Goal: Information Seeking & Learning: Learn about a topic

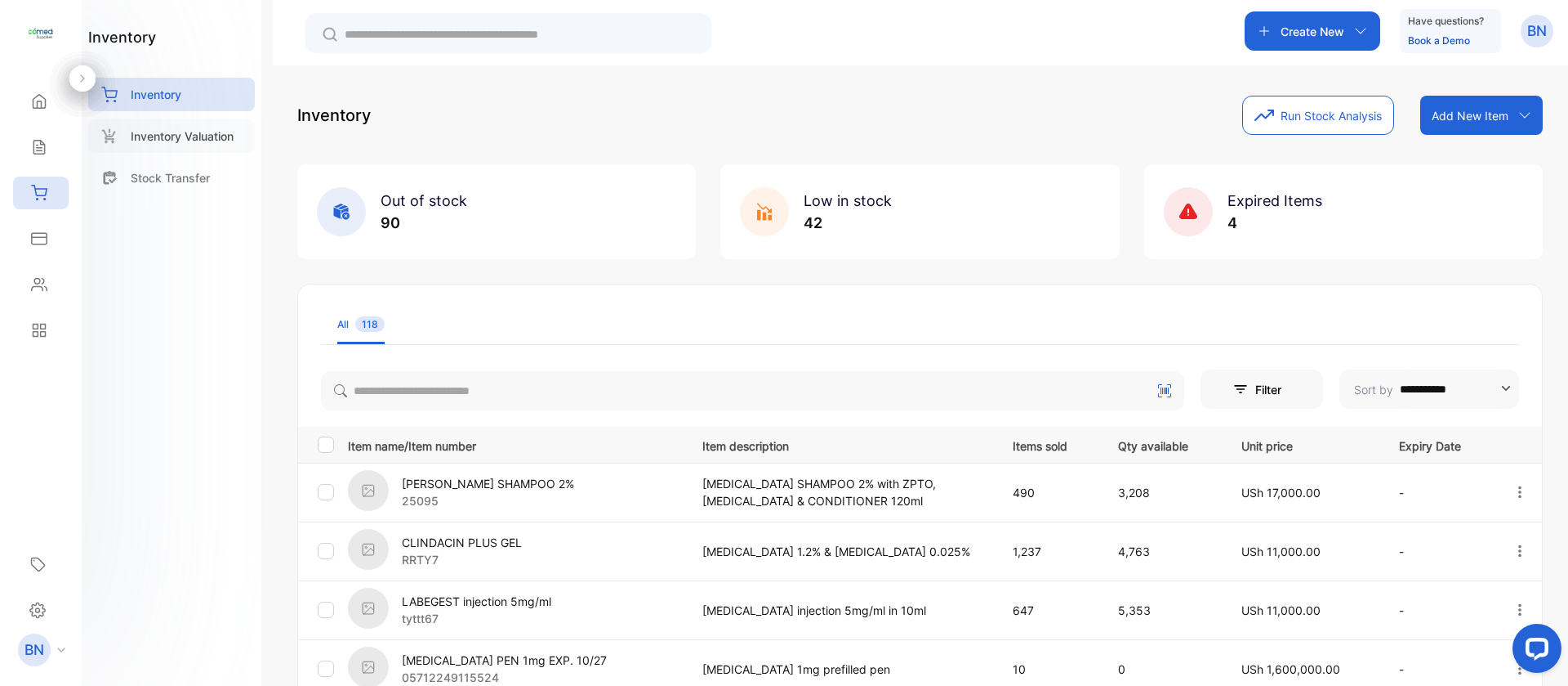
click at [157, 134] on p "Inventory Valuation" at bounding box center [182, 136] width 103 height 17
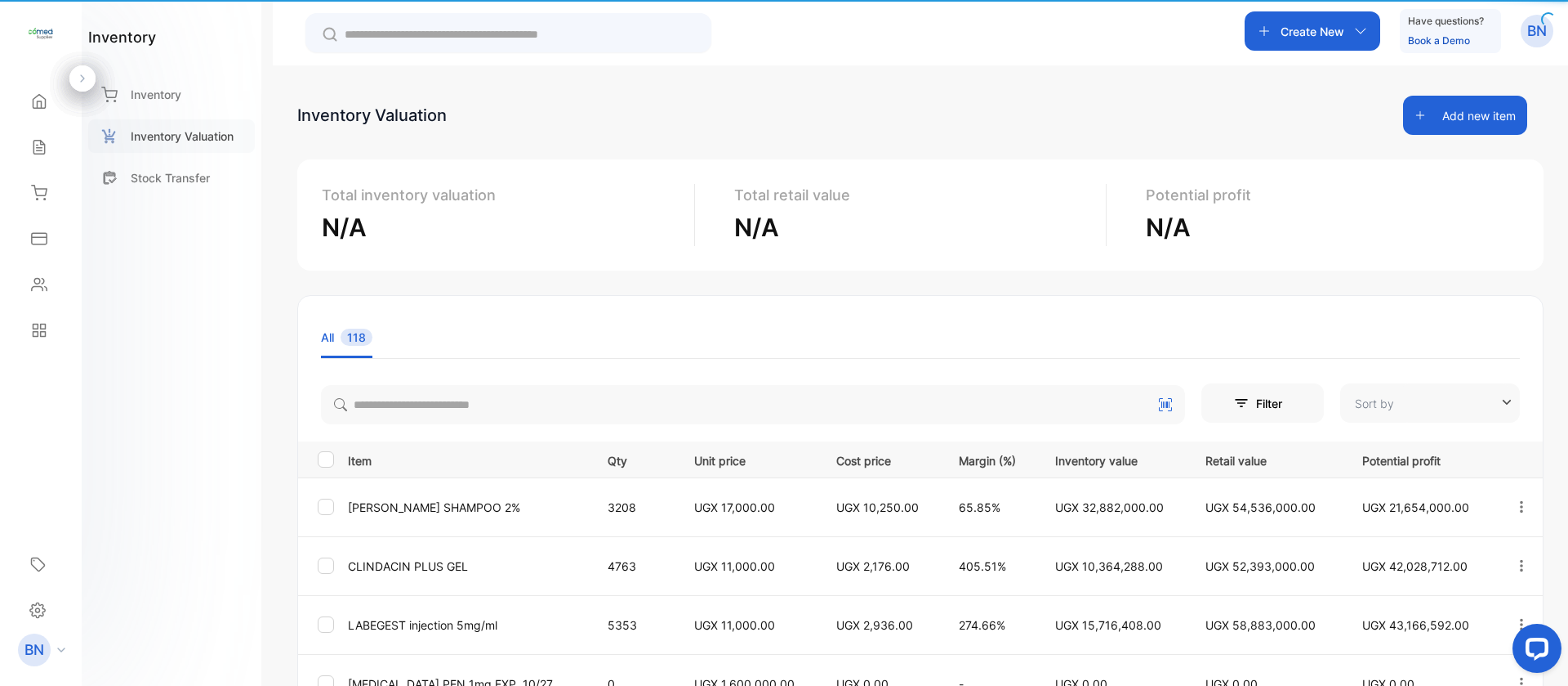
type input "**********"
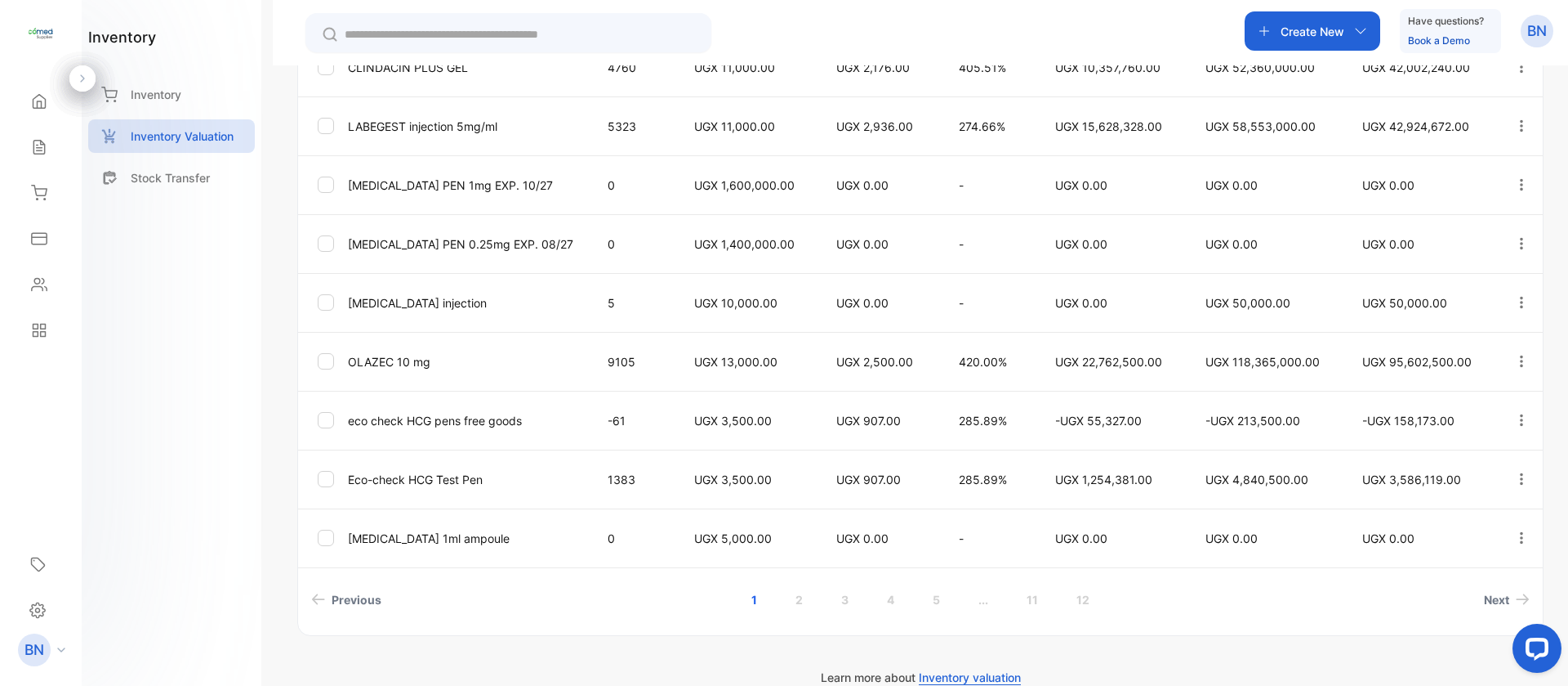
scroll to position [502, 0]
click at [37, 270] on div "Contacts" at bounding box center [40, 284] width 56 height 32
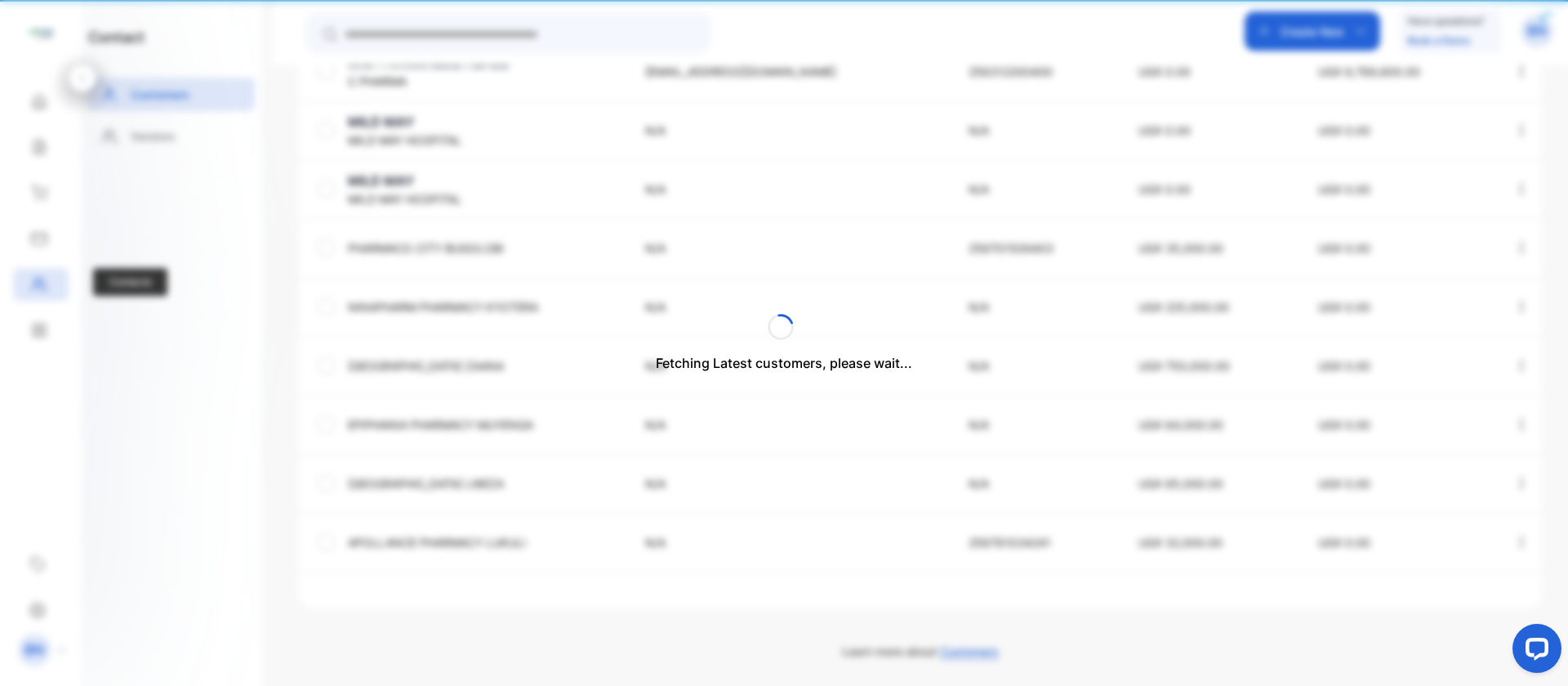
type input "**********"
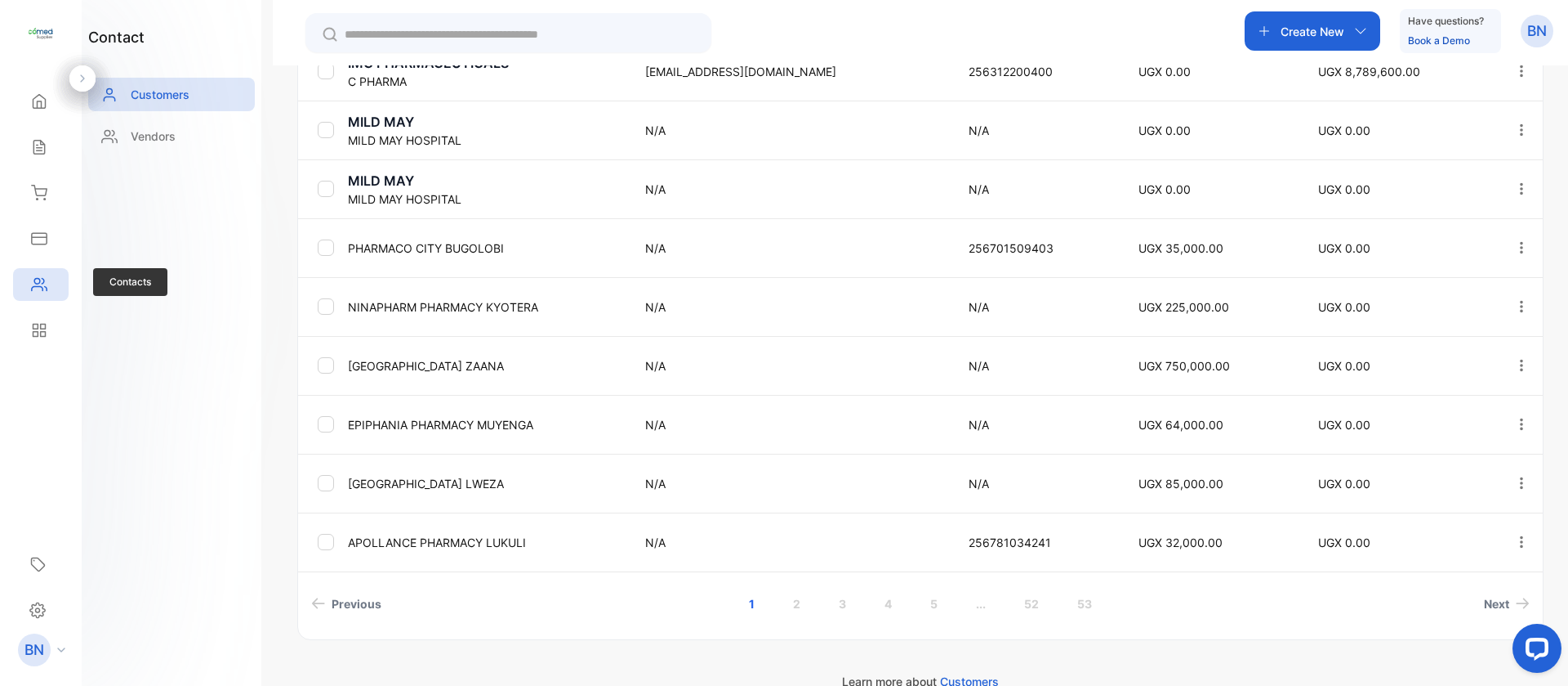
scroll to position [502, 0]
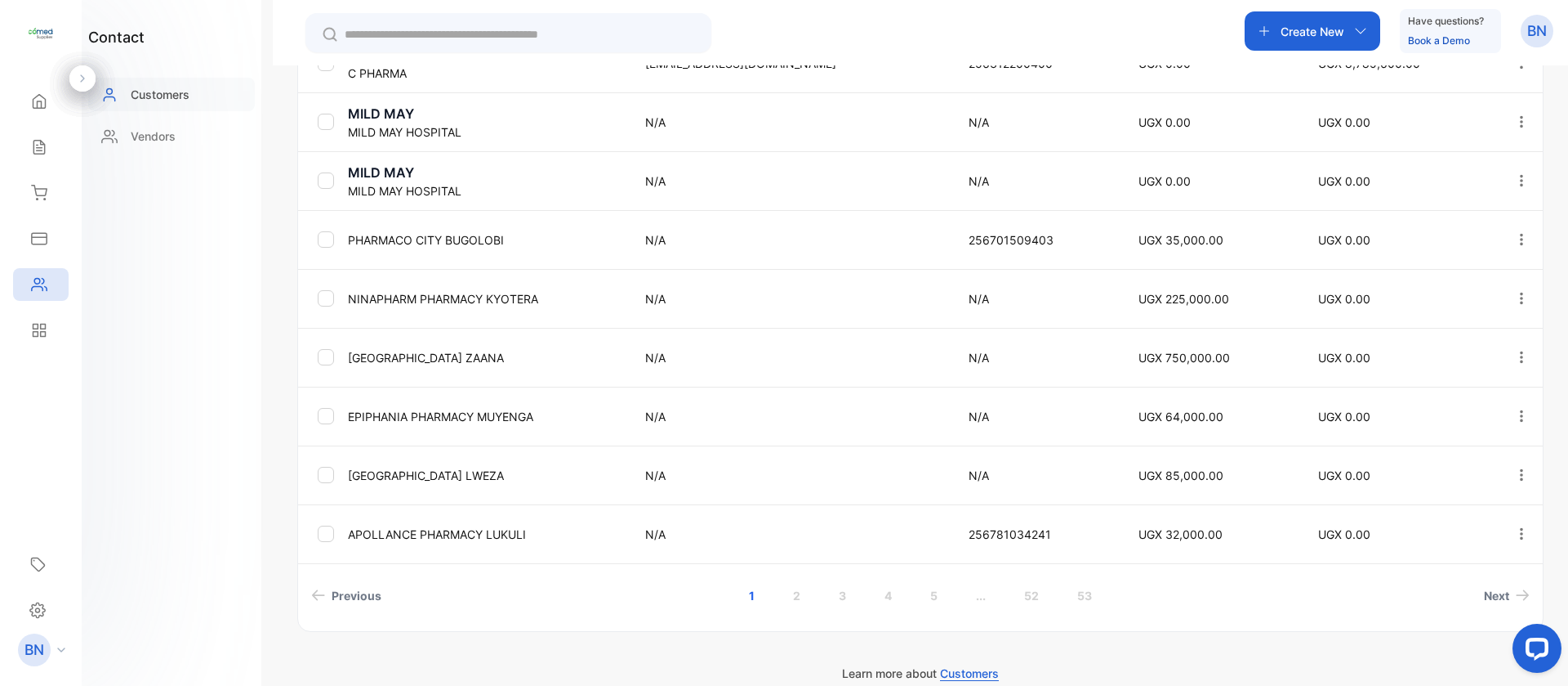
click at [154, 96] on p "Customers" at bounding box center [160, 93] width 59 height 17
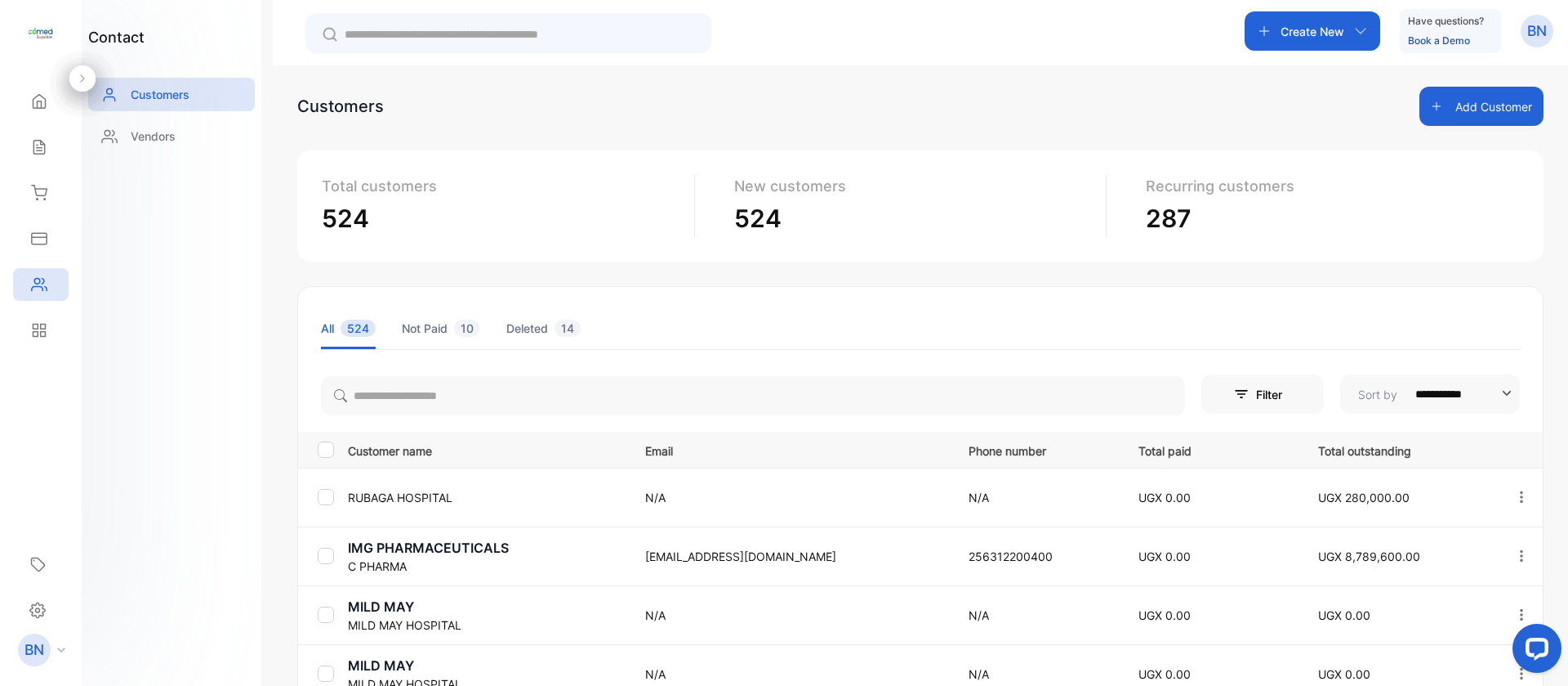
scroll to position [0, 0]
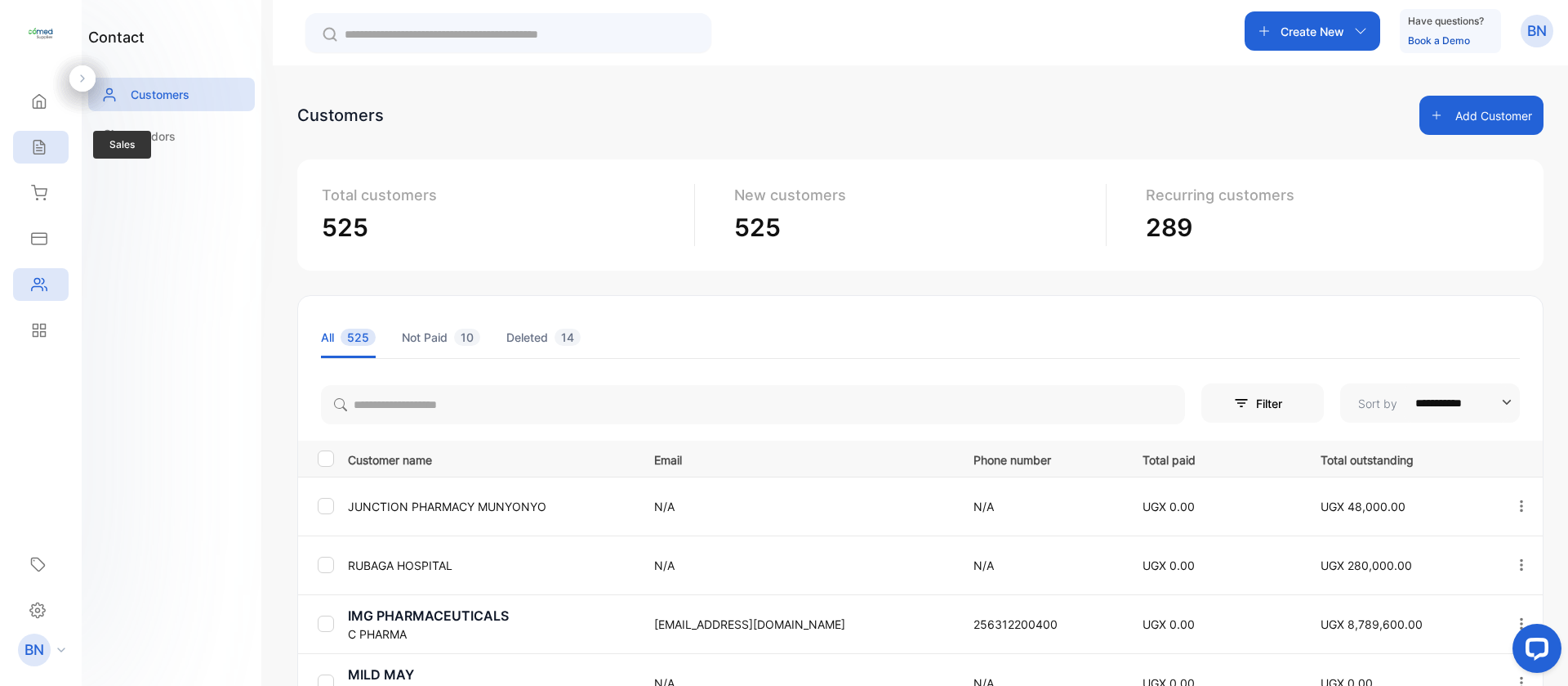
click at [38, 162] on div "Sales" at bounding box center [40, 146] width 56 height 32
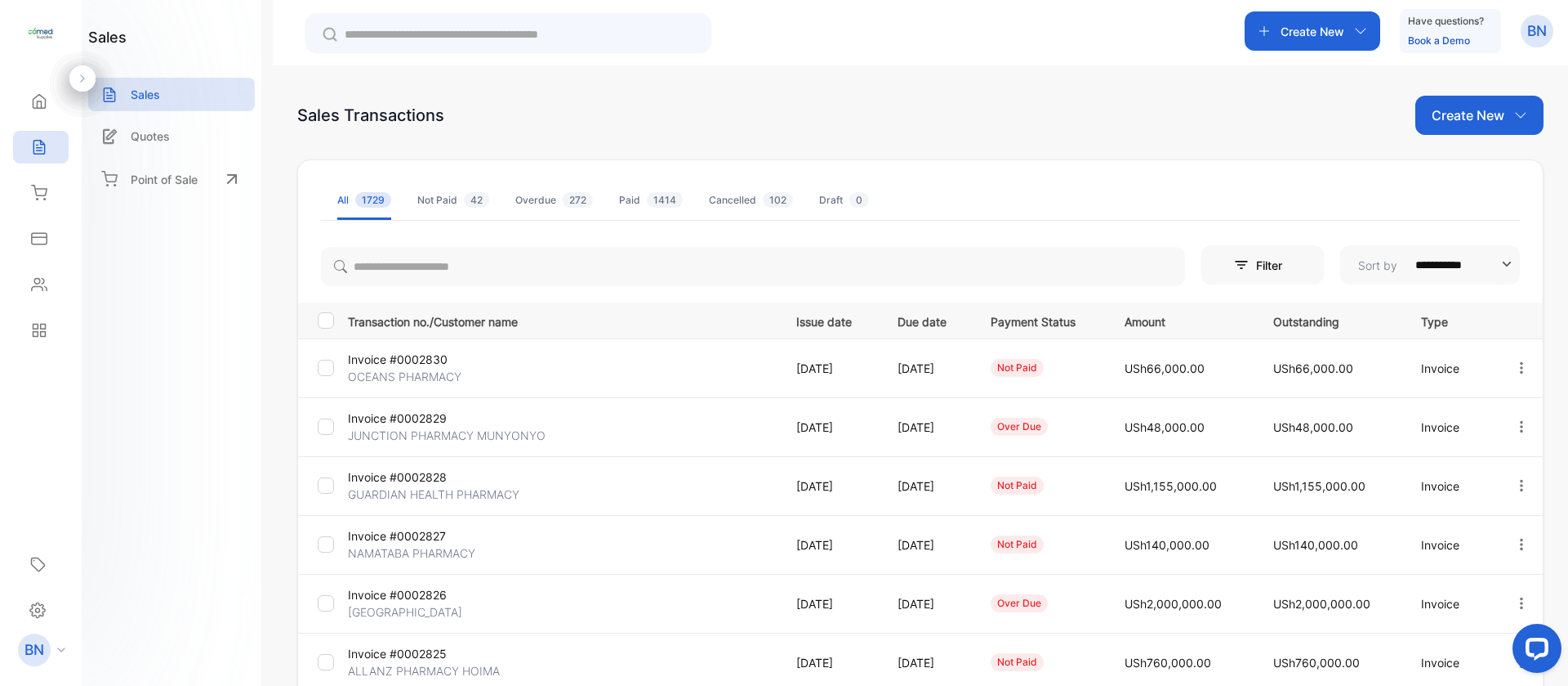
click at [438, 197] on div "Not Paid 42" at bounding box center [453, 200] width 72 height 15
click at [39, 323] on icon at bounding box center [39, 330] width 17 height 17
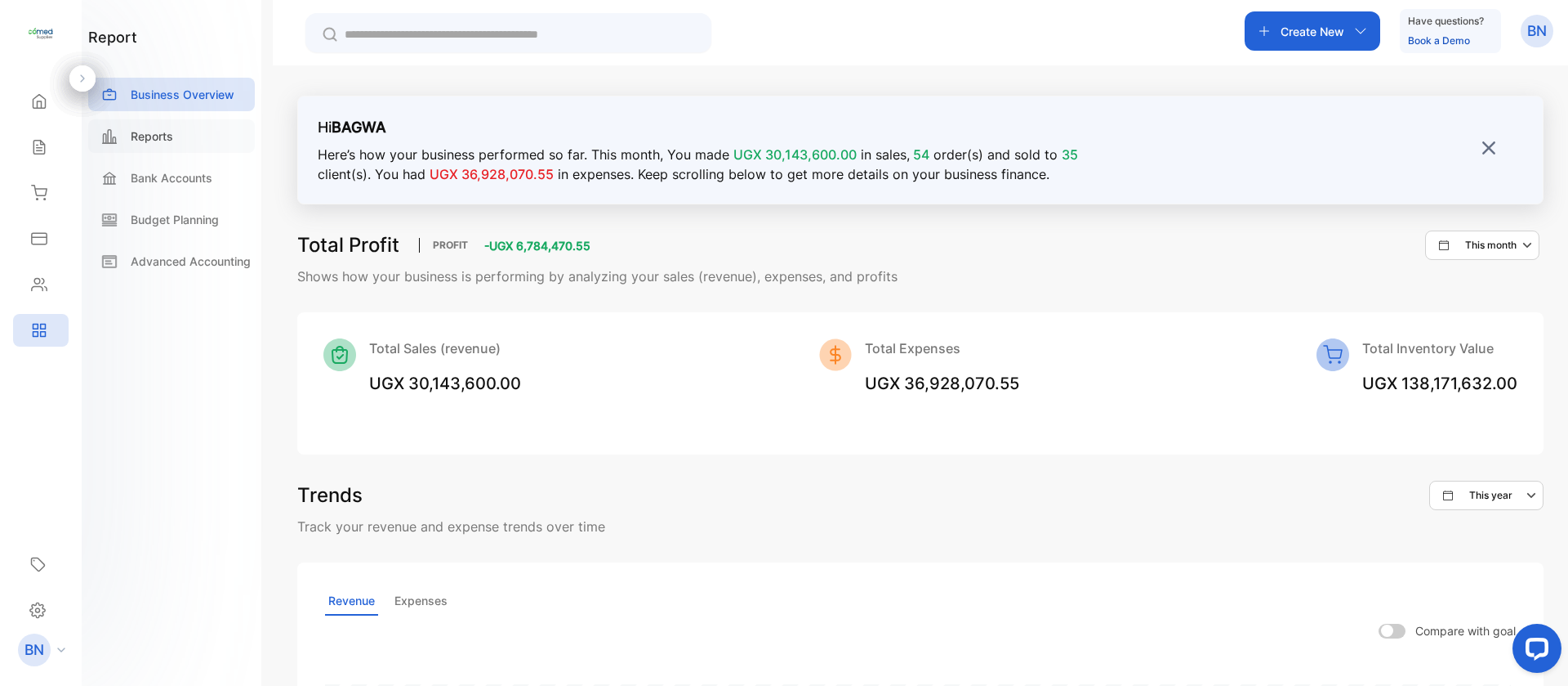
click at [134, 147] on div "Reports" at bounding box center [172, 136] width 167 height 33
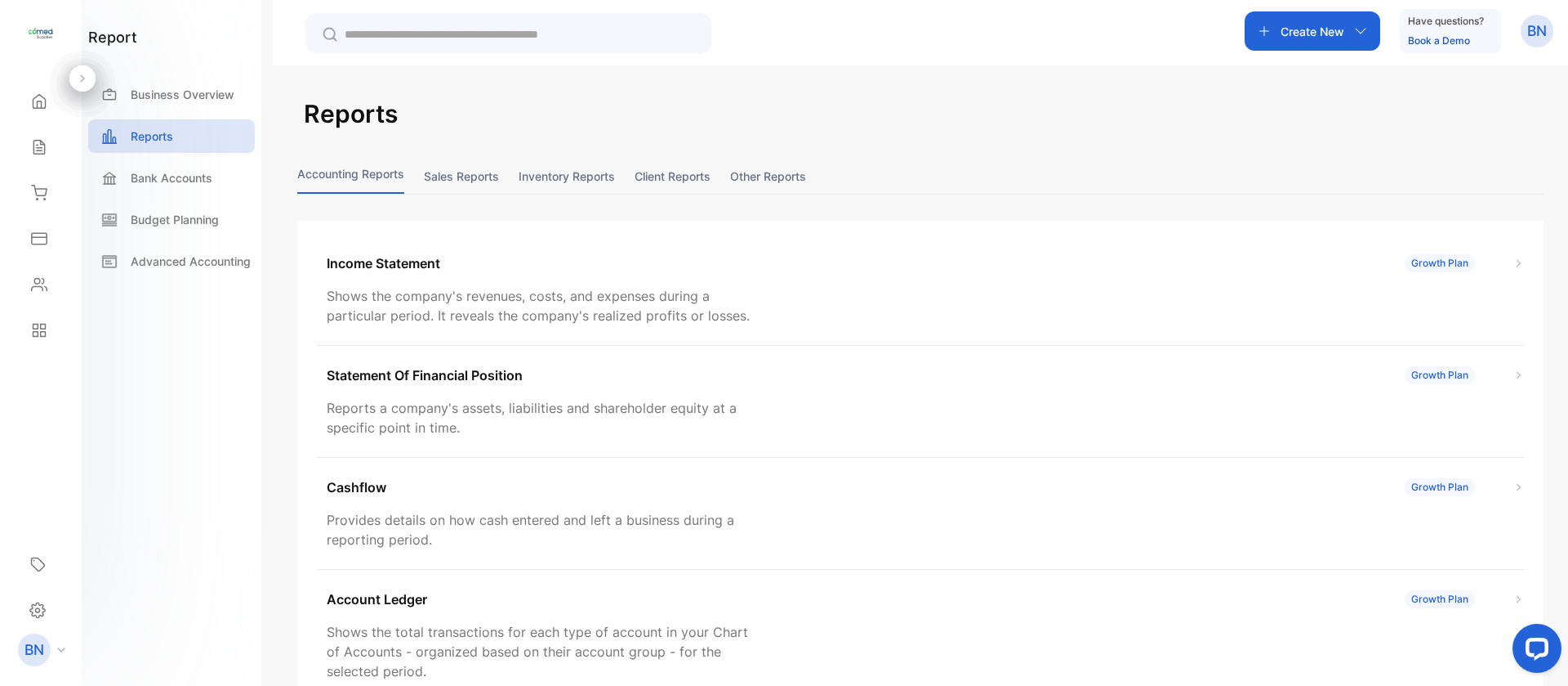
click at [442, 174] on button "Sales reports" at bounding box center [462, 176] width 75 height 35
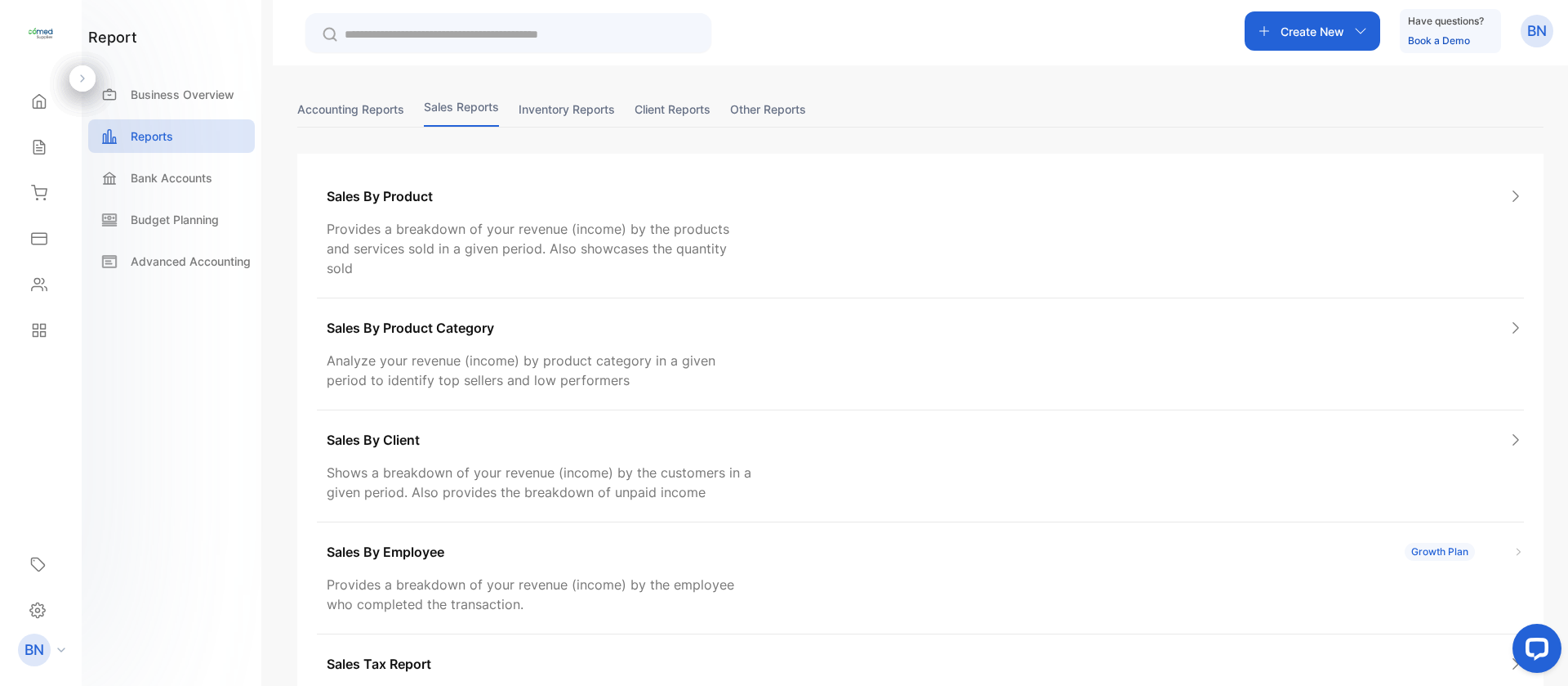
scroll to position [65, 0]
click at [337, 119] on button "Accounting Reports" at bounding box center [351, 112] width 107 height 35
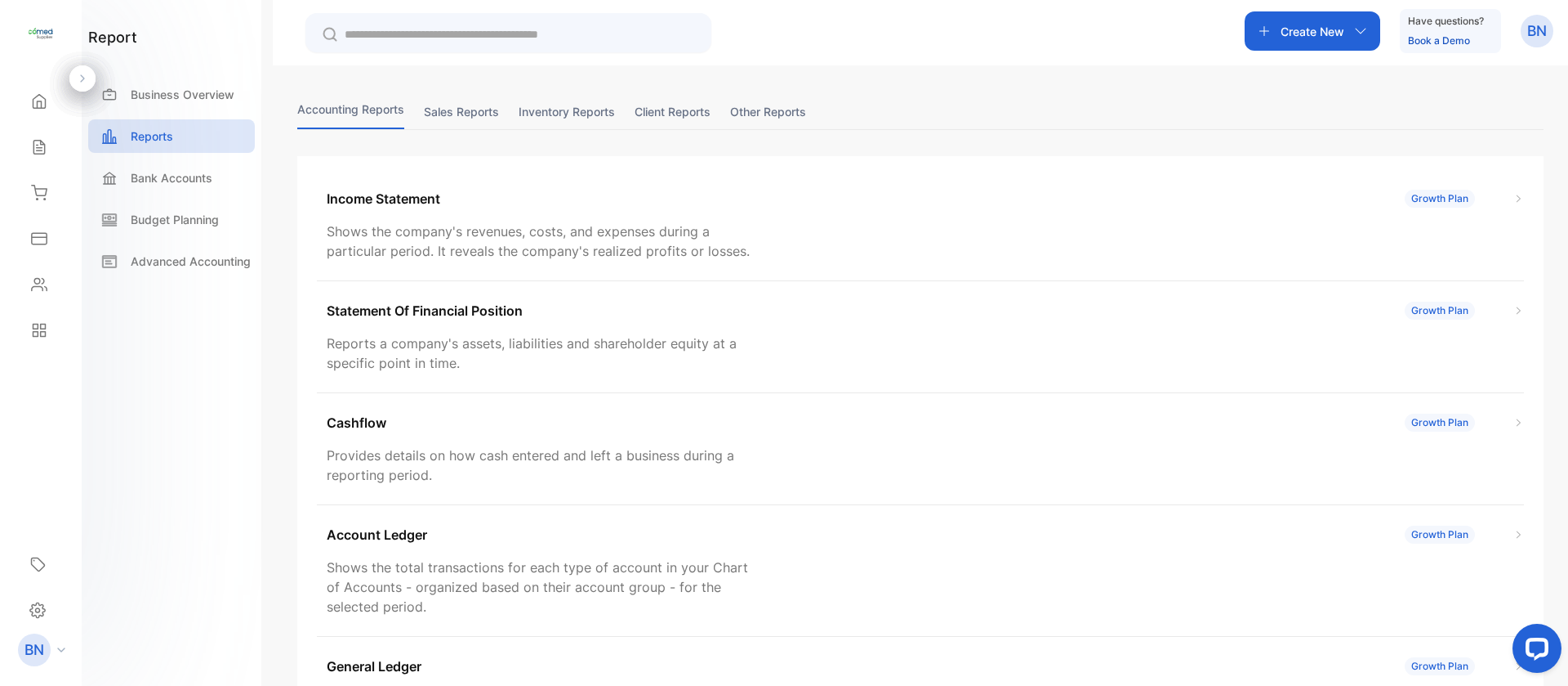
click at [458, 118] on button "Sales reports" at bounding box center [462, 112] width 75 height 35
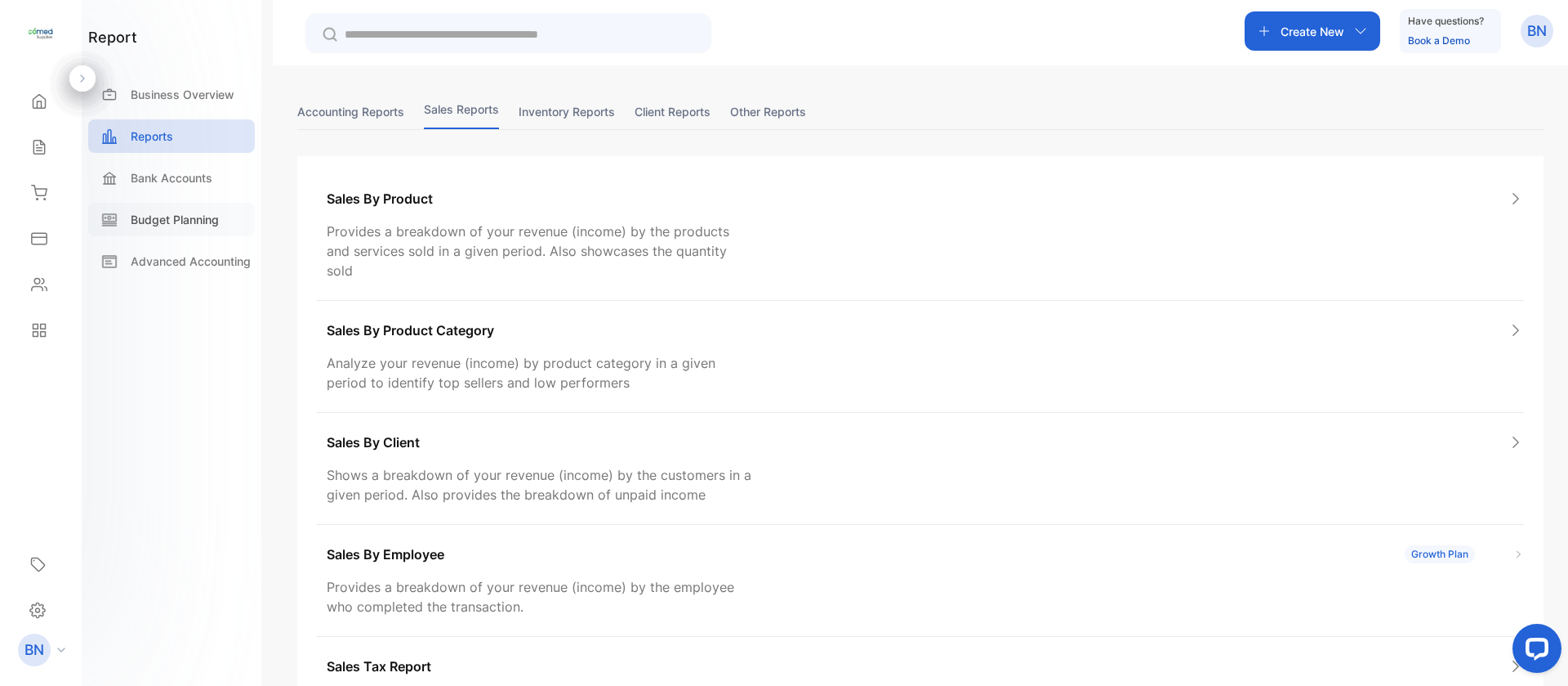
click at [158, 230] on div "Budget Planning" at bounding box center [172, 219] width 167 height 33
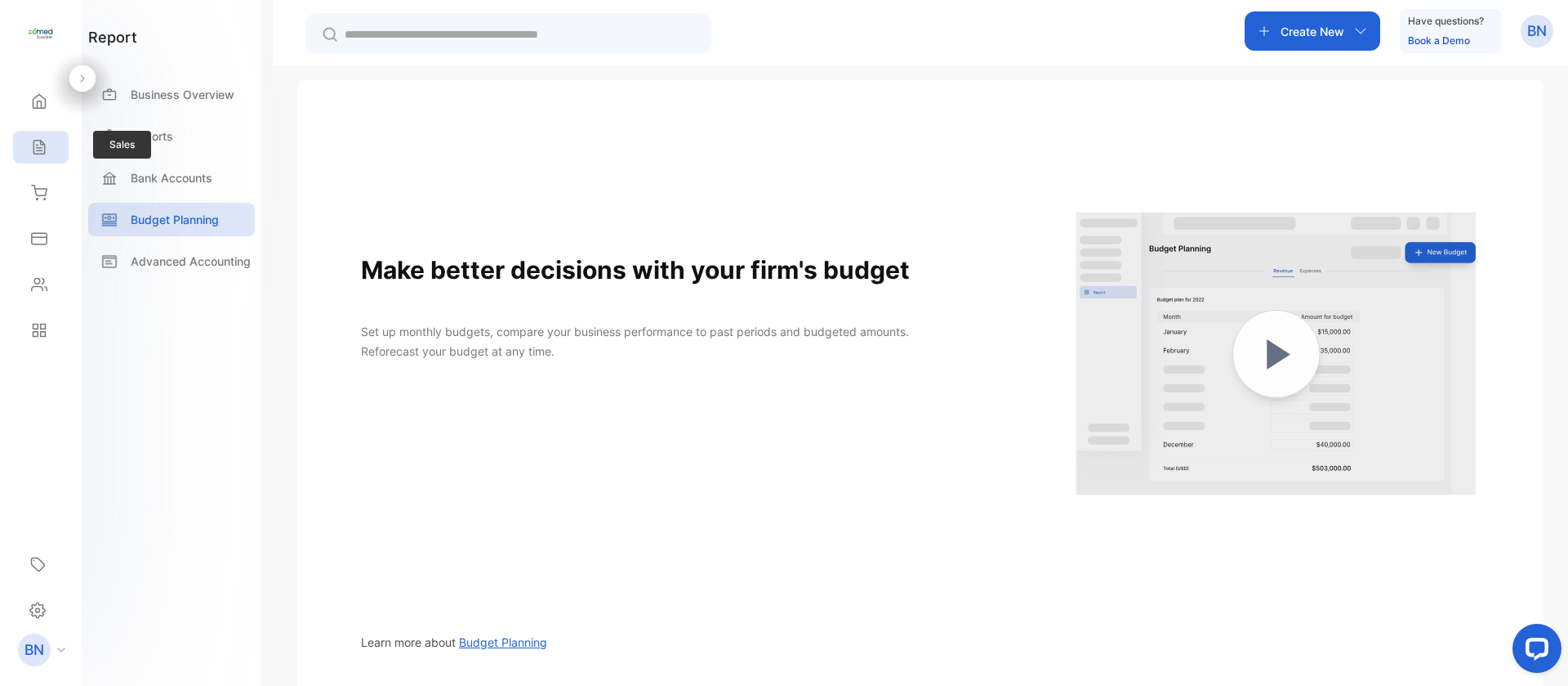
click at [45, 138] on div "Sales" at bounding box center [40, 146] width 56 height 32
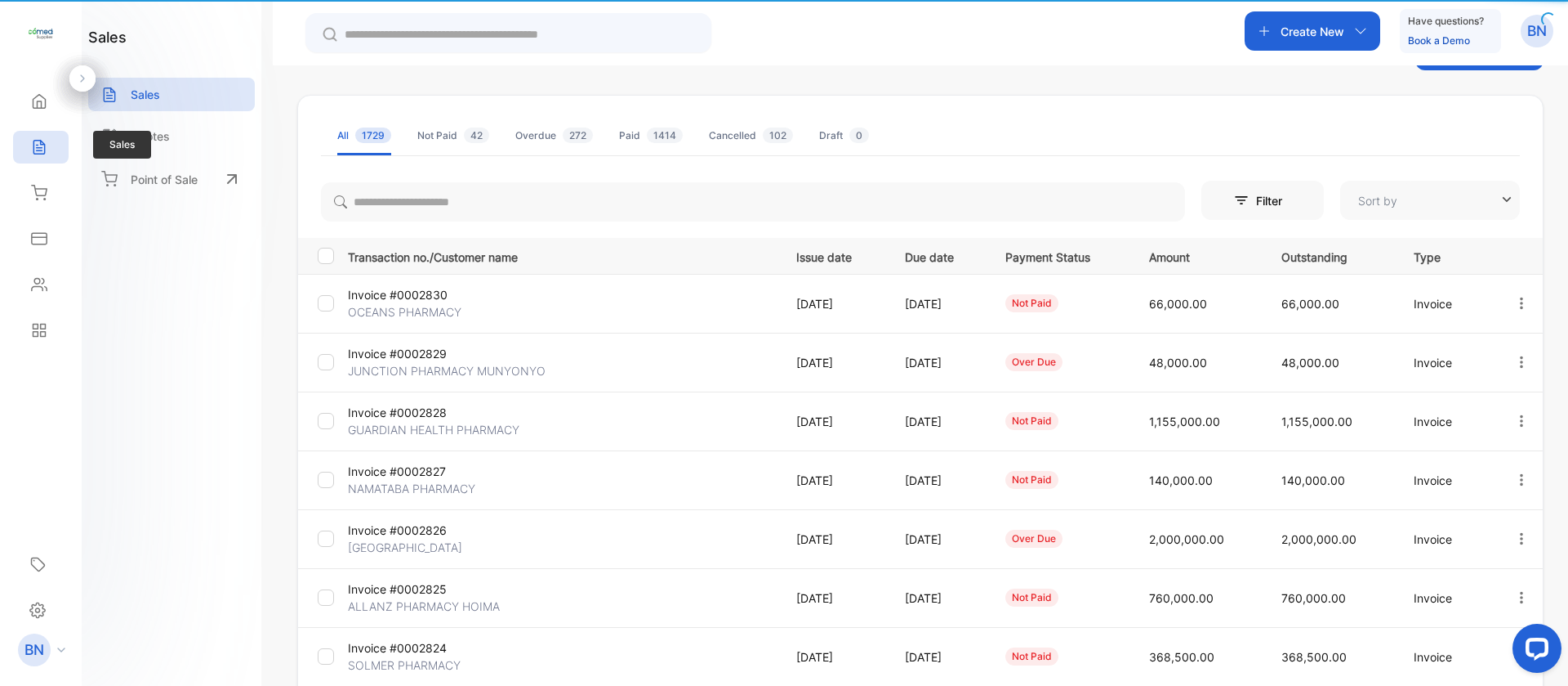
type input "**********"
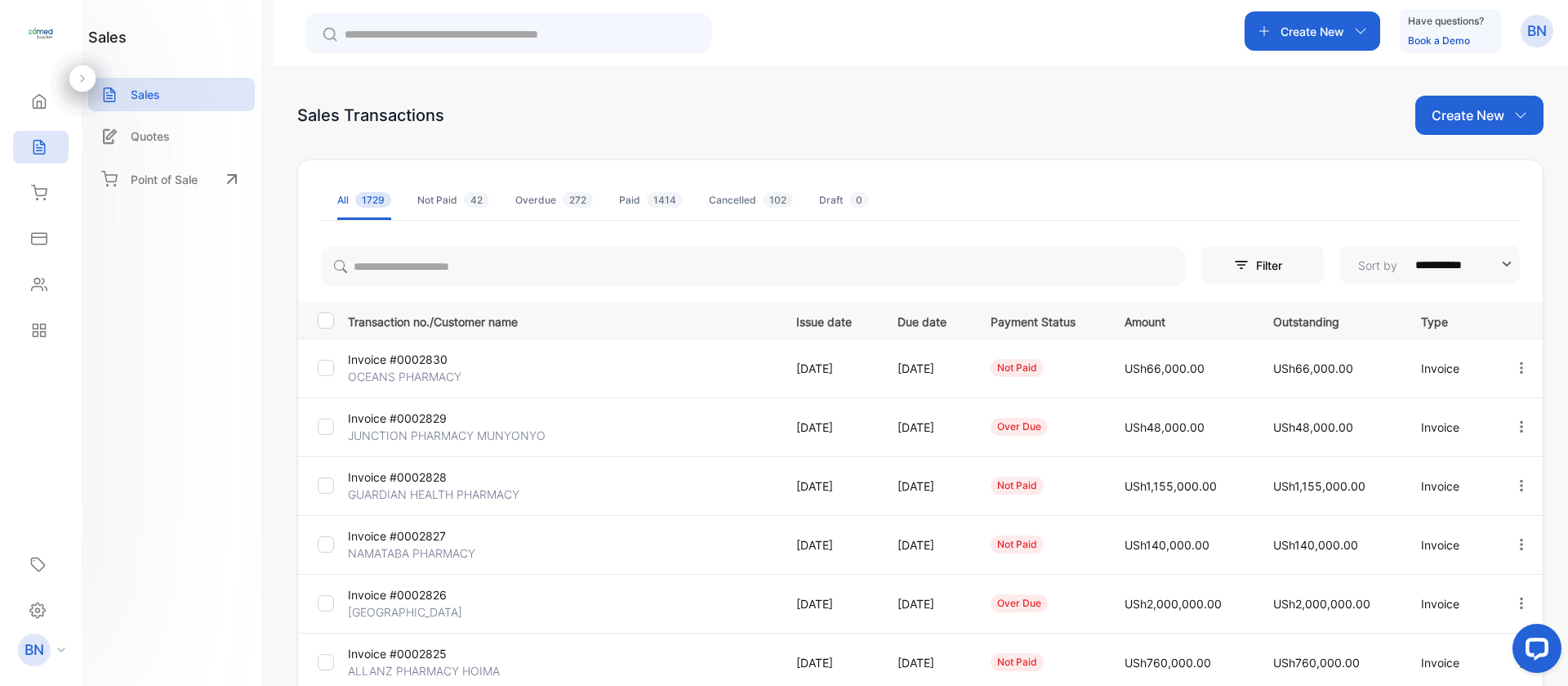
click at [429, 199] on div "Not Paid 42" at bounding box center [453, 200] width 72 height 15
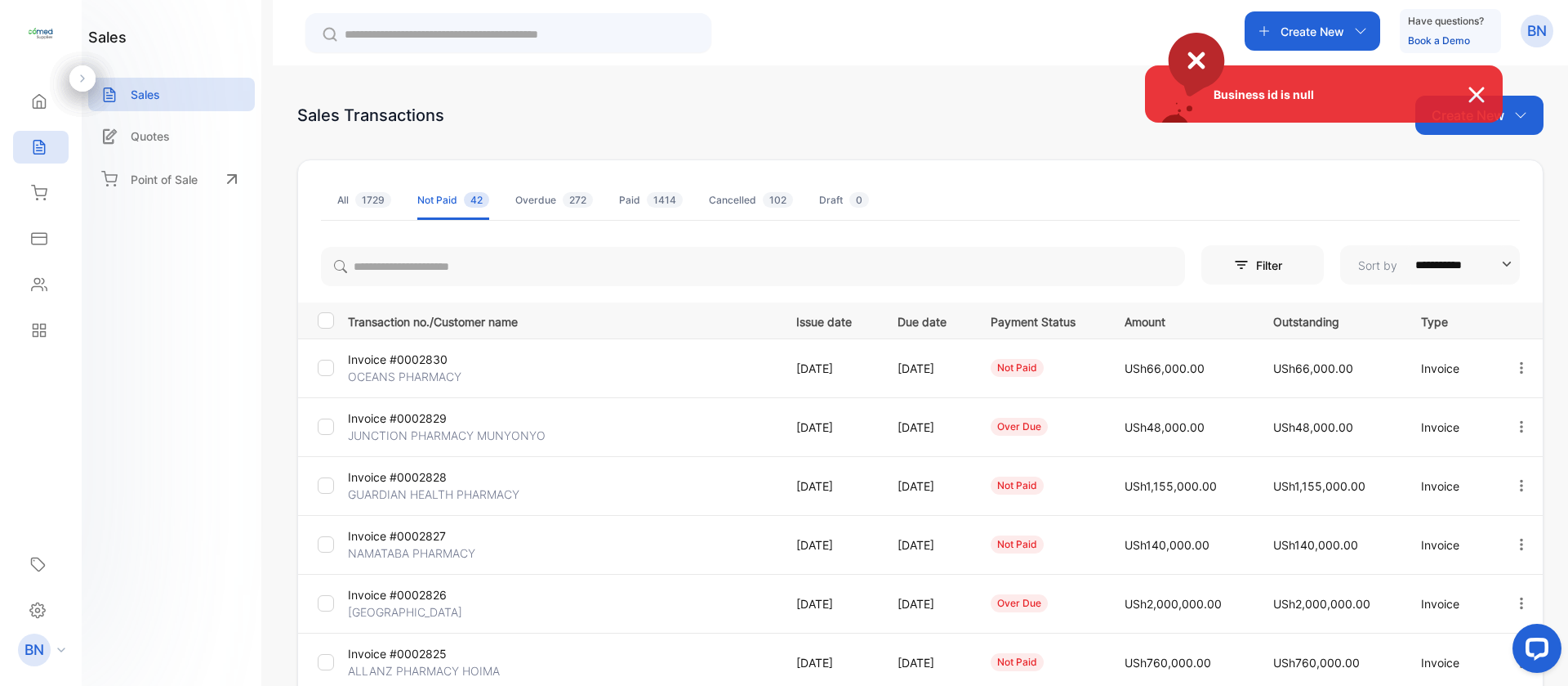
click at [429, 199] on div "Business id is null" at bounding box center [784, 343] width 1568 height 686
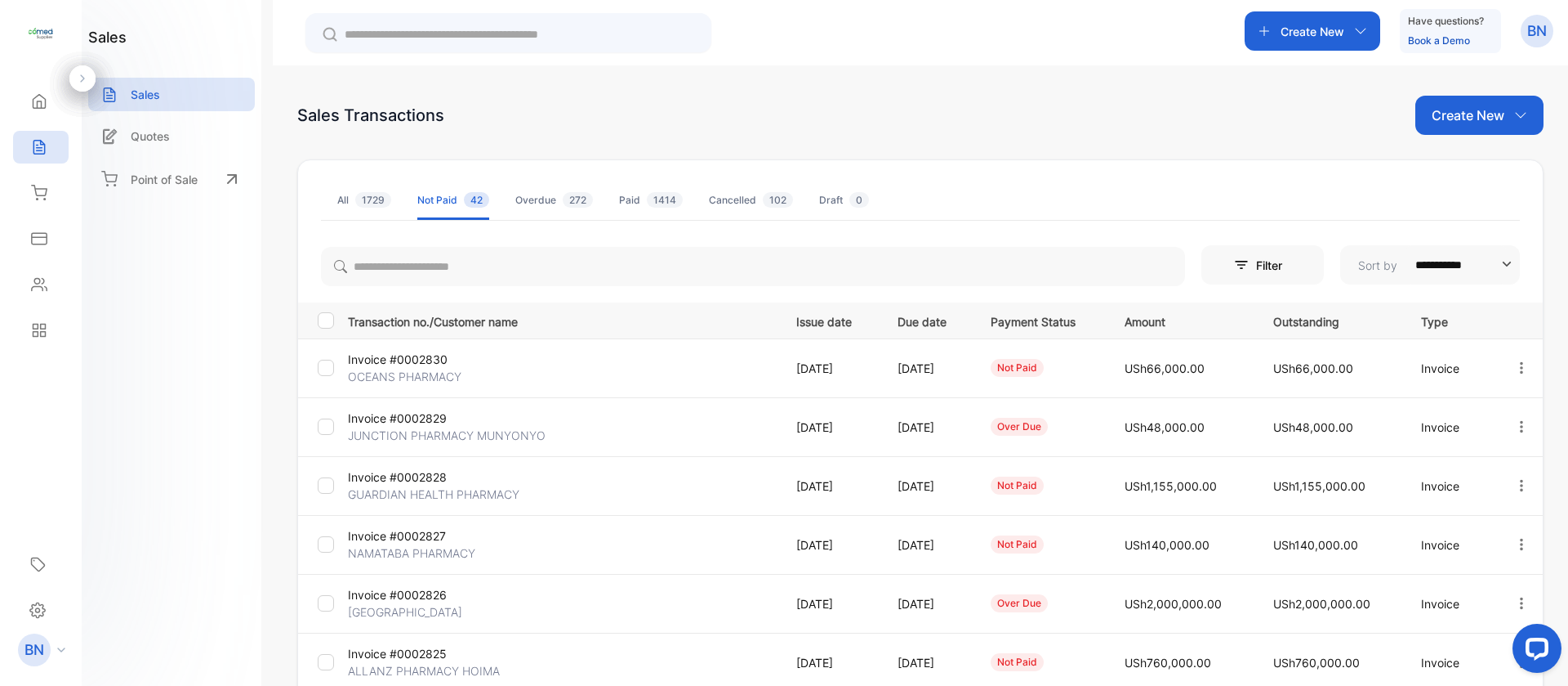
click at [429, 199] on div "Not Paid 42" at bounding box center [453, 200] width 72 height 15
click at [41, 199] on icon at bounding box center [39, 193] width 17 height 17
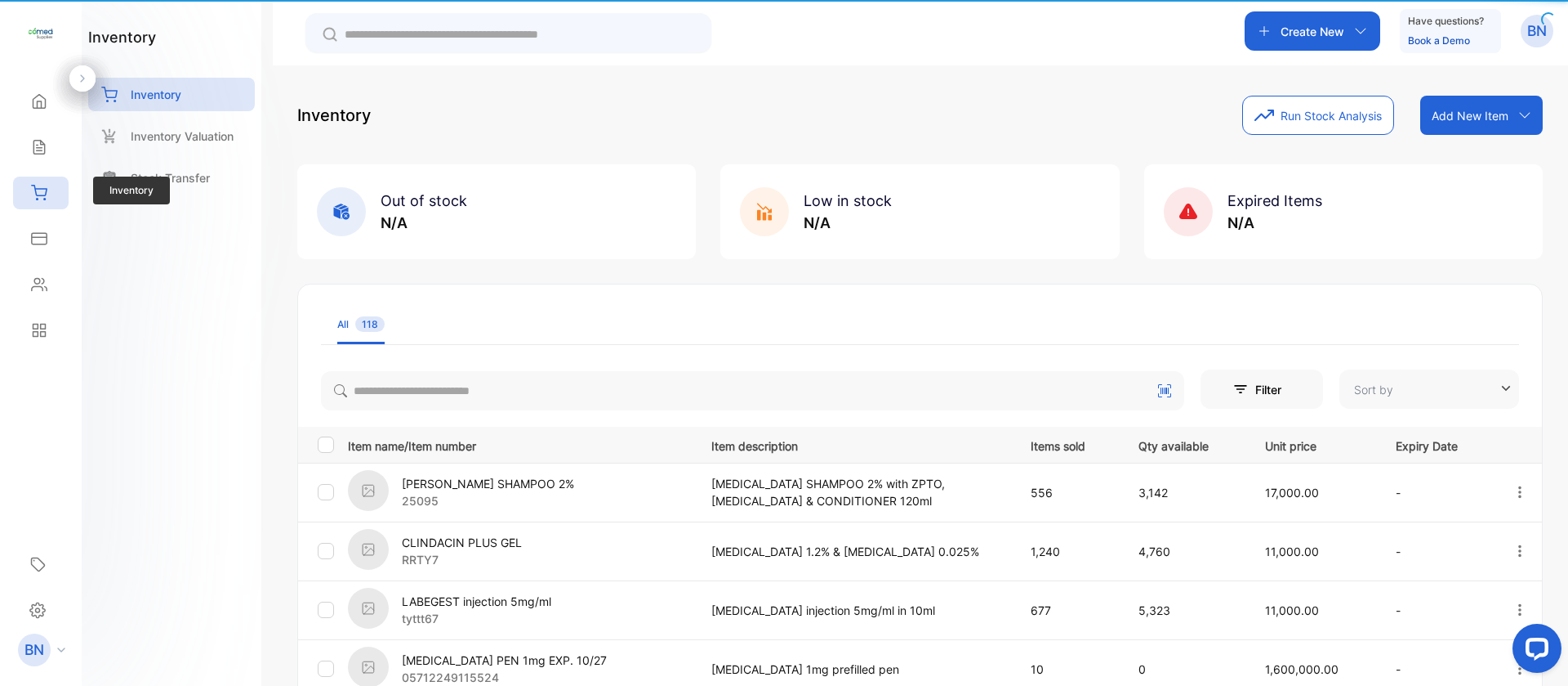
type input "**********"
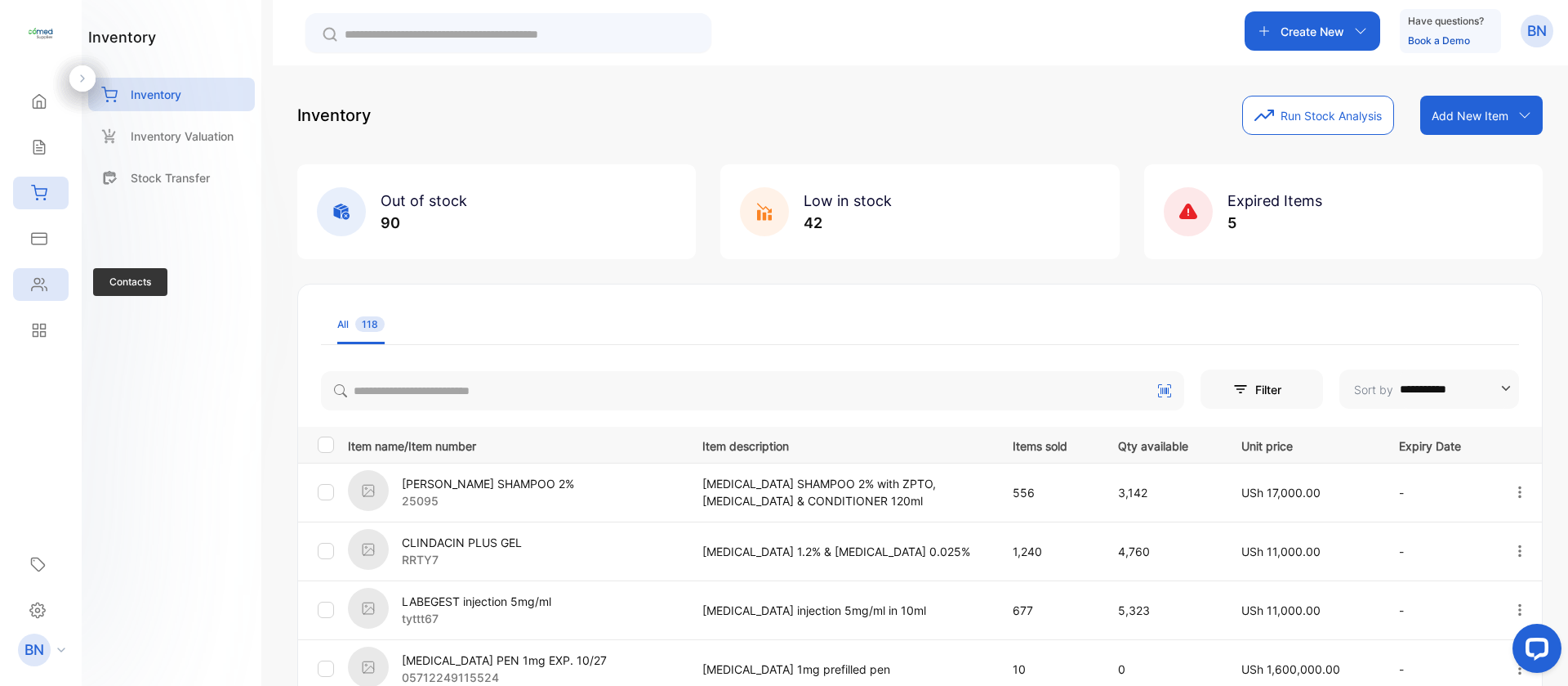
click at [37, 289] on icon at bounding box center [39, 284] width 17 height 17
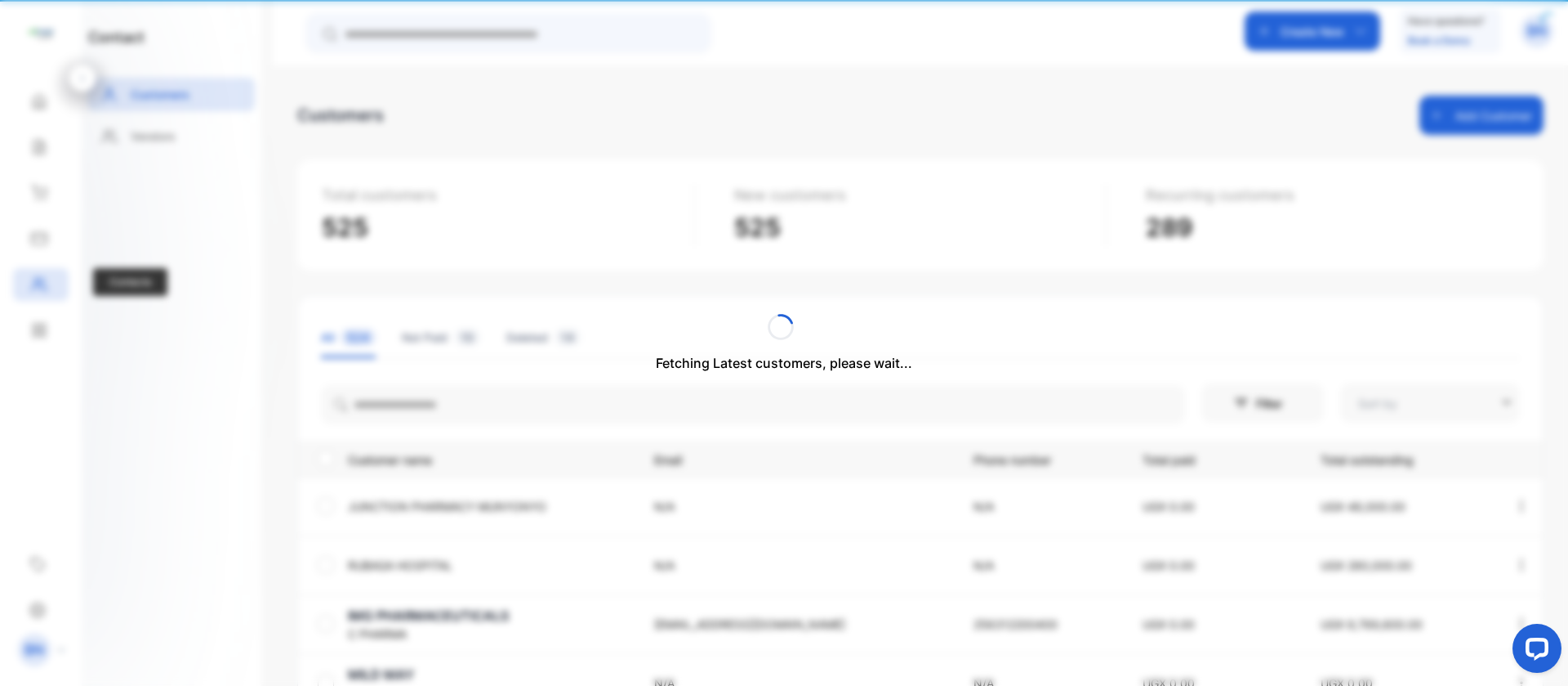
type input "**********"
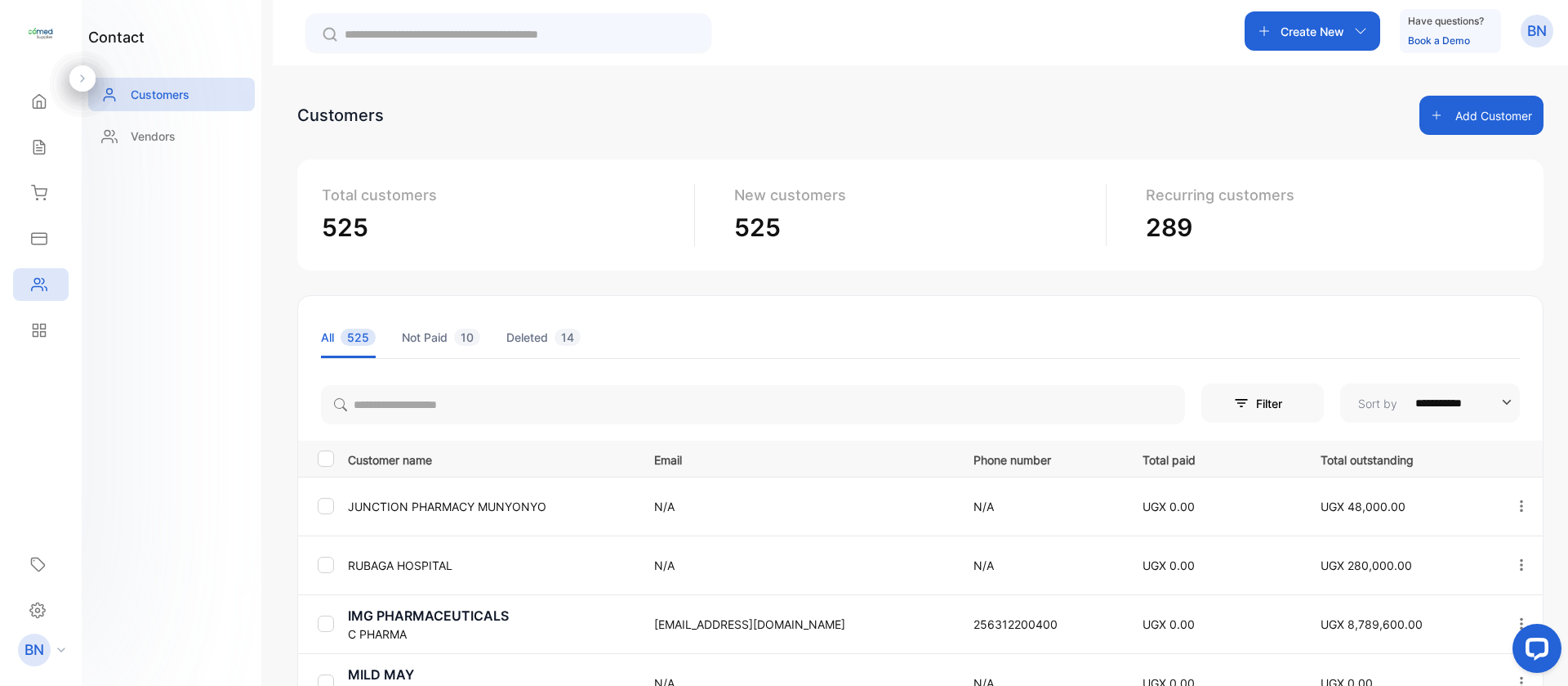
click at [554, 336] on li "Deleted 14" at bounding box center [544, 337] width 75 height 41
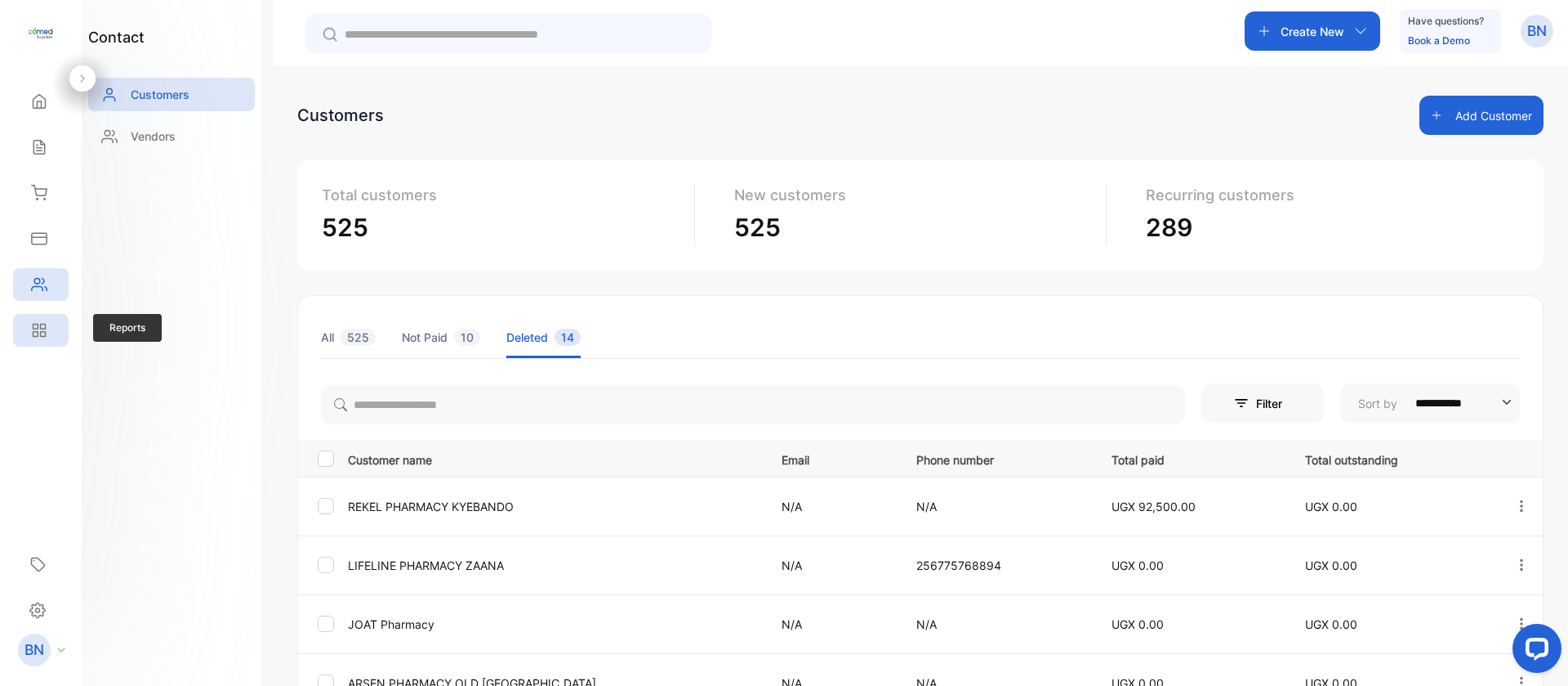
click at [27, 322] on div "Reports" at bounding box center [37, 330] width 22 height 17
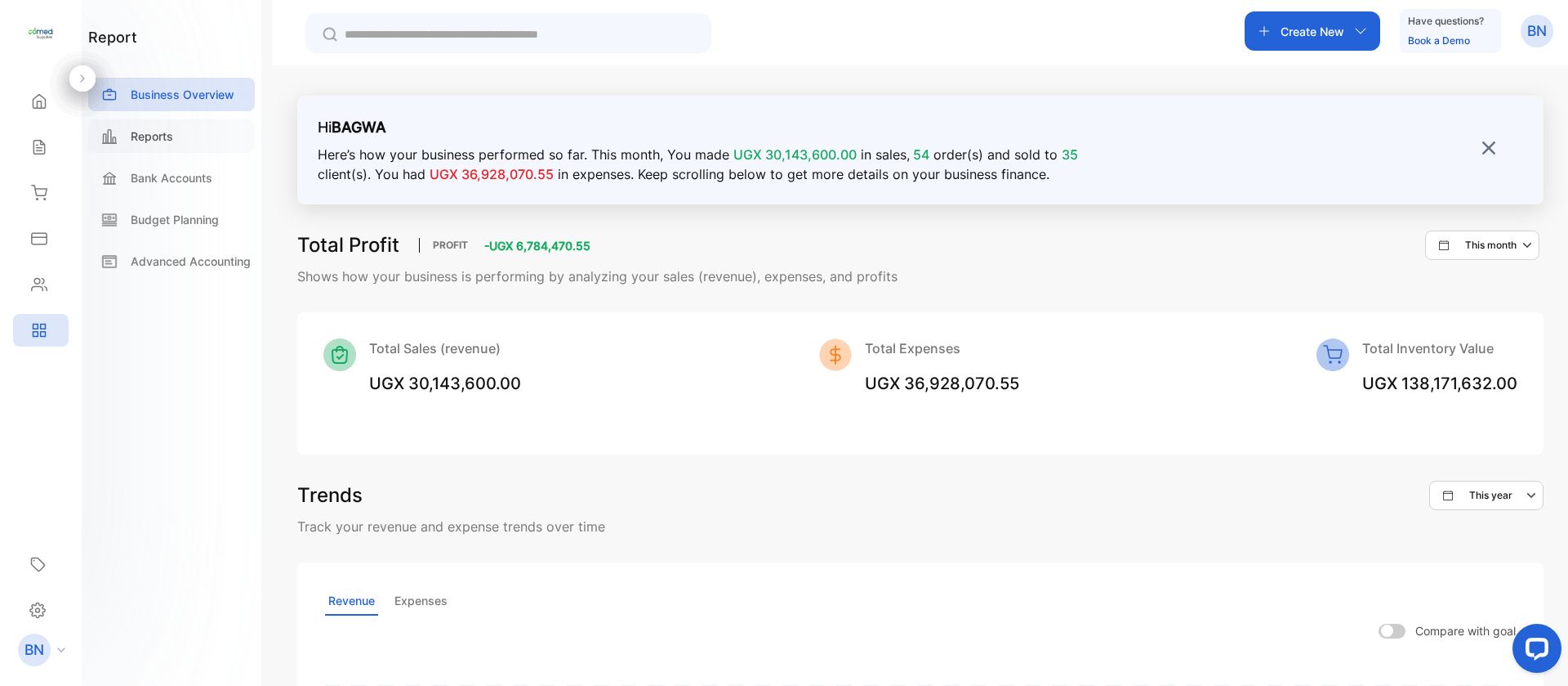
click at [141, 131] on p "Reports" at bounding box center [151, 136] width 42 height 17
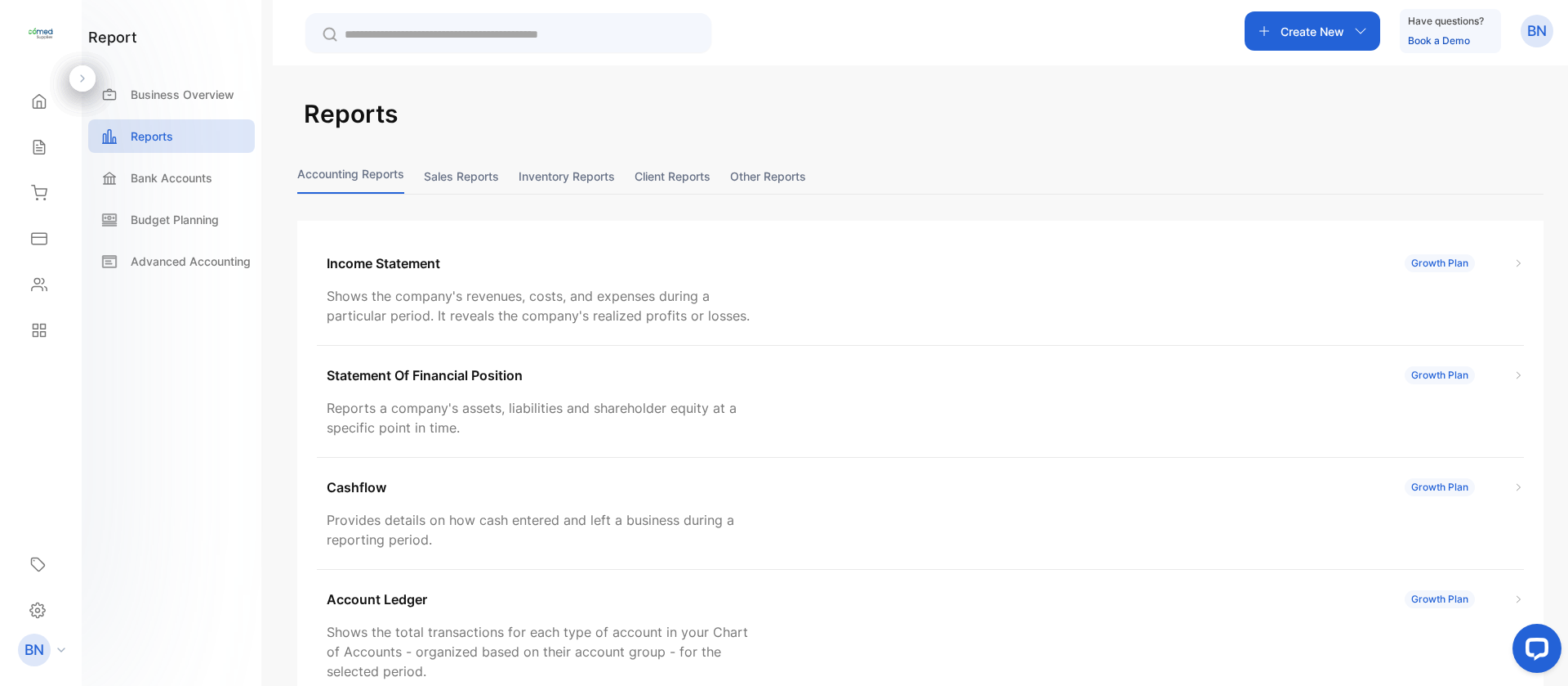
click at [647, 178] on button "Client reports" at bounding box center [672, 176] width 76 height 35
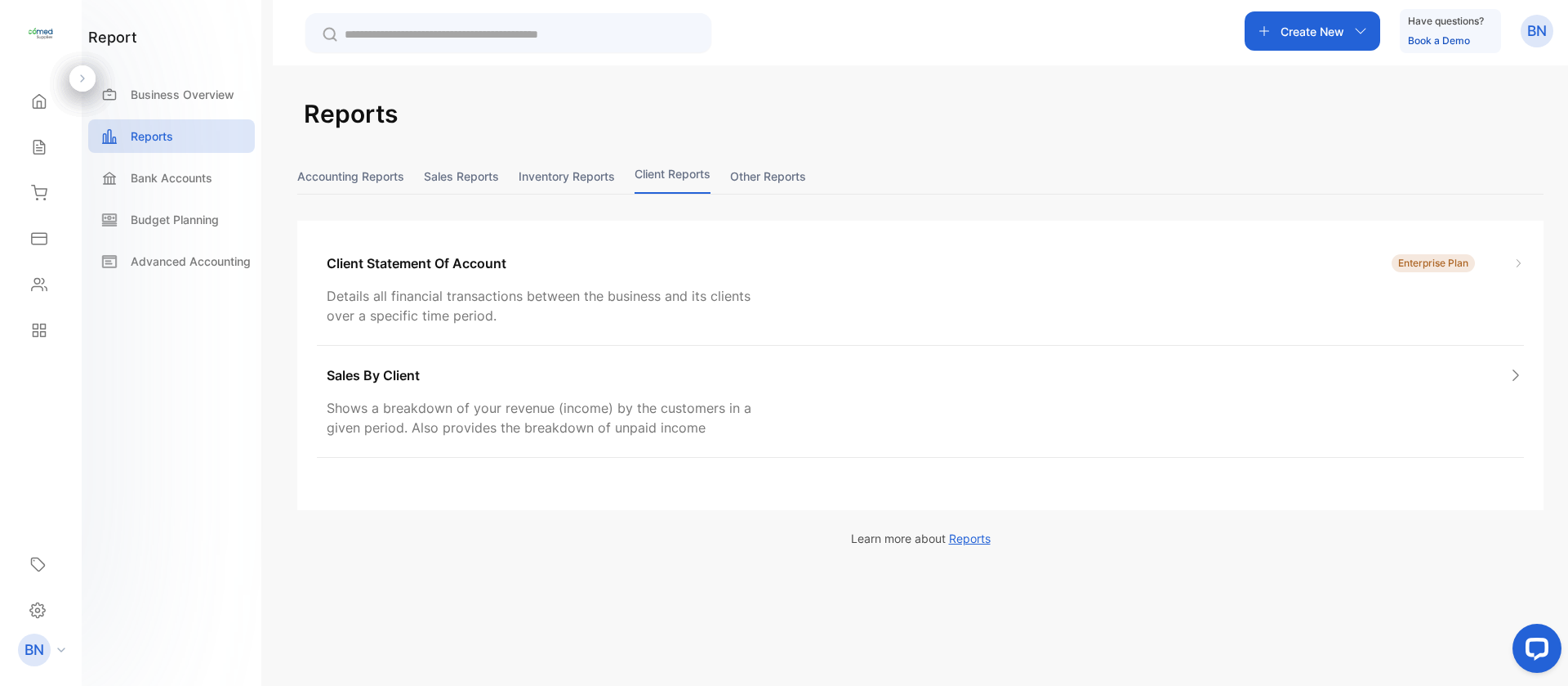
click at [462, 178] on button "Sales reports" at bounding box center [462, 176] width 75 height 35
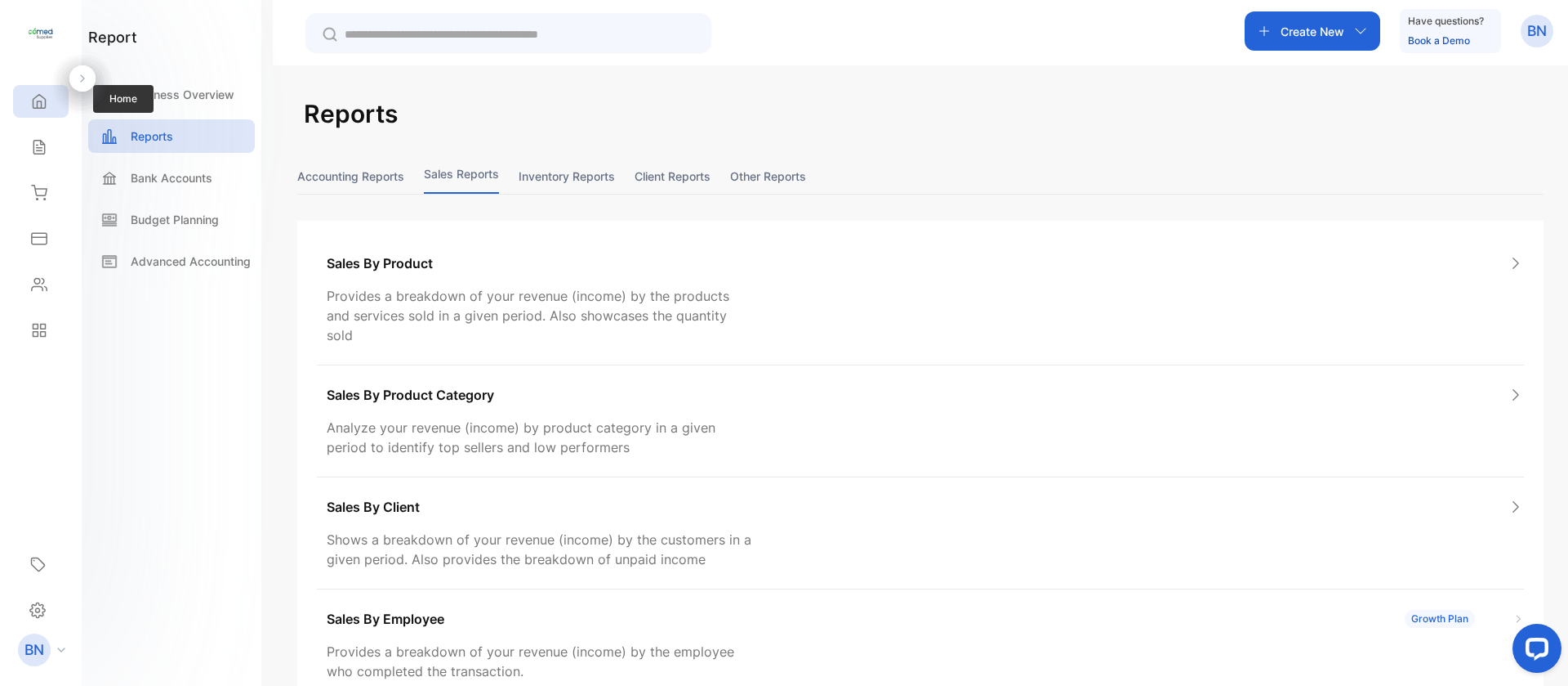
click at [51, 111] on div "Home" at bounding box center [40, 100] width 56 height 32
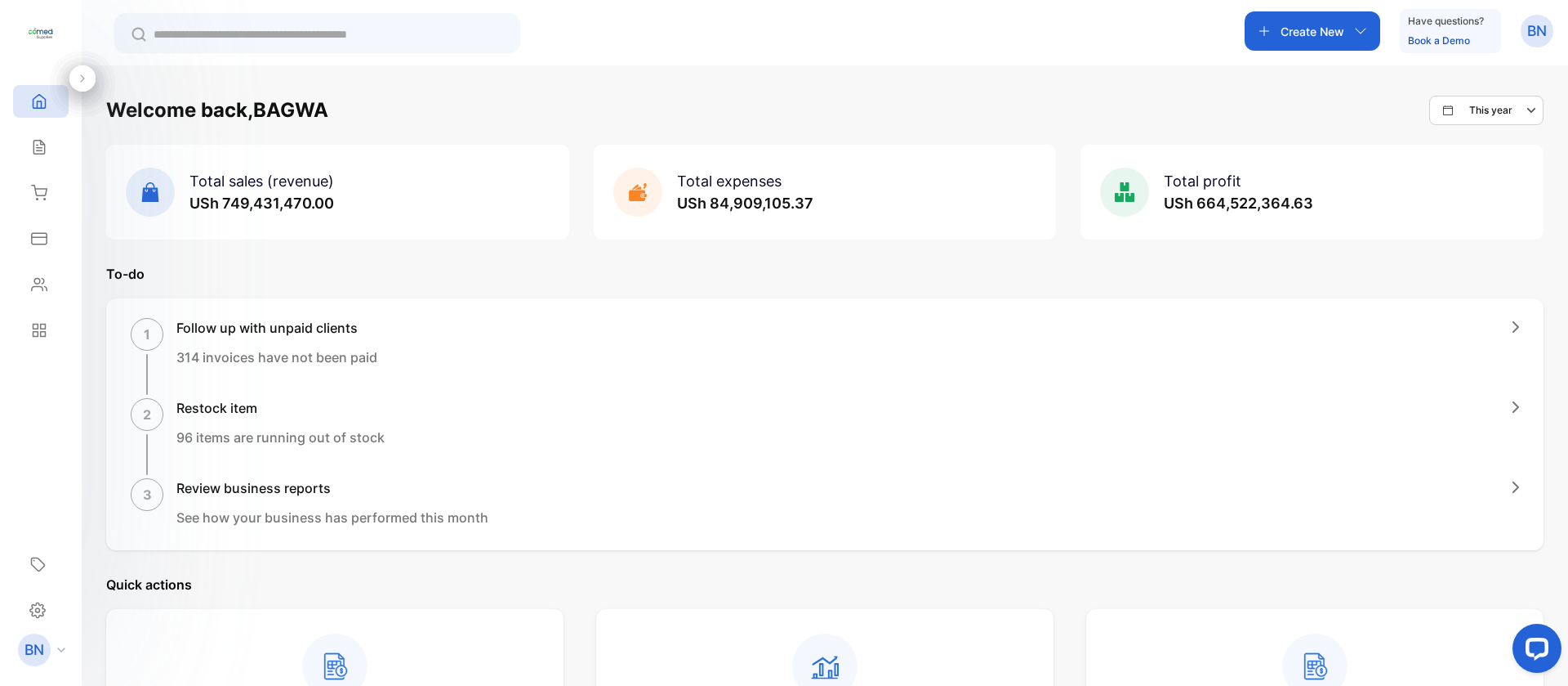
click at [1514, 331] on icon "button" at bounding box center [1516, 327] width 5 height 10
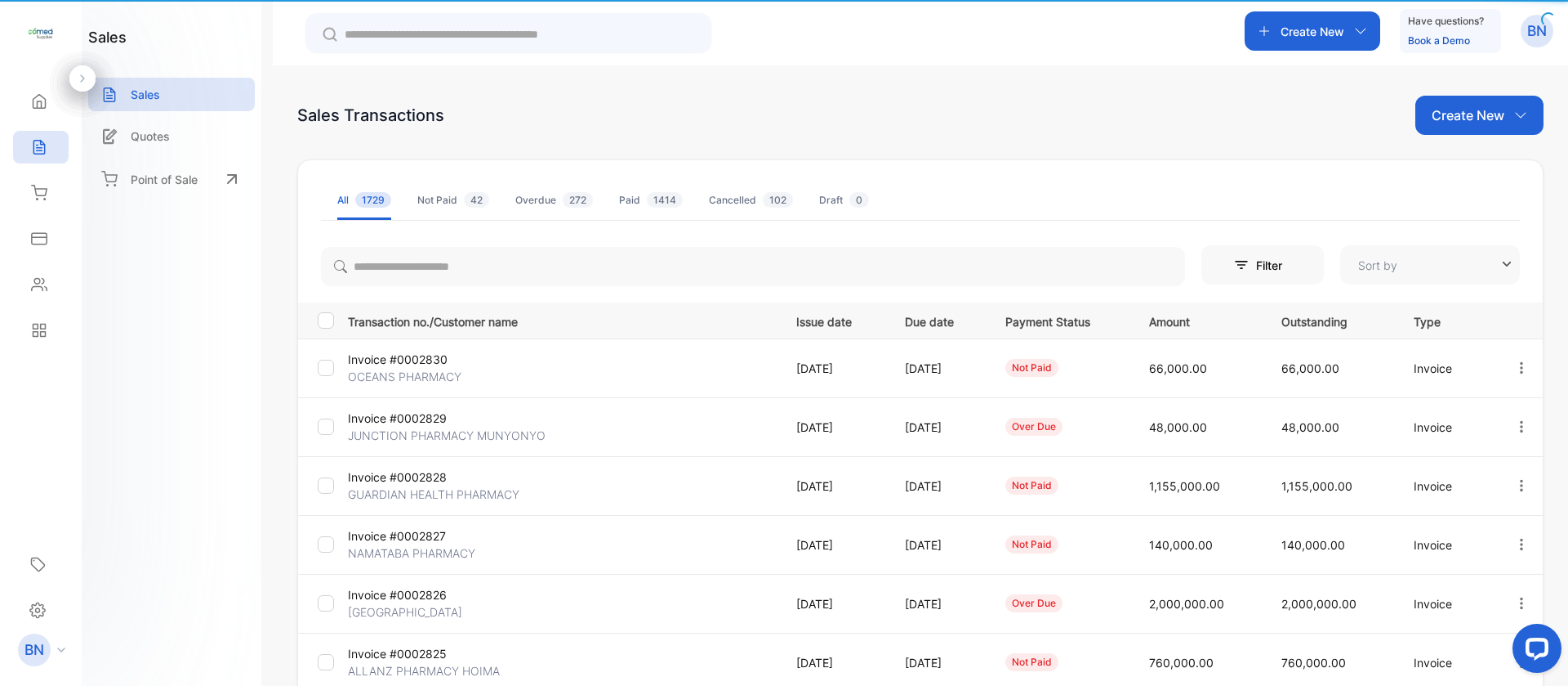
type input "**********"
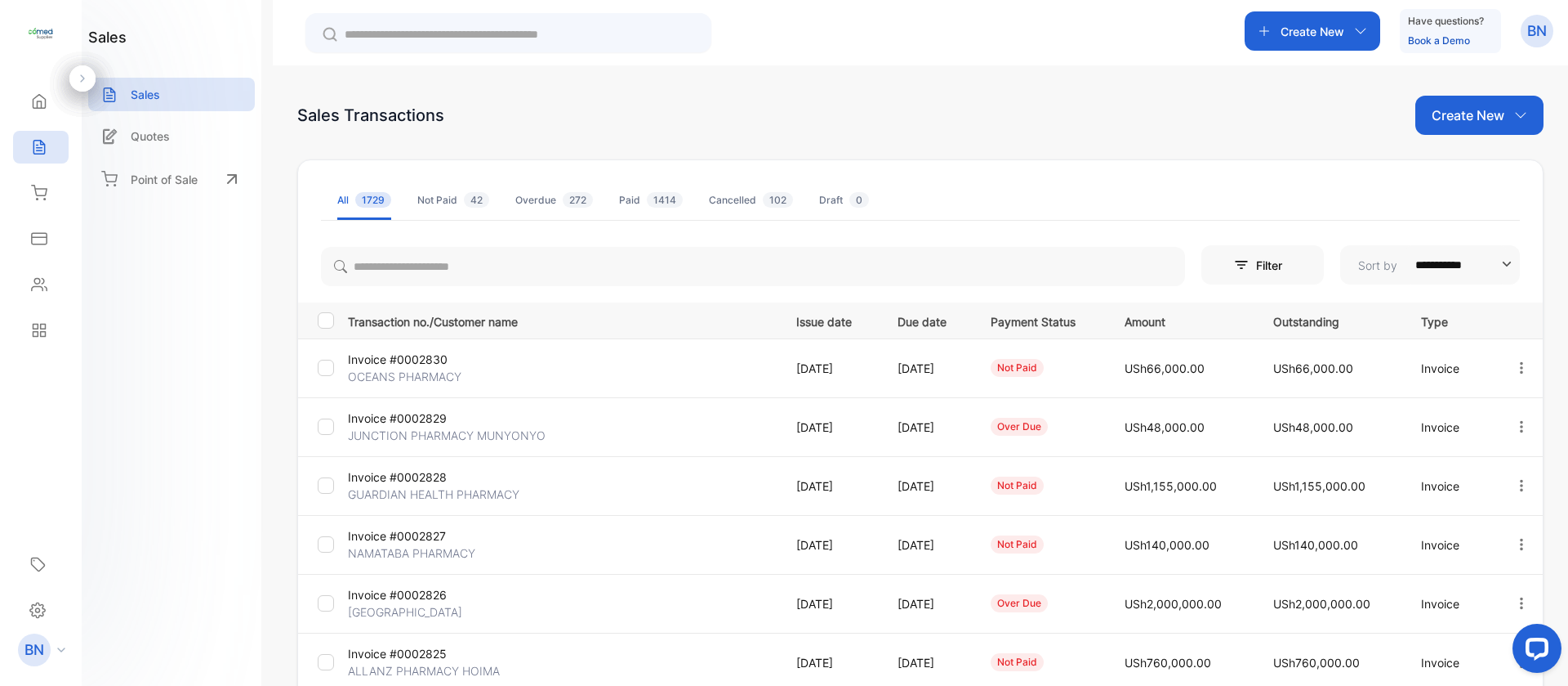
click at [438, 194] on div "Not Paid 42" at bounding box center [453, 200] width 72 height 15
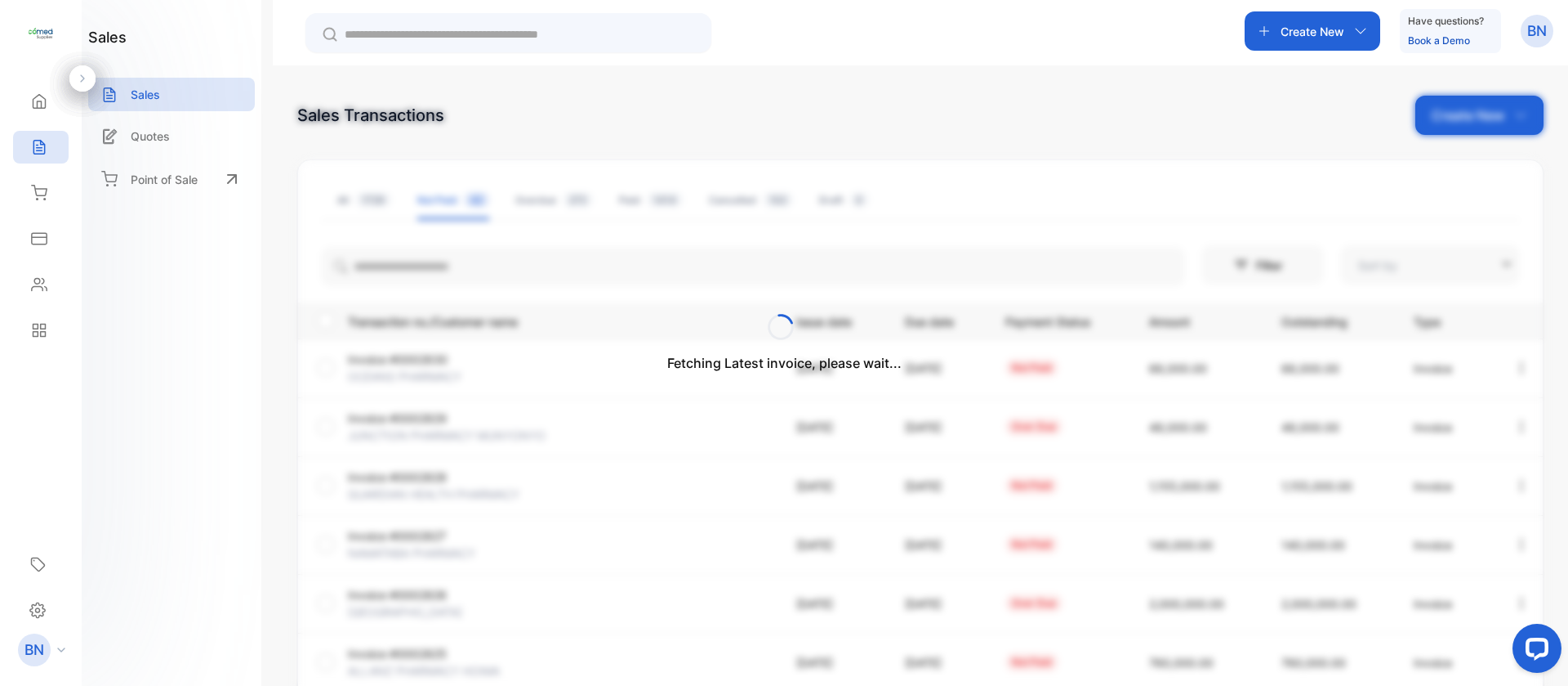
type input "**********"
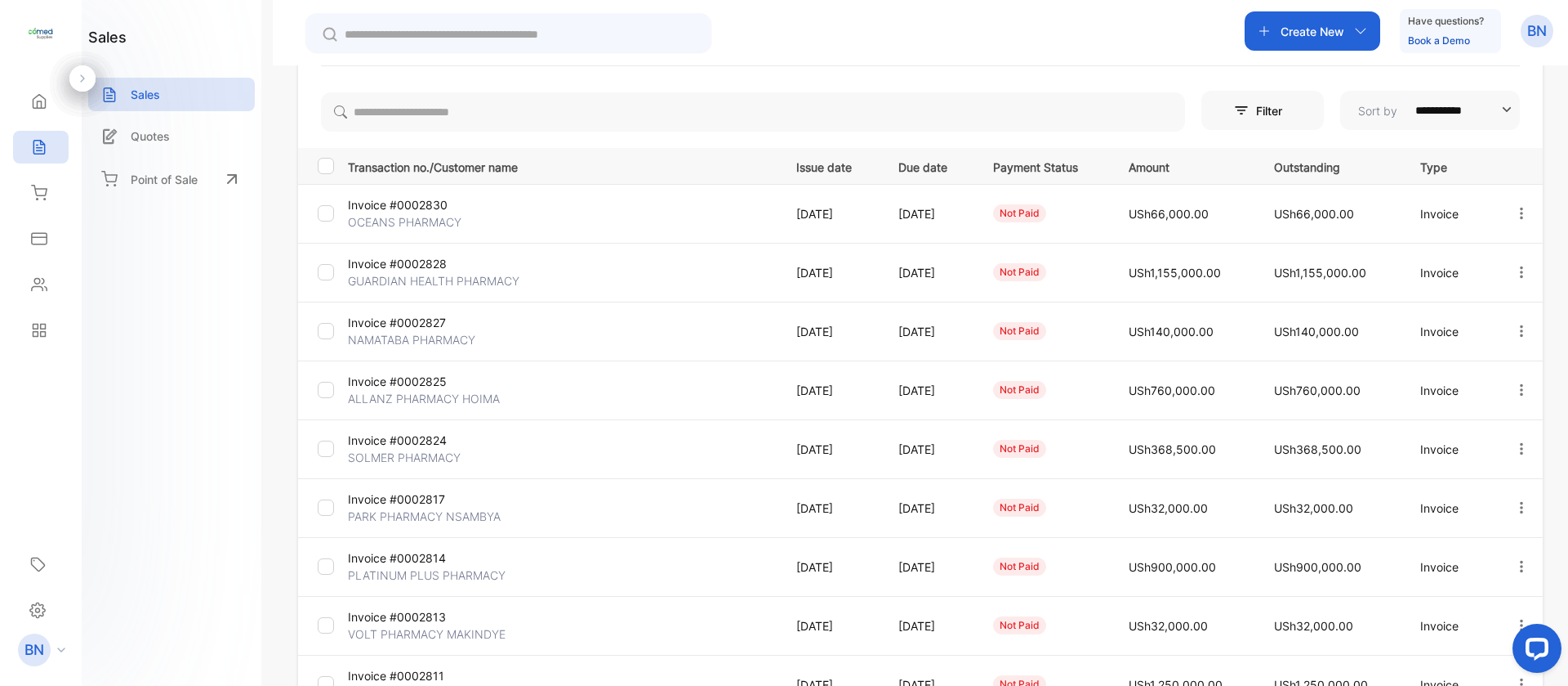
scroll to position [385, 0]
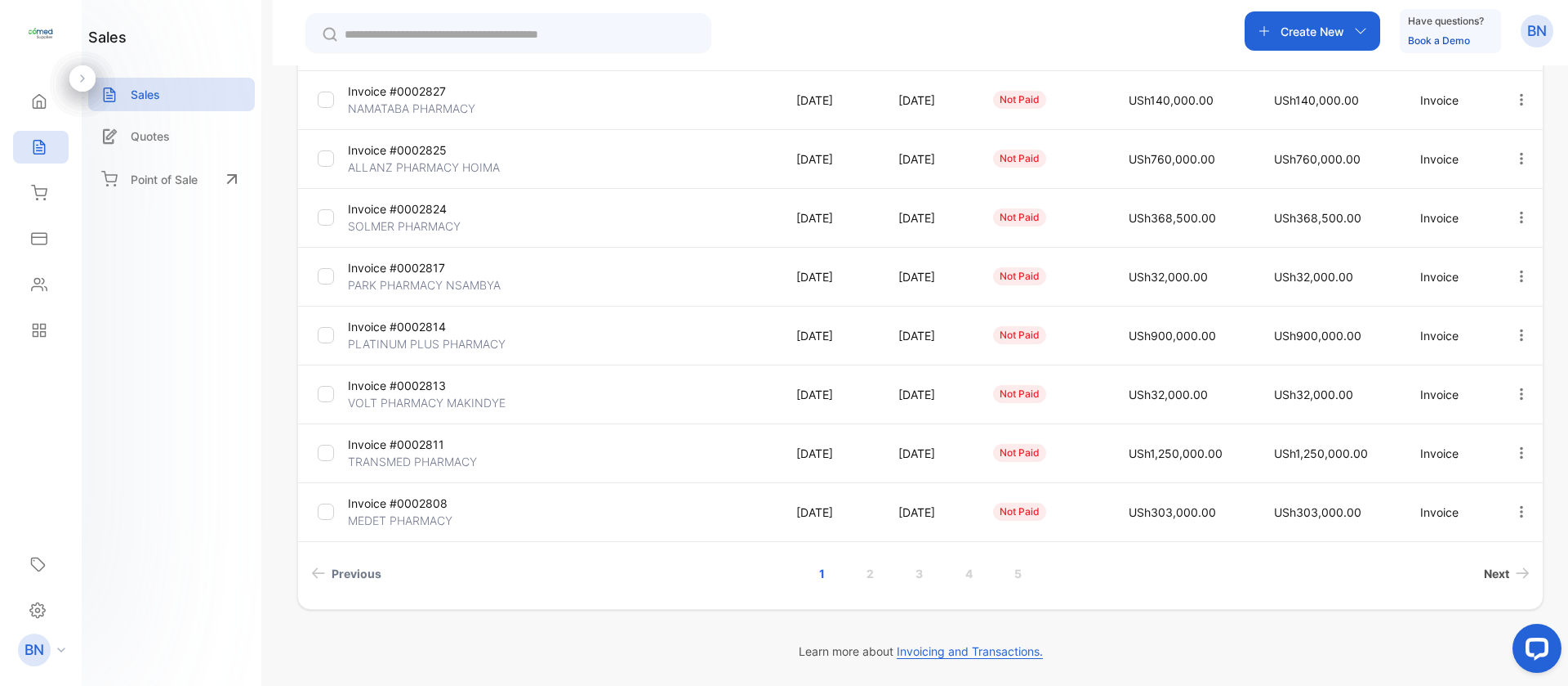
click at [1500, 565] on span "Next" at bounding box center [1497, 573] width 26 height 17
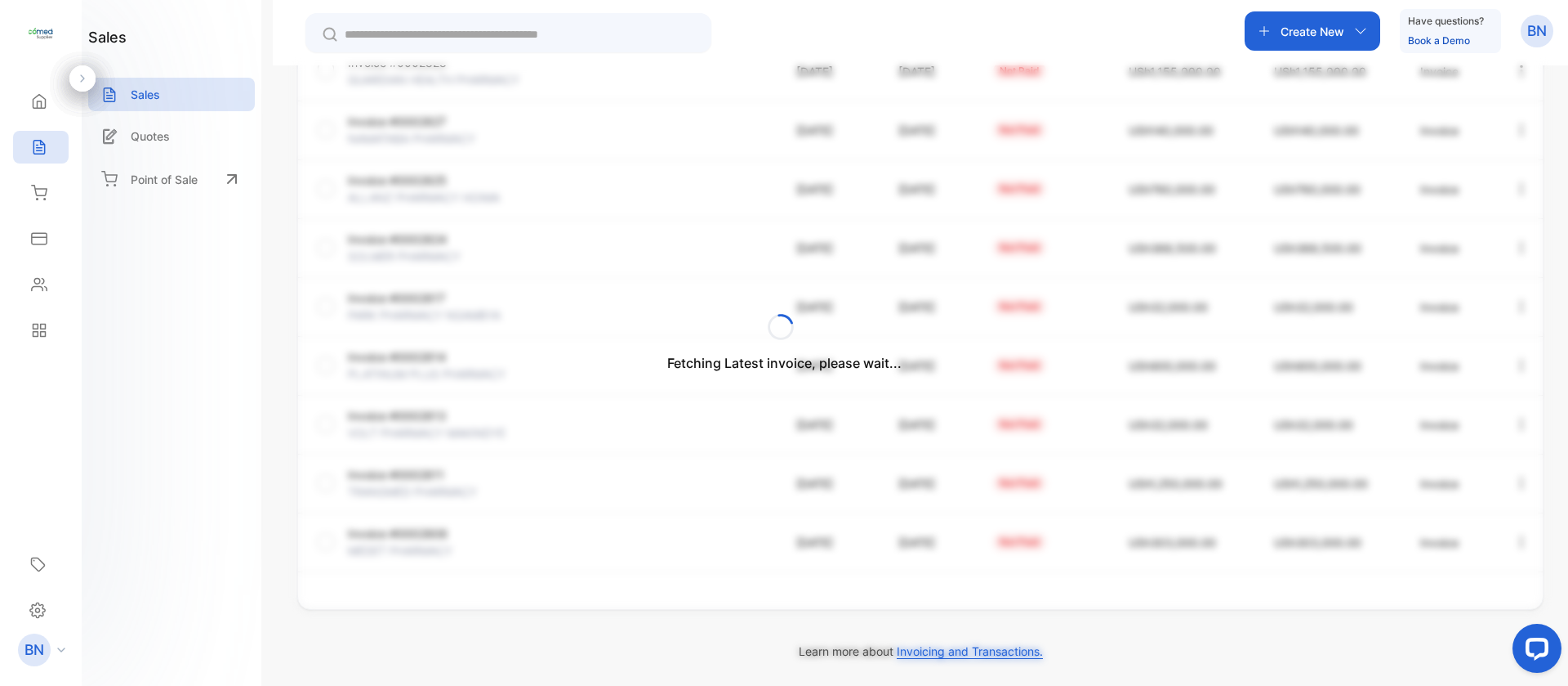
scroll to position [356, 0]
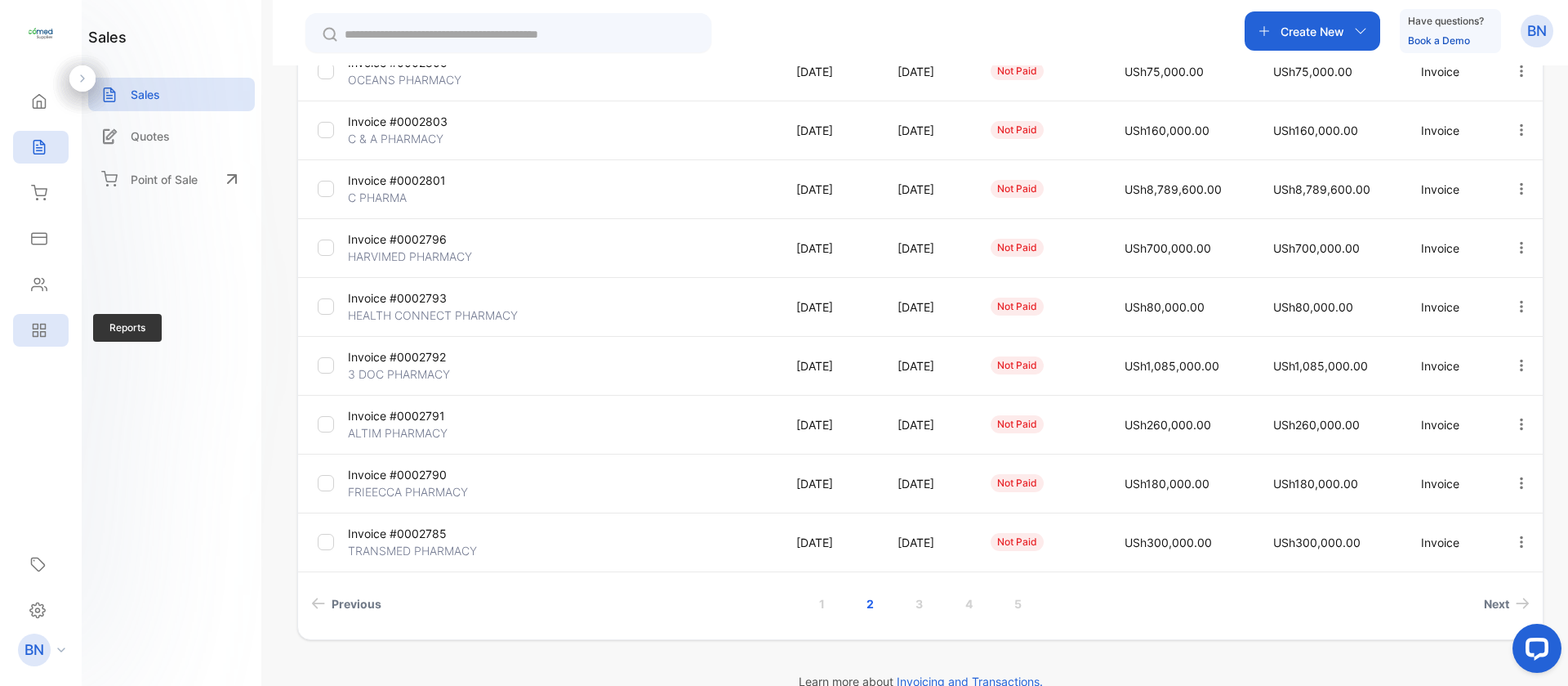
click at [30, 332] on div "Reports" at bounding box center [37, 330] width 22 height 17
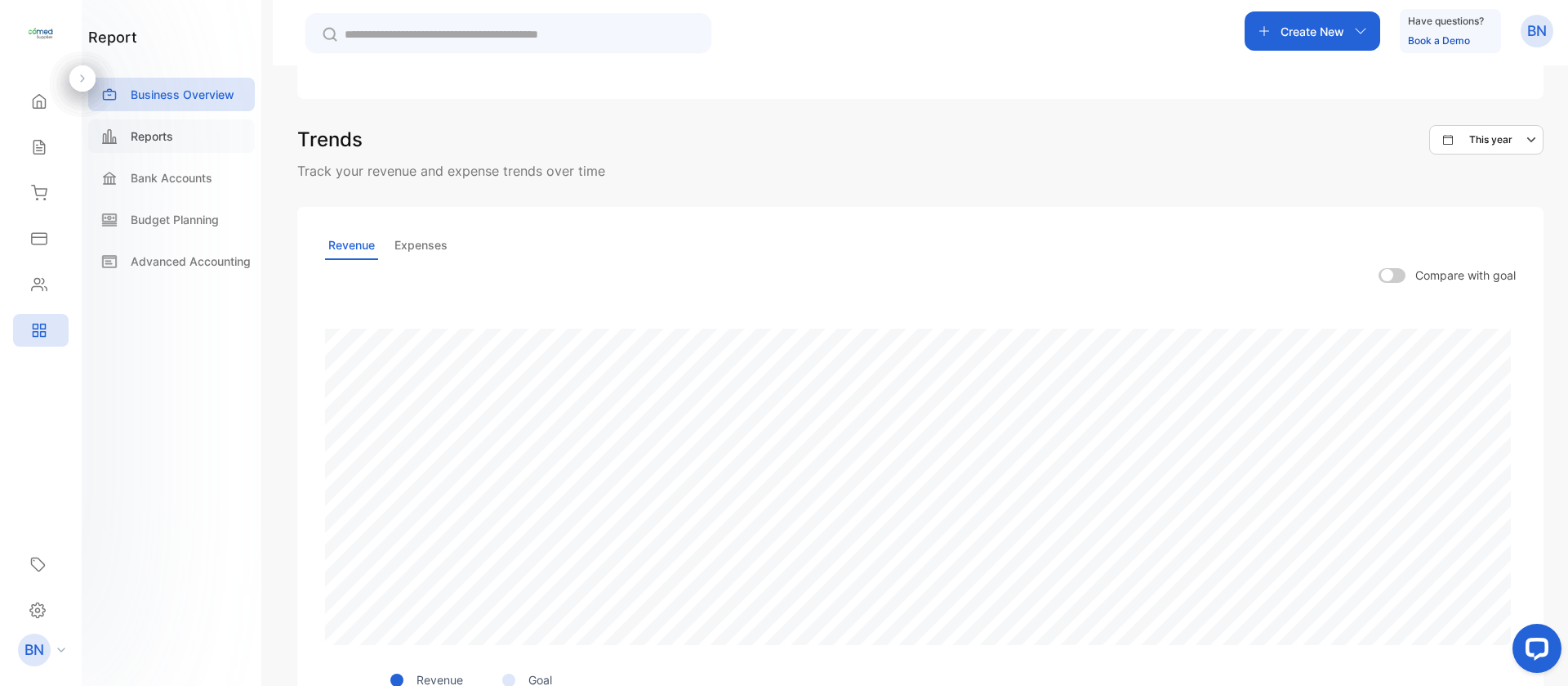
click at [134, 139] on p "Reports" at bounding box center [151, 136] width 42 height 17
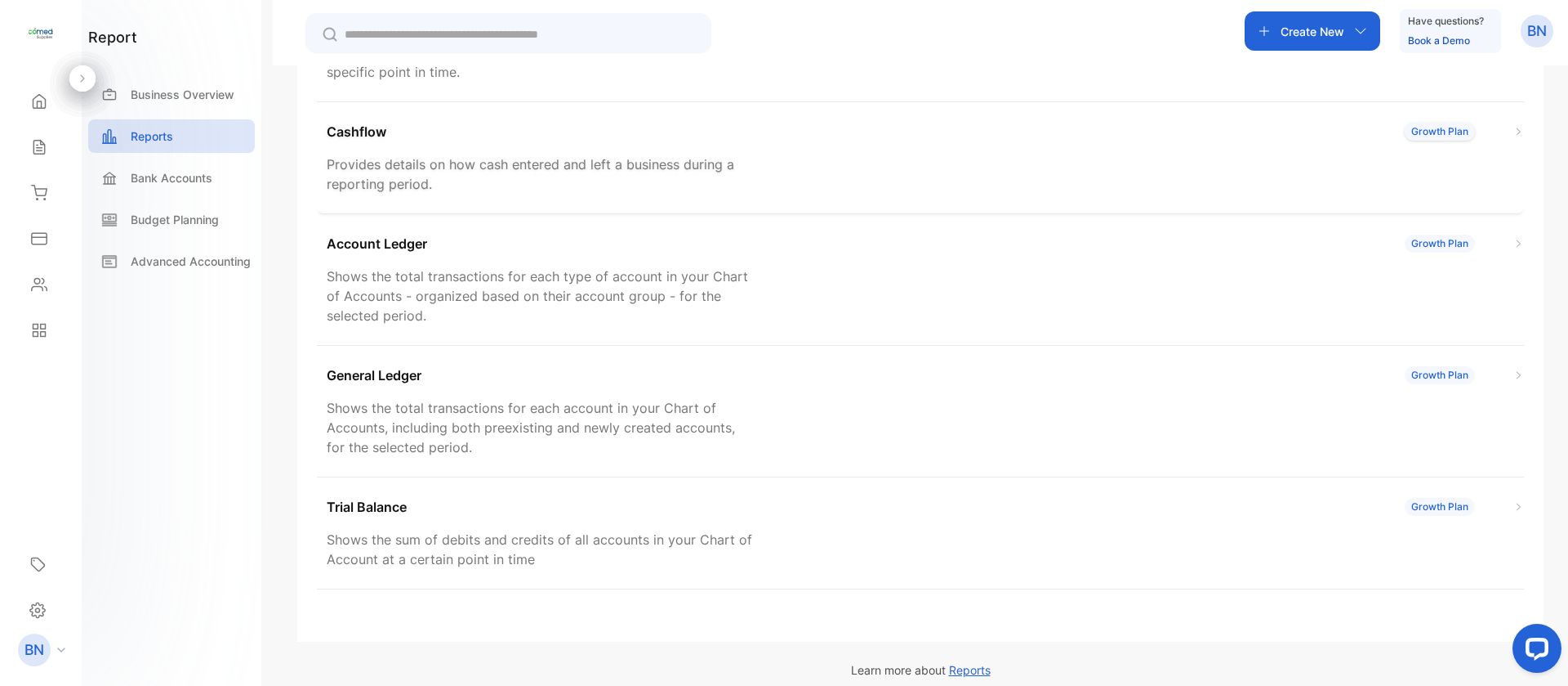
click at [364, 130] on p "Cashflow" at bounding box center [357, 132] width 60 height 20
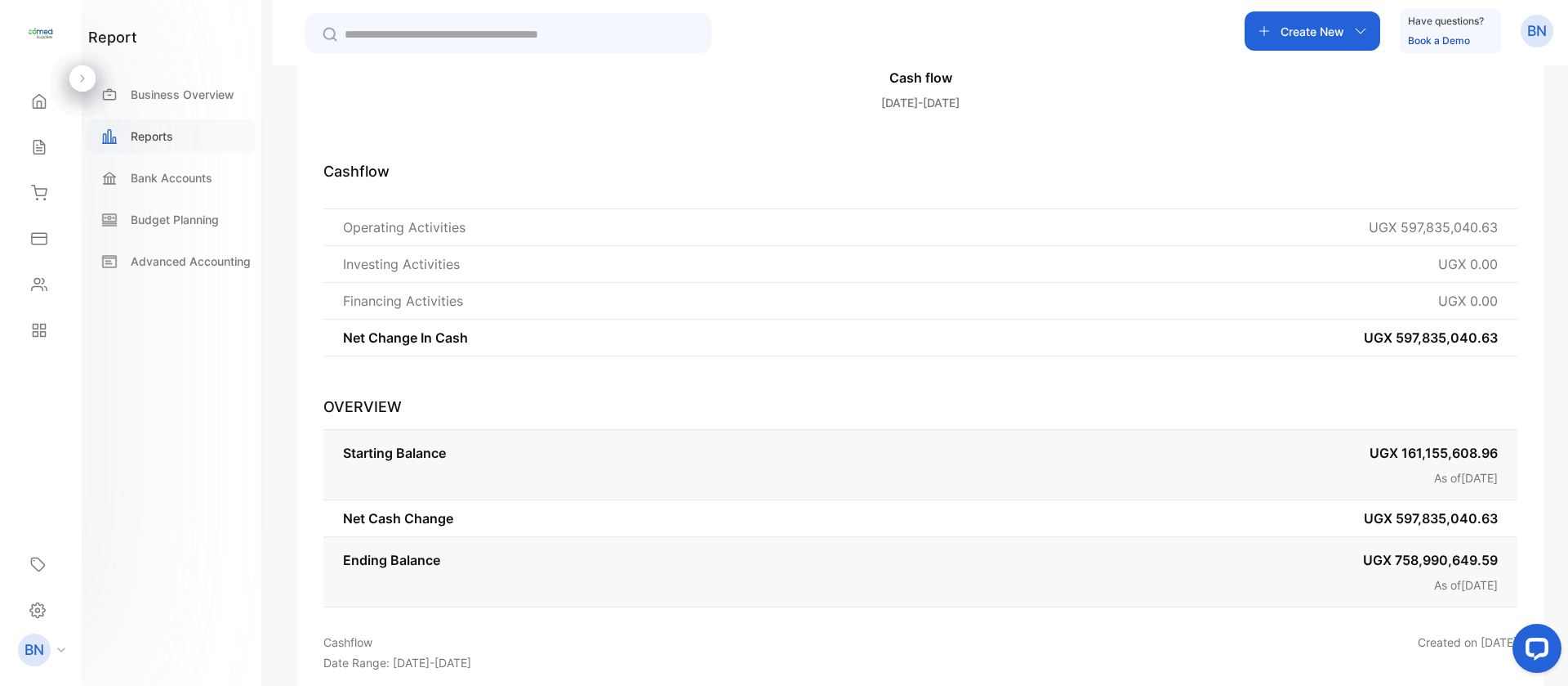
click at [163, 143] on p "Reports" at bounding box center [151, 136] width 42 height 17
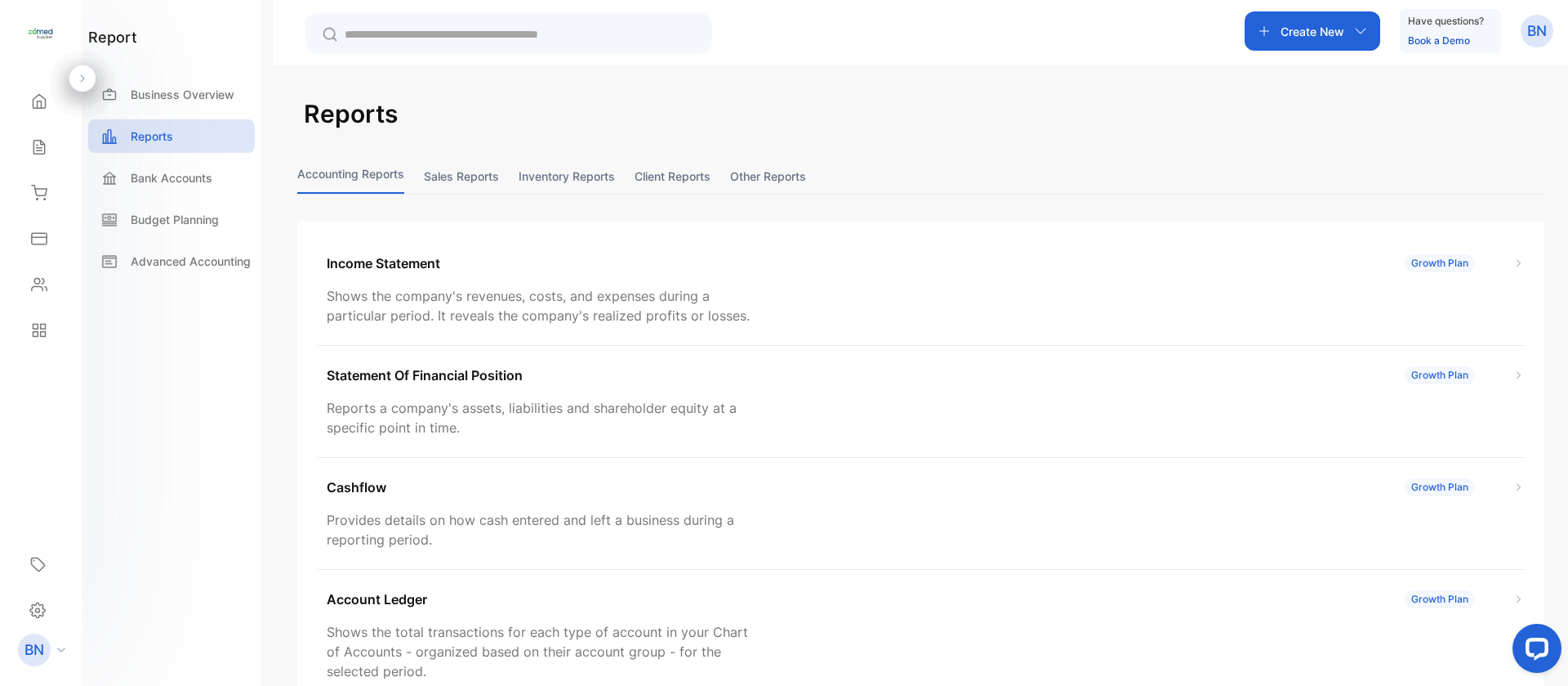
click at [483, 170] on button "Sales reports" at bounding box center [462, 176] width 75 height 35
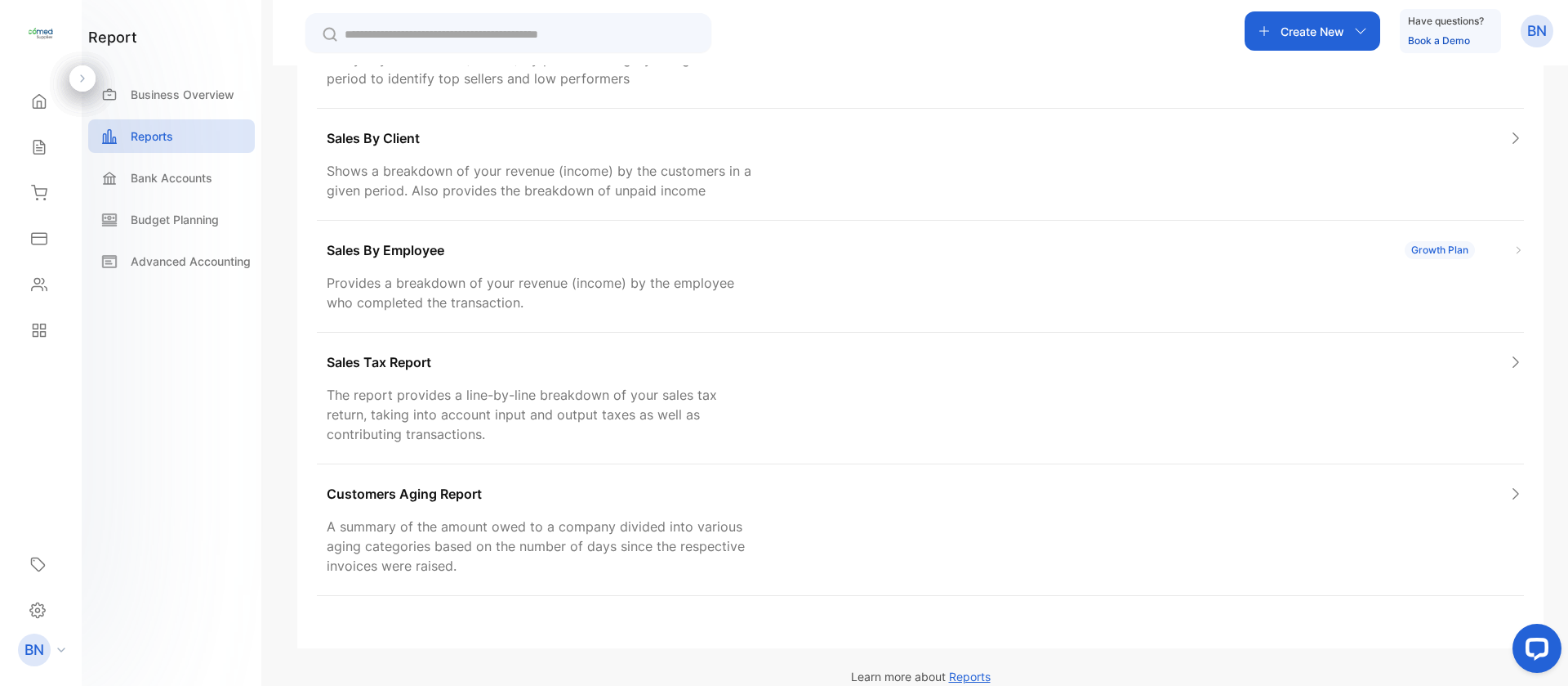
scroll to position [374, 0]
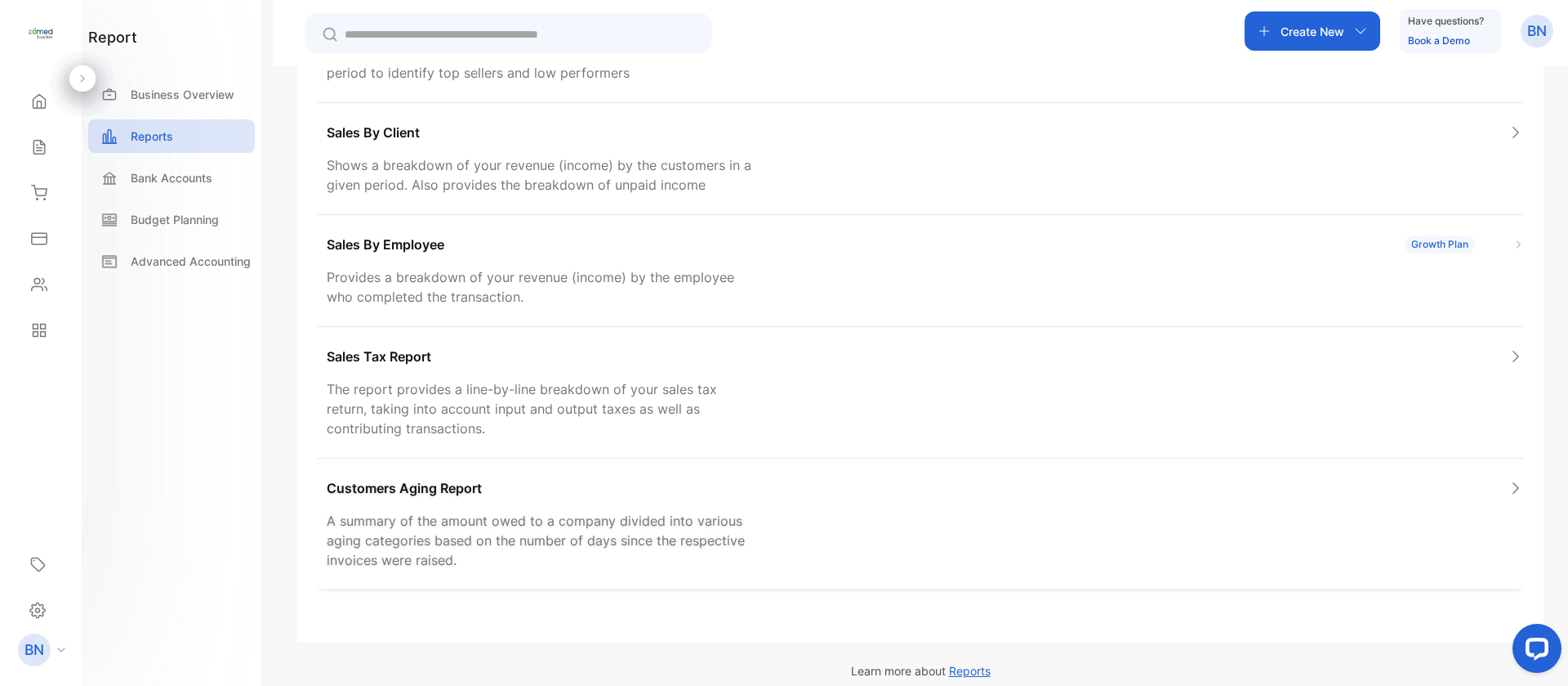
click at [395, 483] on div "Customers Aging Report A summary of the amount owed to a company divided into v…" at bounding box center [921, 524] width 1207 height 132
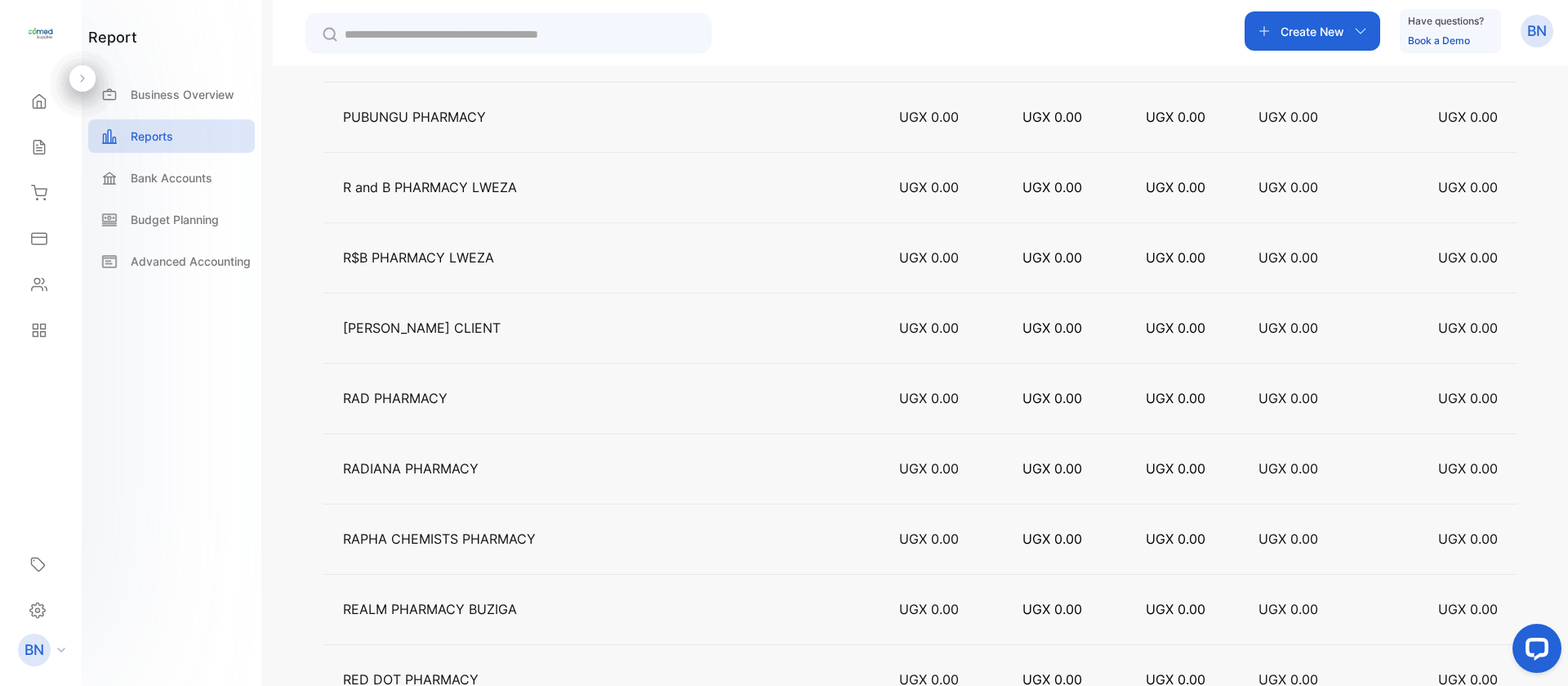
scroll to position [17025, 0]
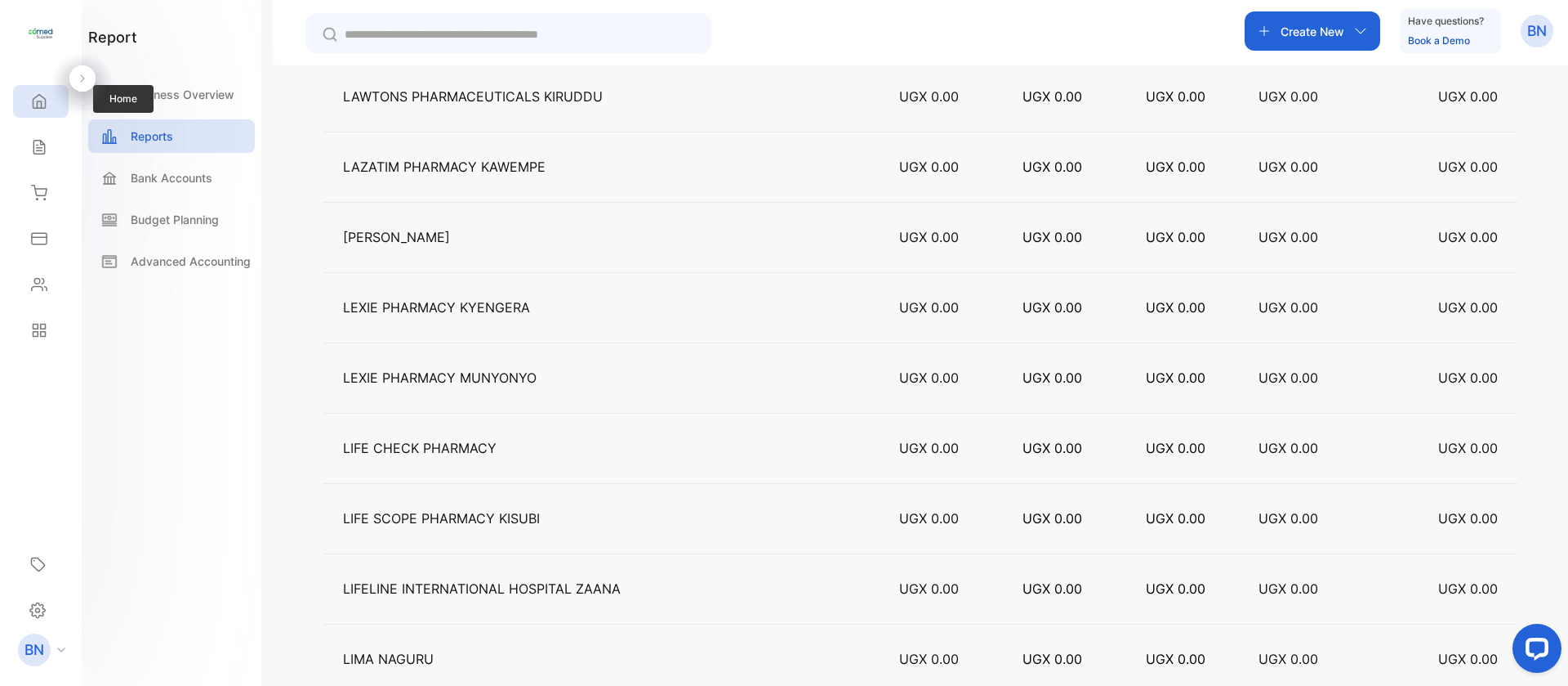
click at [59, 96] on div "Home" at bounding box center [40, 100] width 56 height 32
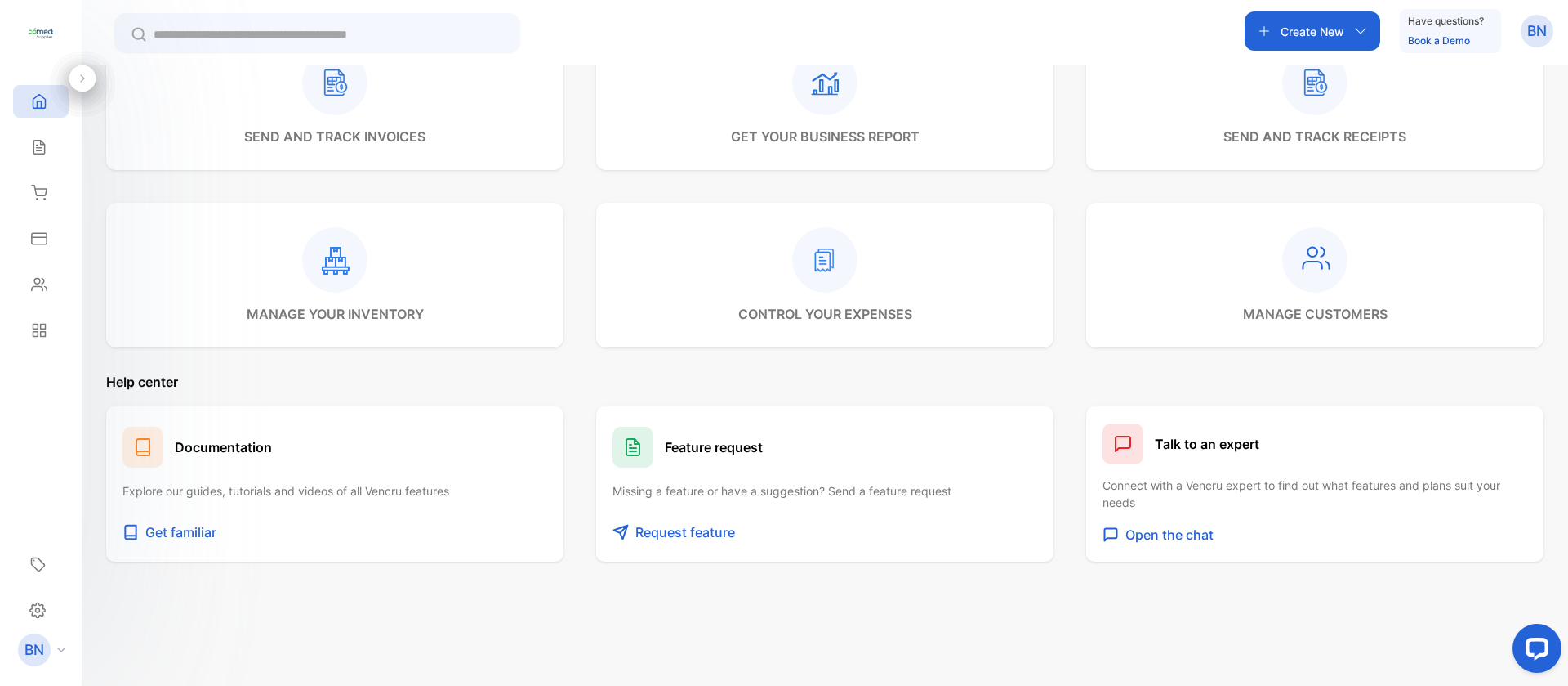
scroll to position [584, 0]
click at [393, 137] on p "send and track invoices" at bounding box center [335, 137] width 182 height 20
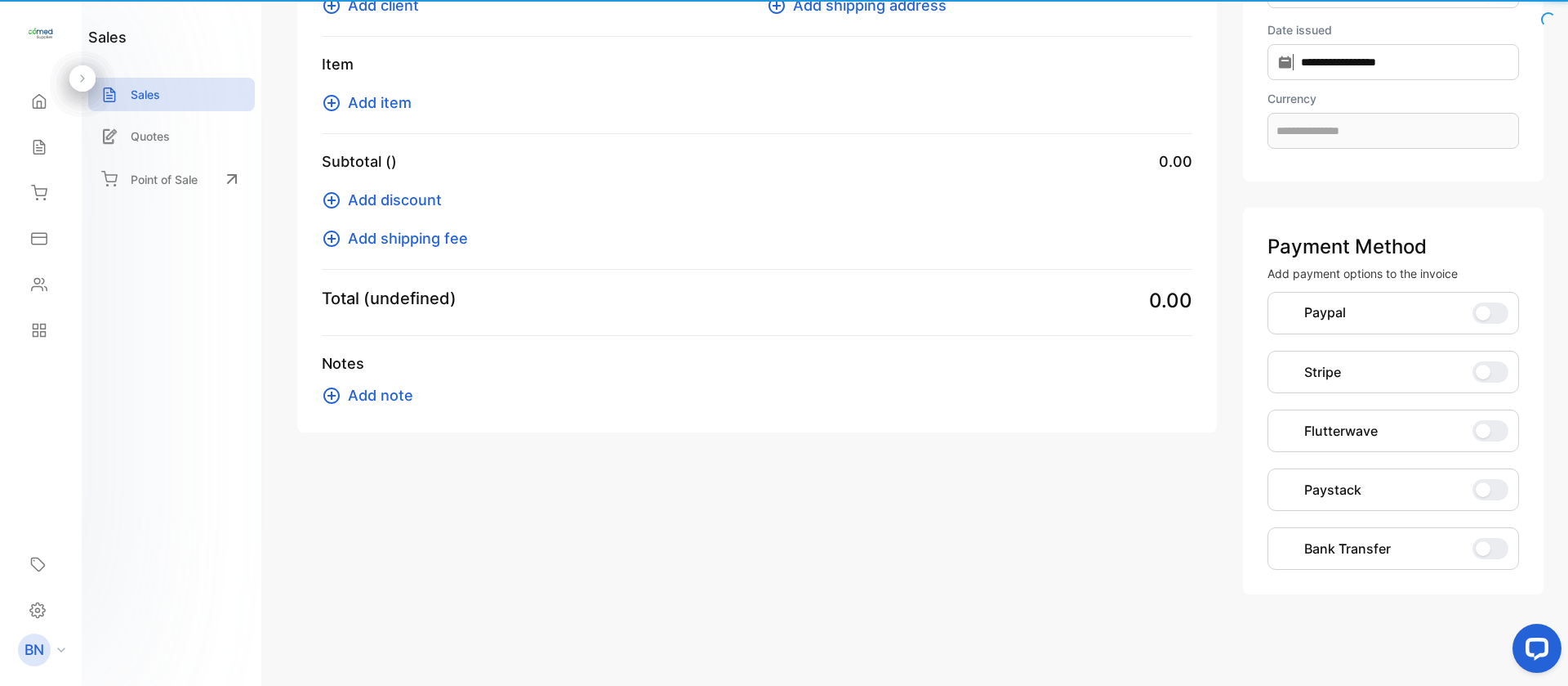
scroll to position [153, 0]
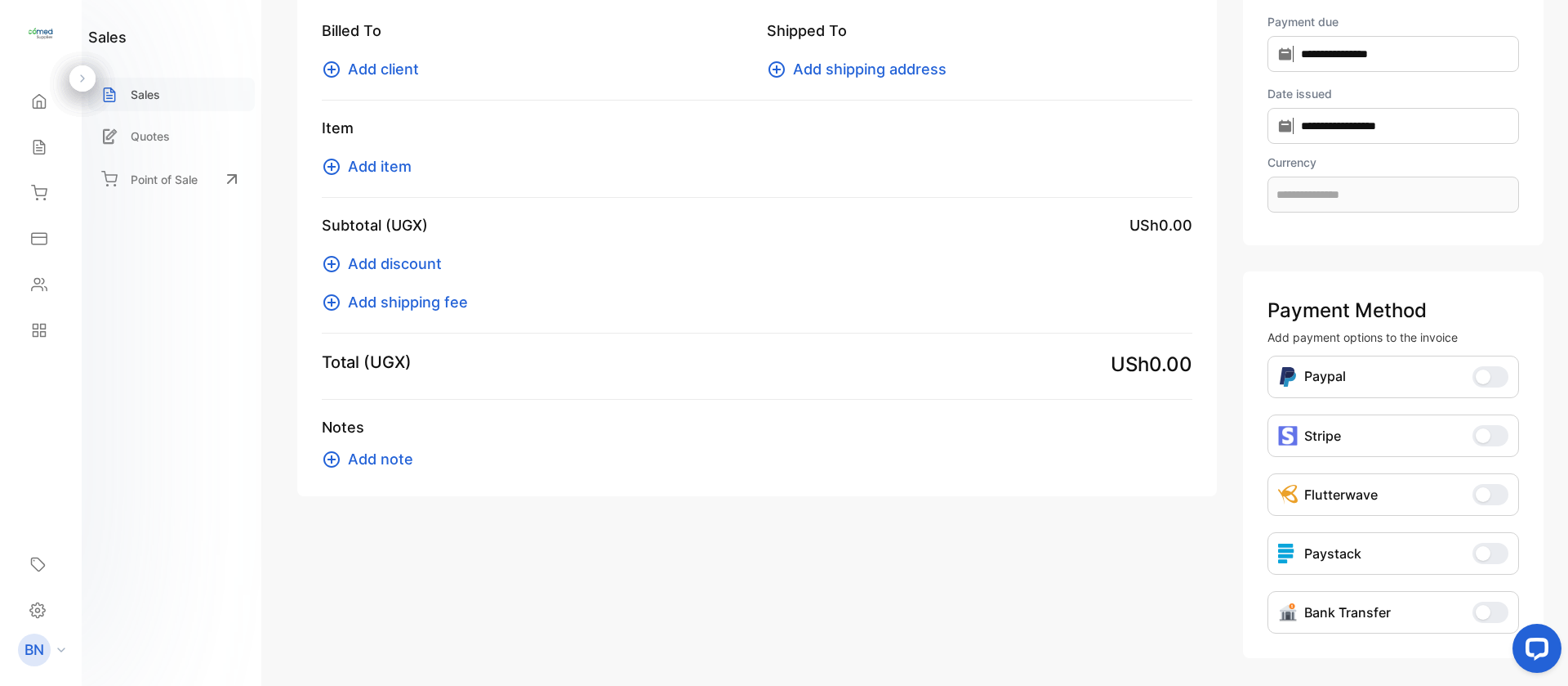
click at [167, 86] on div "Sales" at bounding box center [172, 94] width 167 height 33
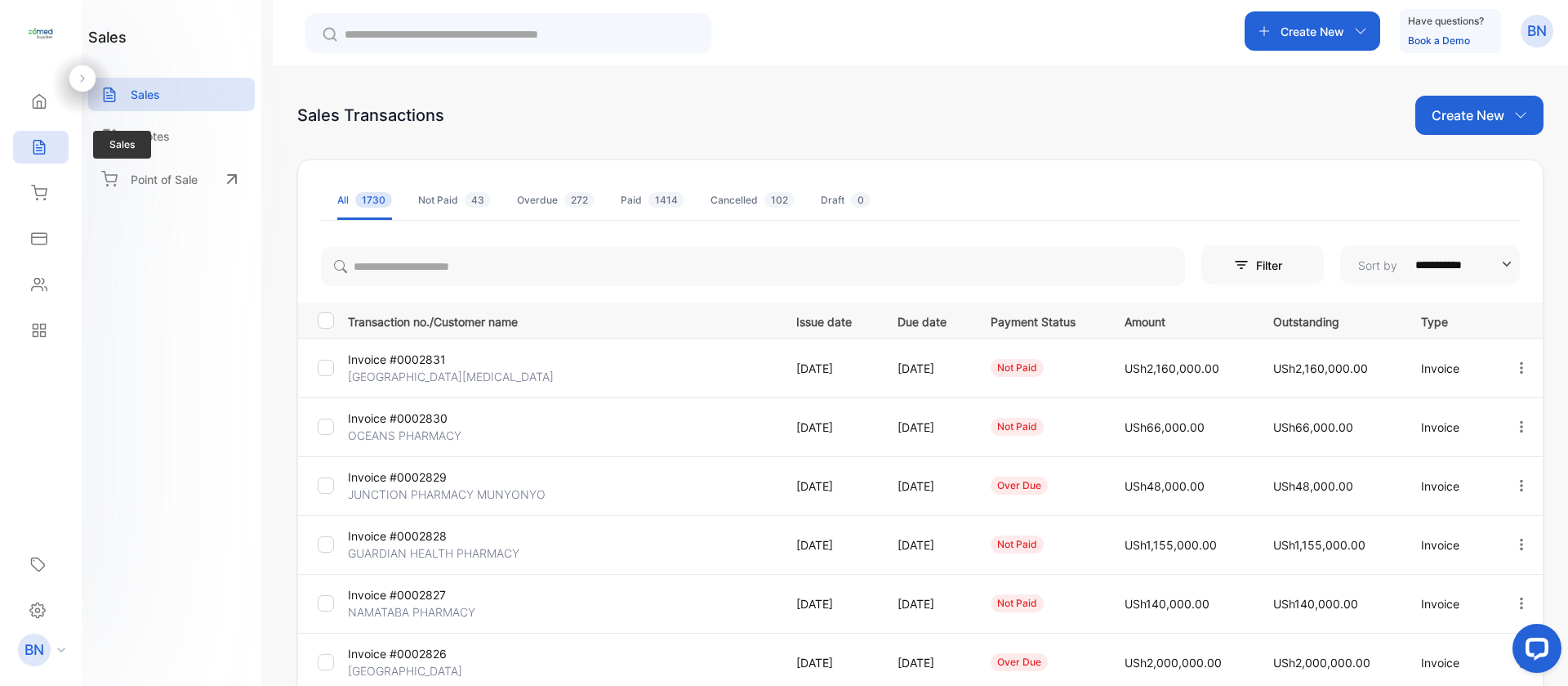
click at [46, 144] on icon at bounding box center [39, 146] width 17 height 17
click at [30, 101] on div "Home" at bounding box center [37, 101] width 22 height 17
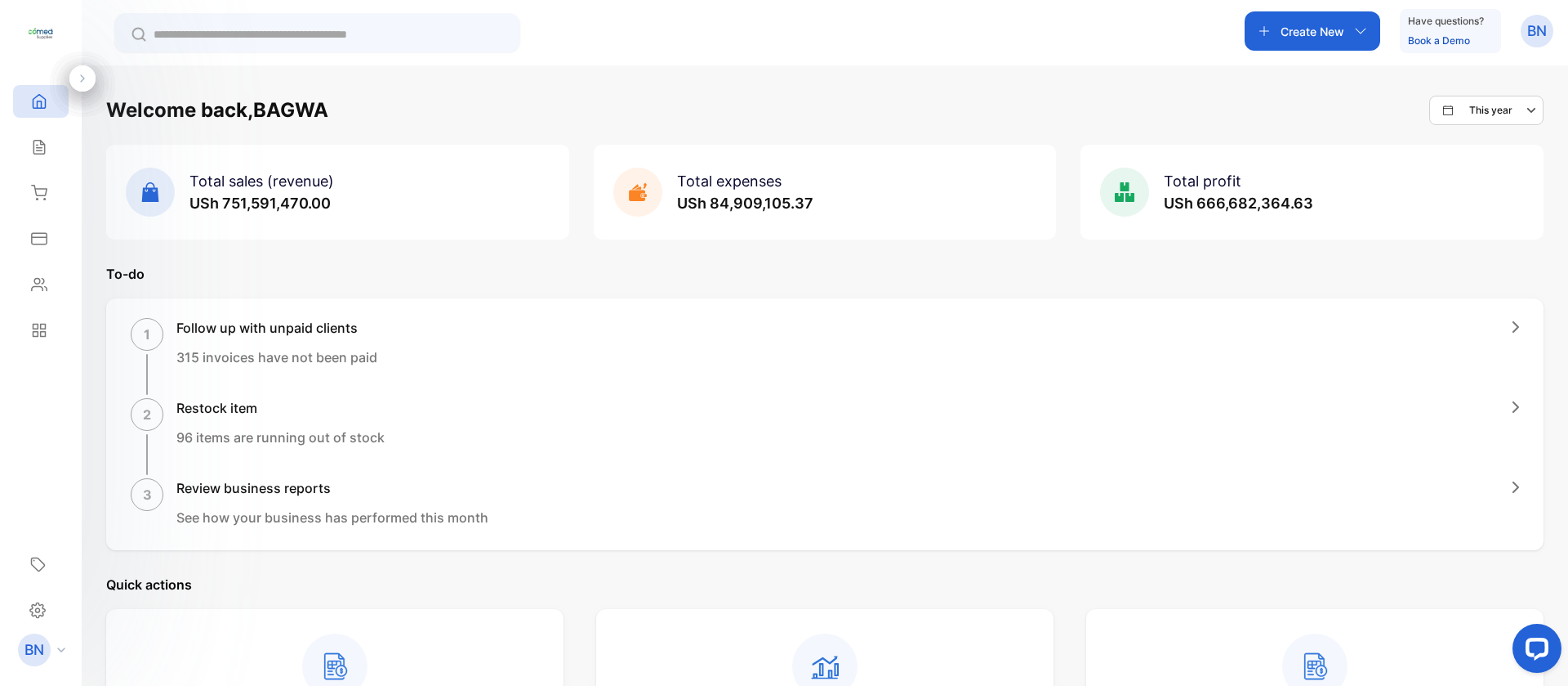
click at [248, 515] on p "See how your business has performed this month" at bounding box center [333, 517] width 312 height 20
click at [48, 280] on div "Contacts" at bounding box center [40, 284] width 56 height 32
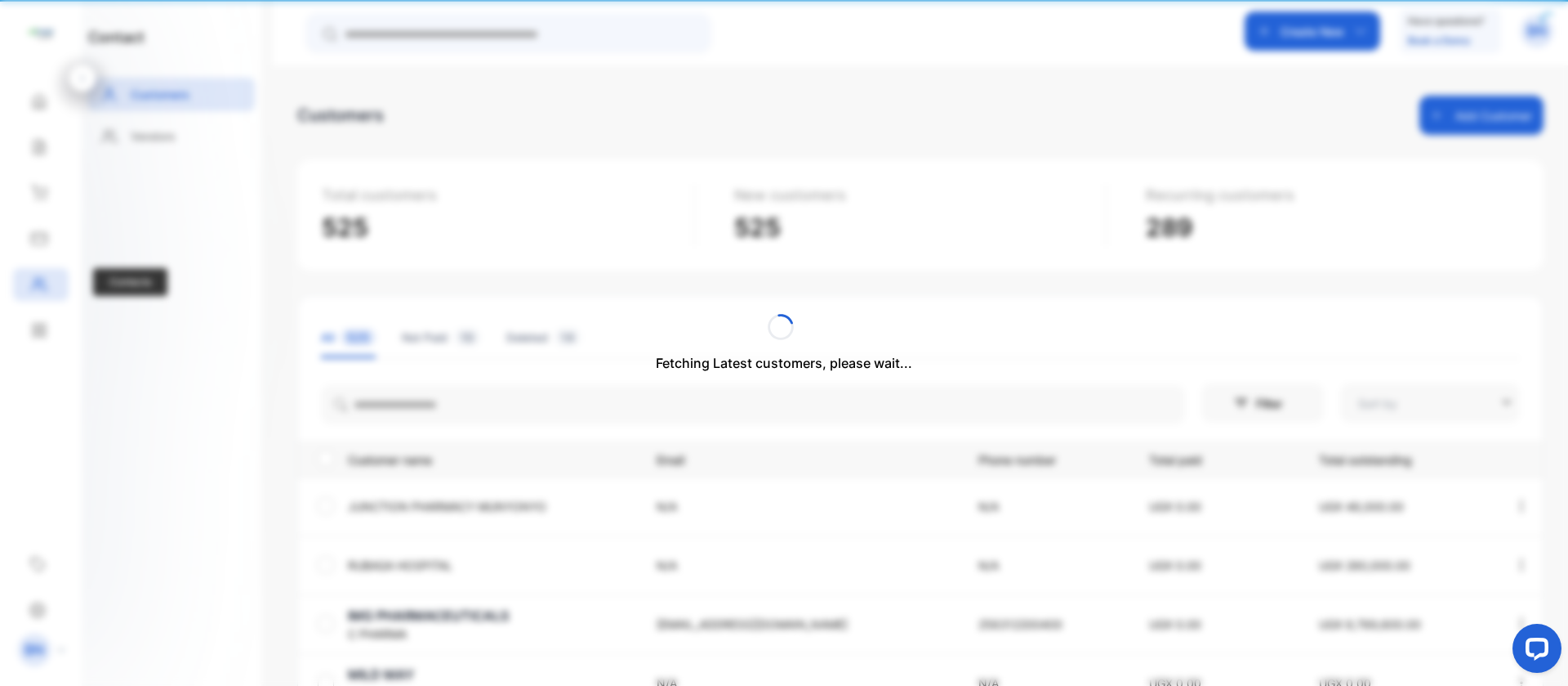
type input "**********"
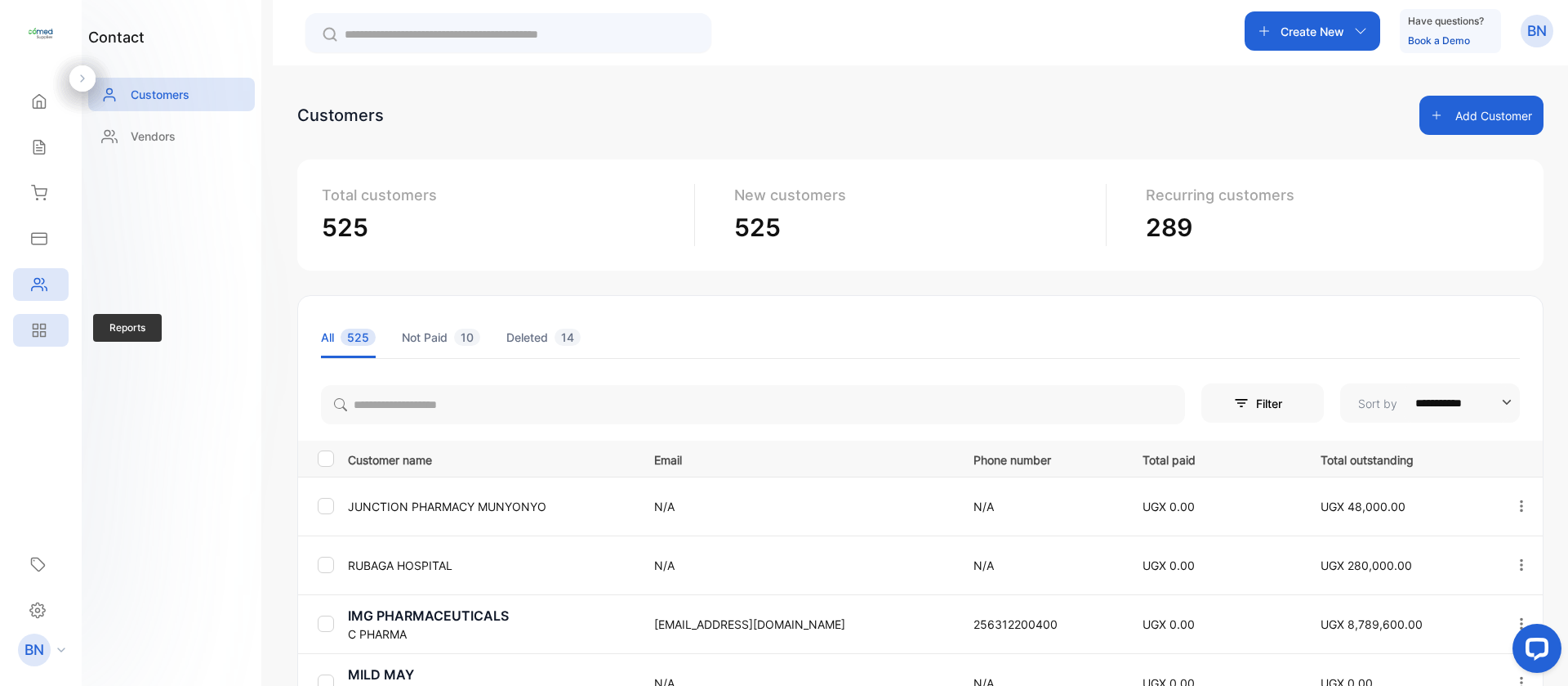
click at [44, 326] on icon at bounding box center [39, 330] width 17 height 17
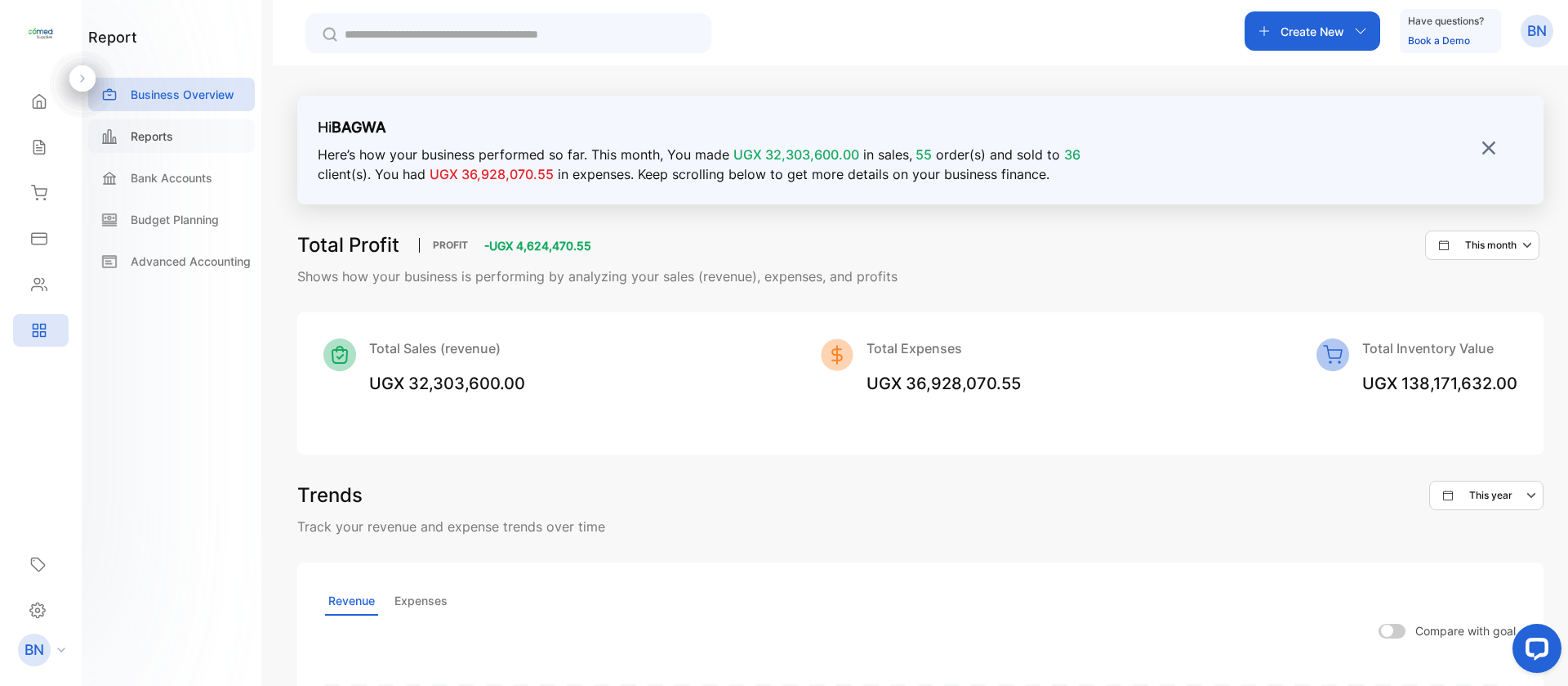
click at [140, 144] on div "Reports" at bounding box center [172, 136] width 167 height 33
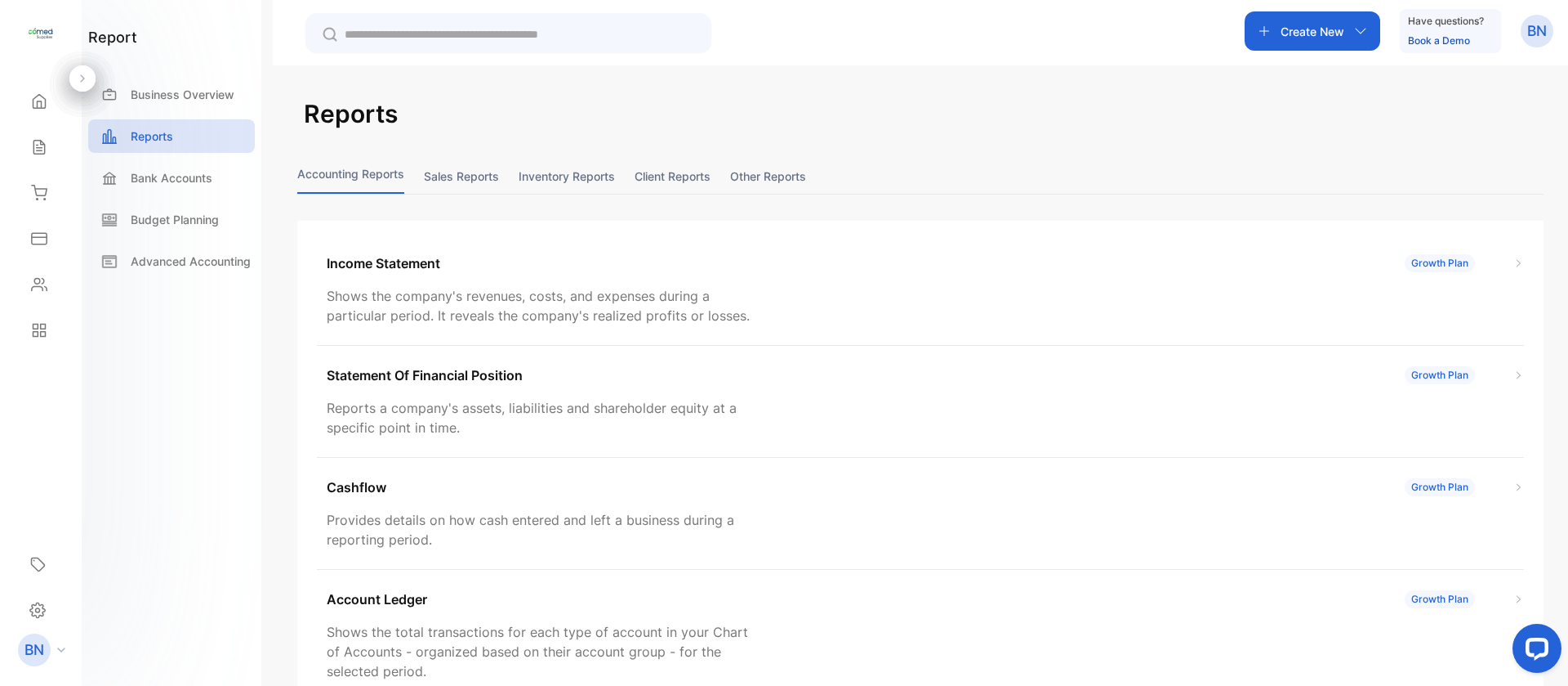
click at [580, 182] on button "Inventory reports" at bounding box center [567, 176] width 96 height 35
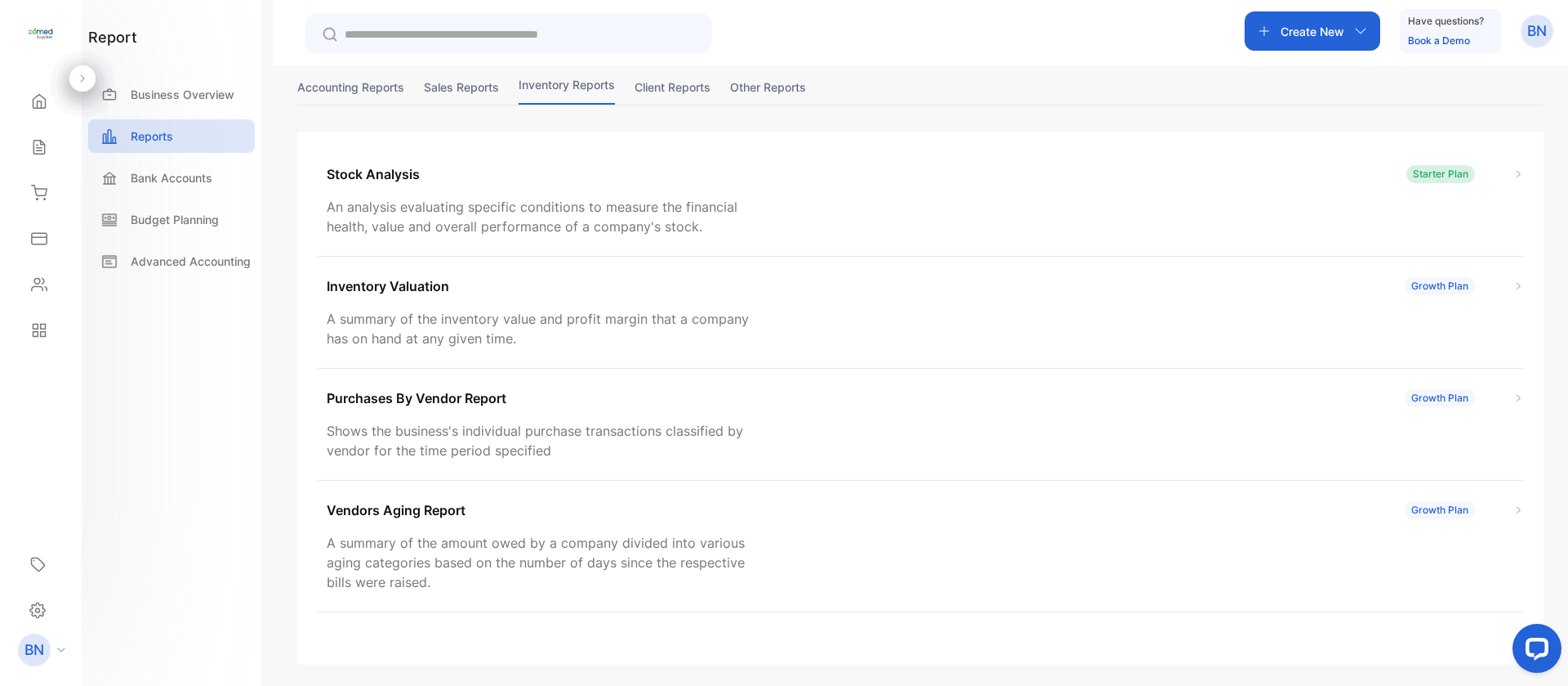
scroll to position [25, 0]
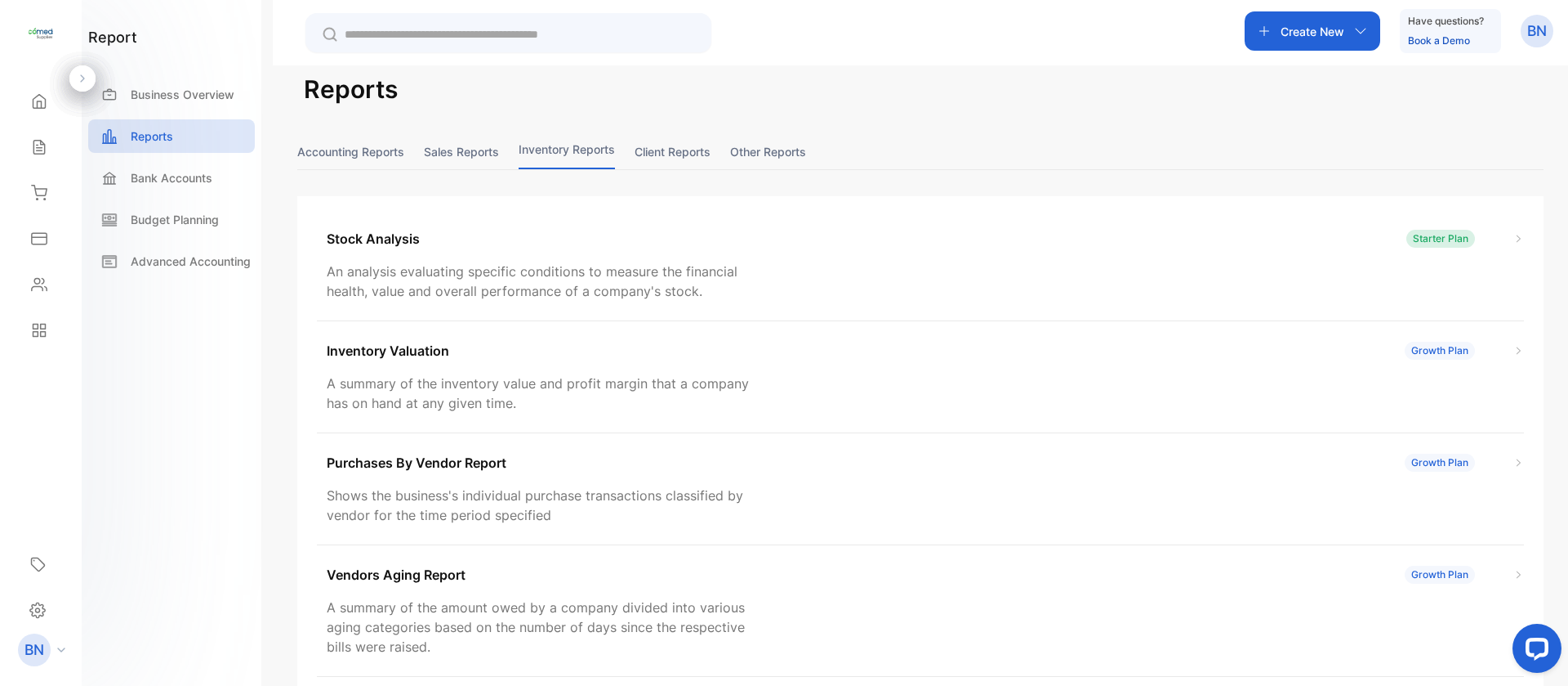
click at [441, 155] on button "Sales reports" at bounding box center [462, 151] width 75 height 35
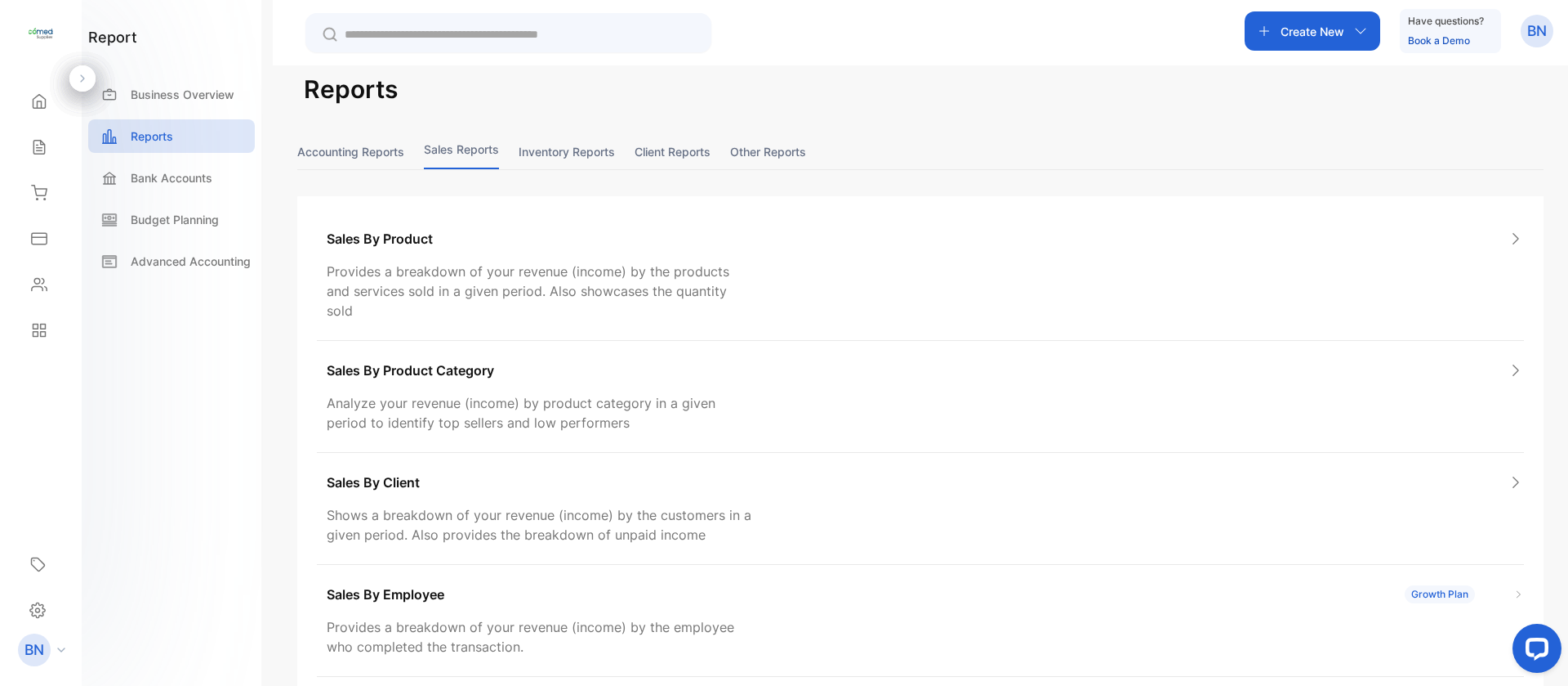
scroll to position [374, 0]
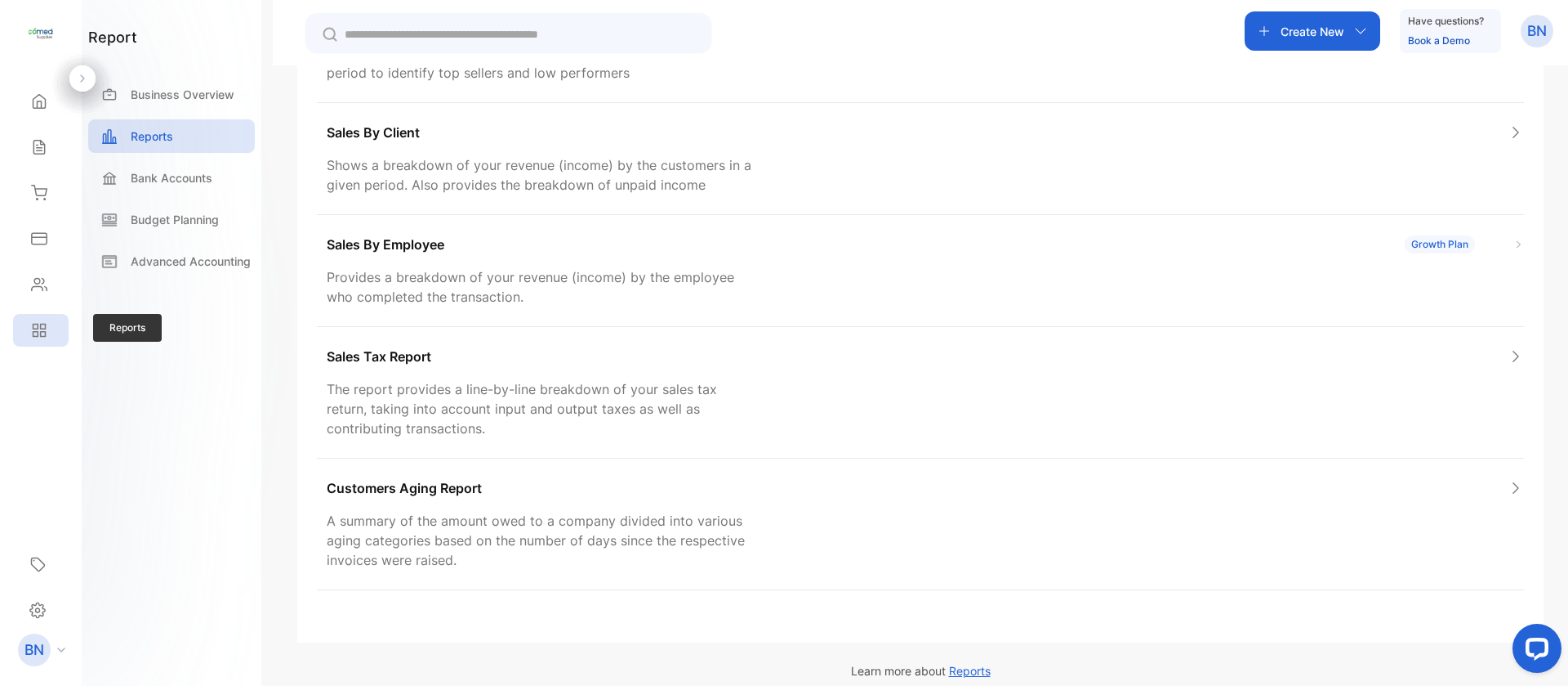
click at [39, 329] on icon at bounding box center [39, 330] width 17 height 17
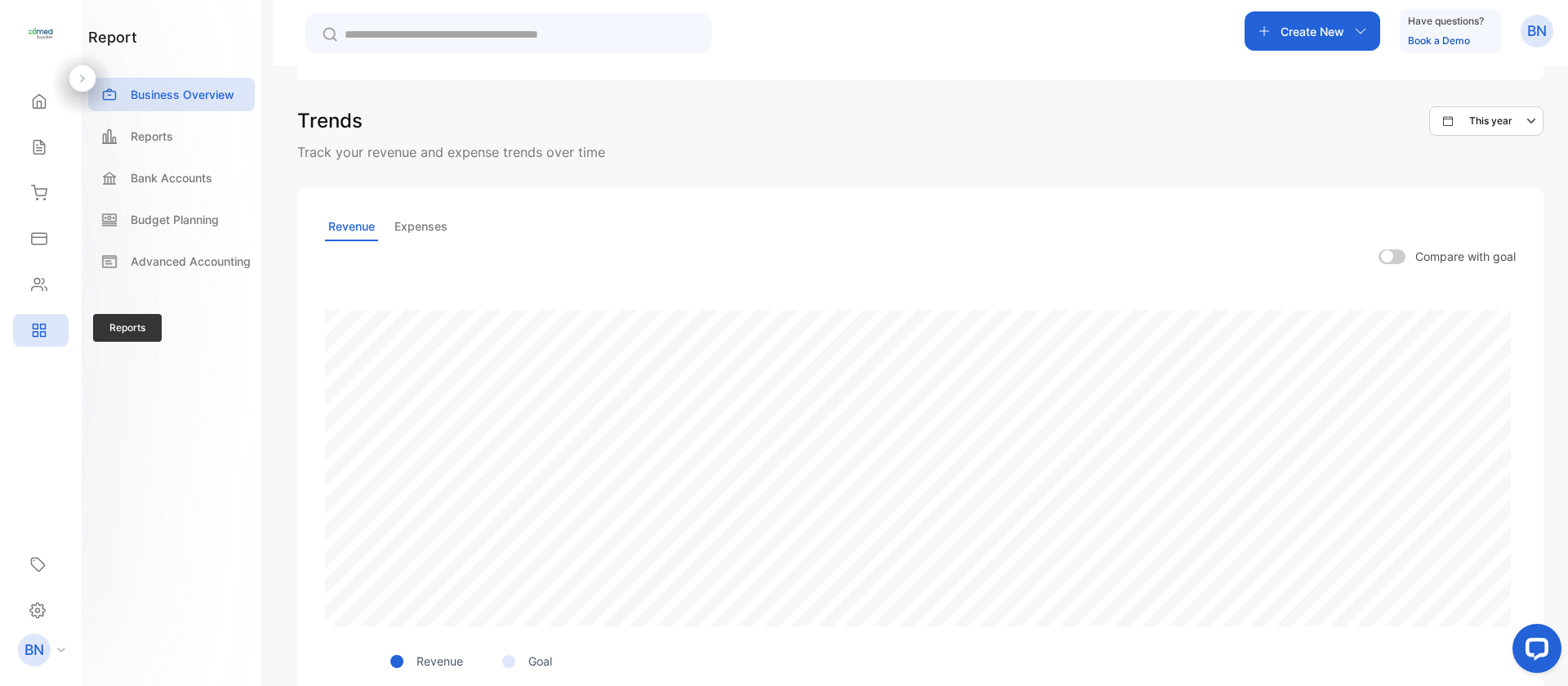
click at [49, 326] on div "Reports" at bounding box center [40, 329] width 56 height 32
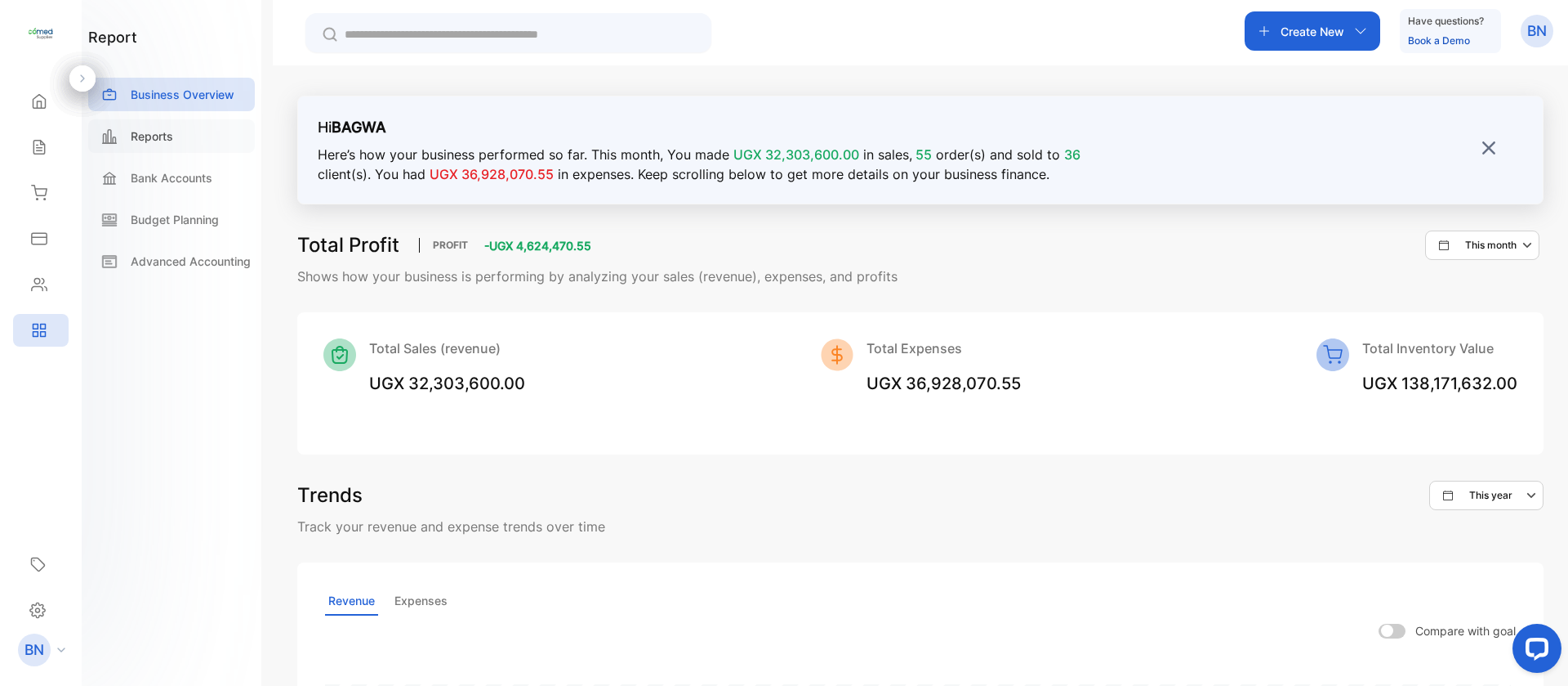
click at [183, 141] on div "Reports" at bounding box center [172, 136] width 167 height 33
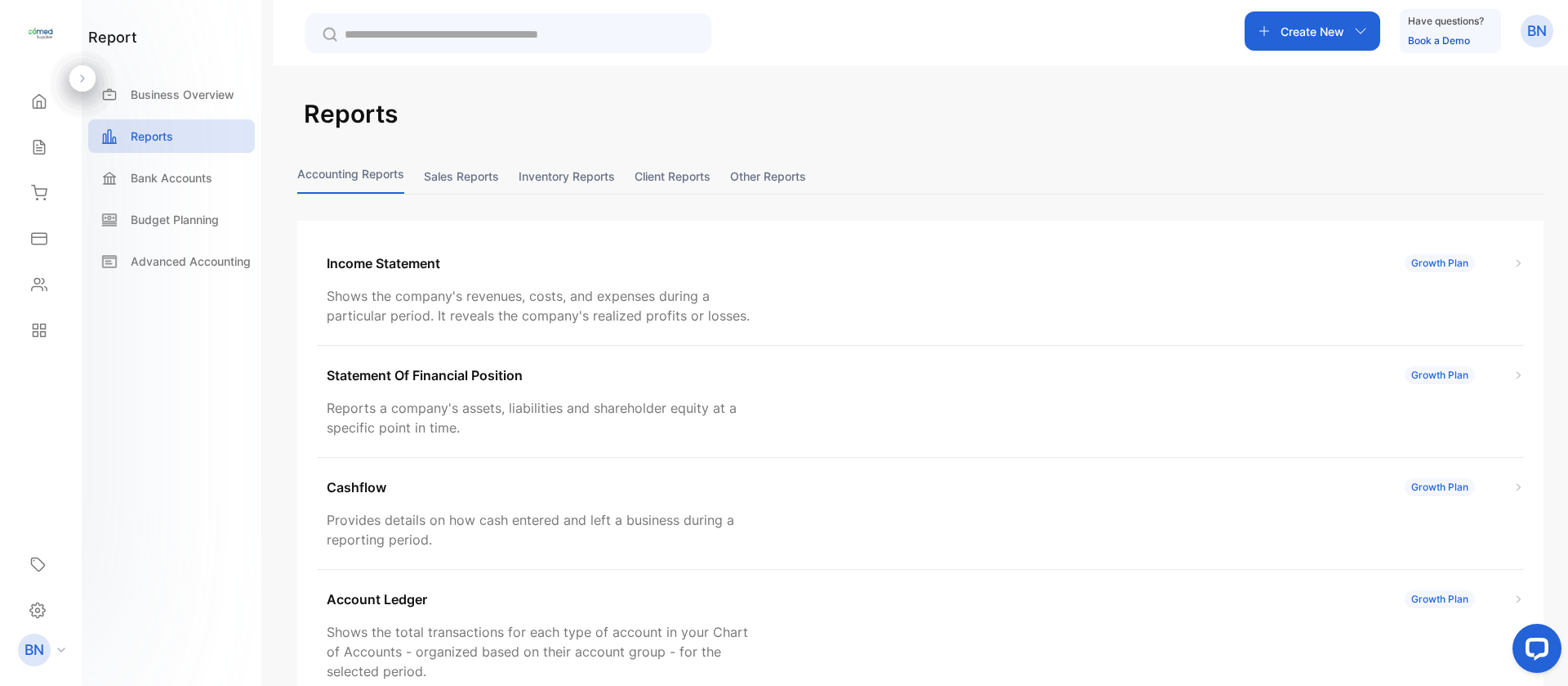
click at [456, 182] on button "Sales reports" at bounding box center [462, 176] width 75 height 35
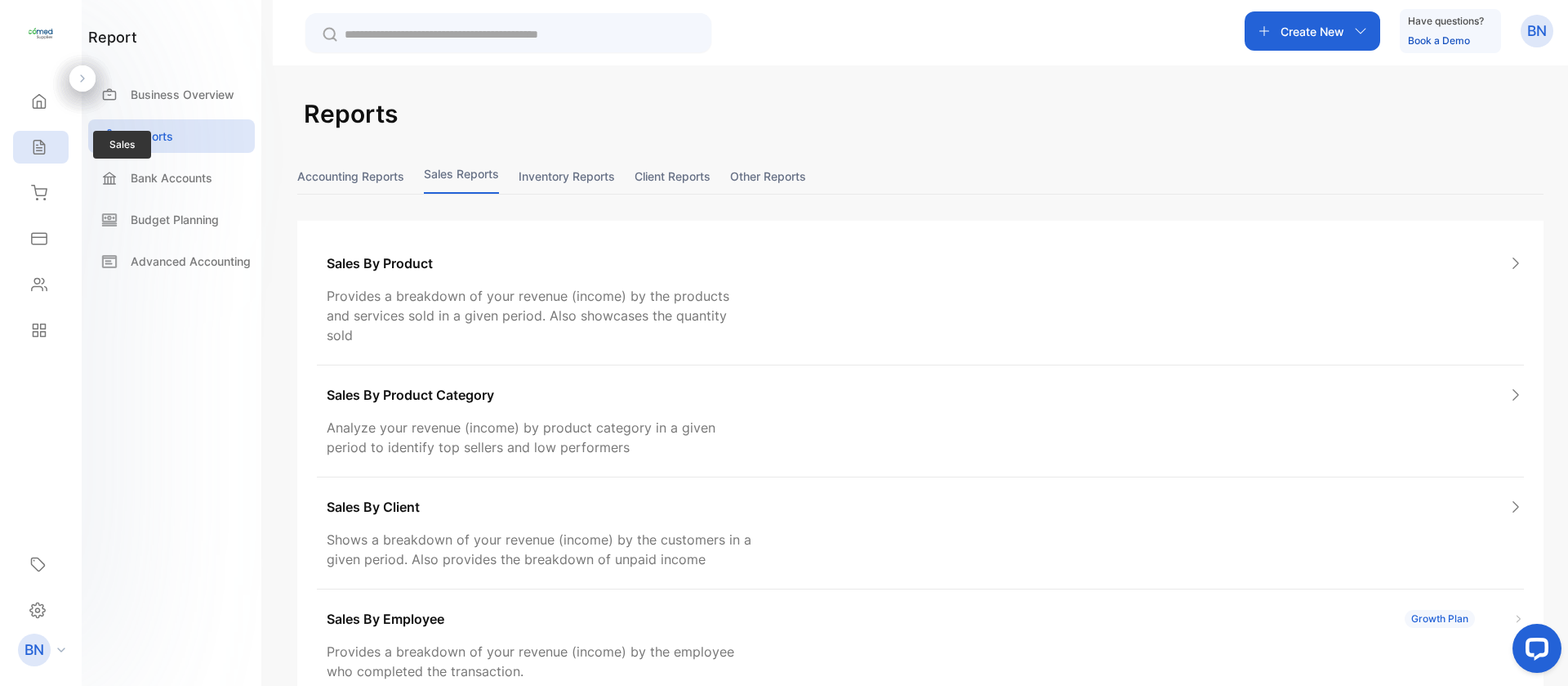
click at [42, 155] on div "Sales" at bounding box center [40, 146] width 56 height 32
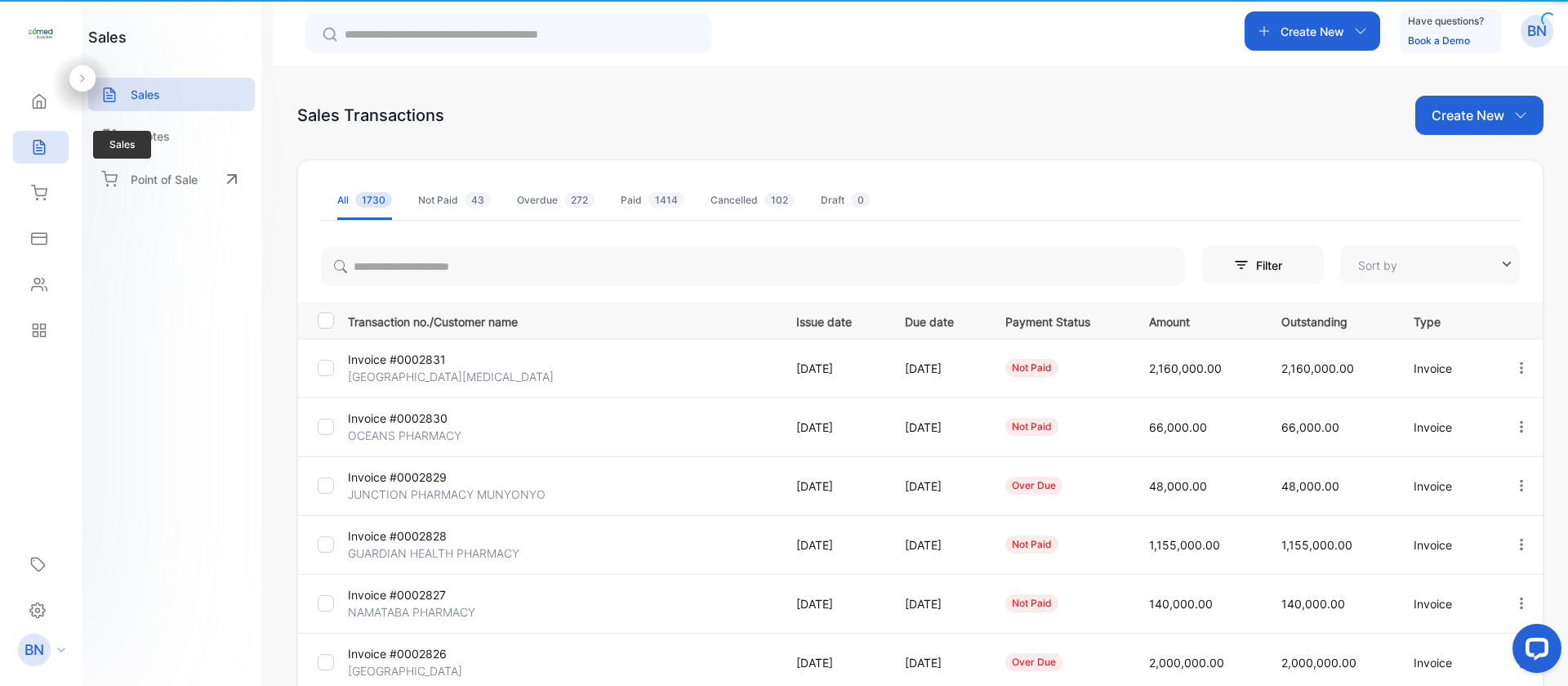
type input "**********"
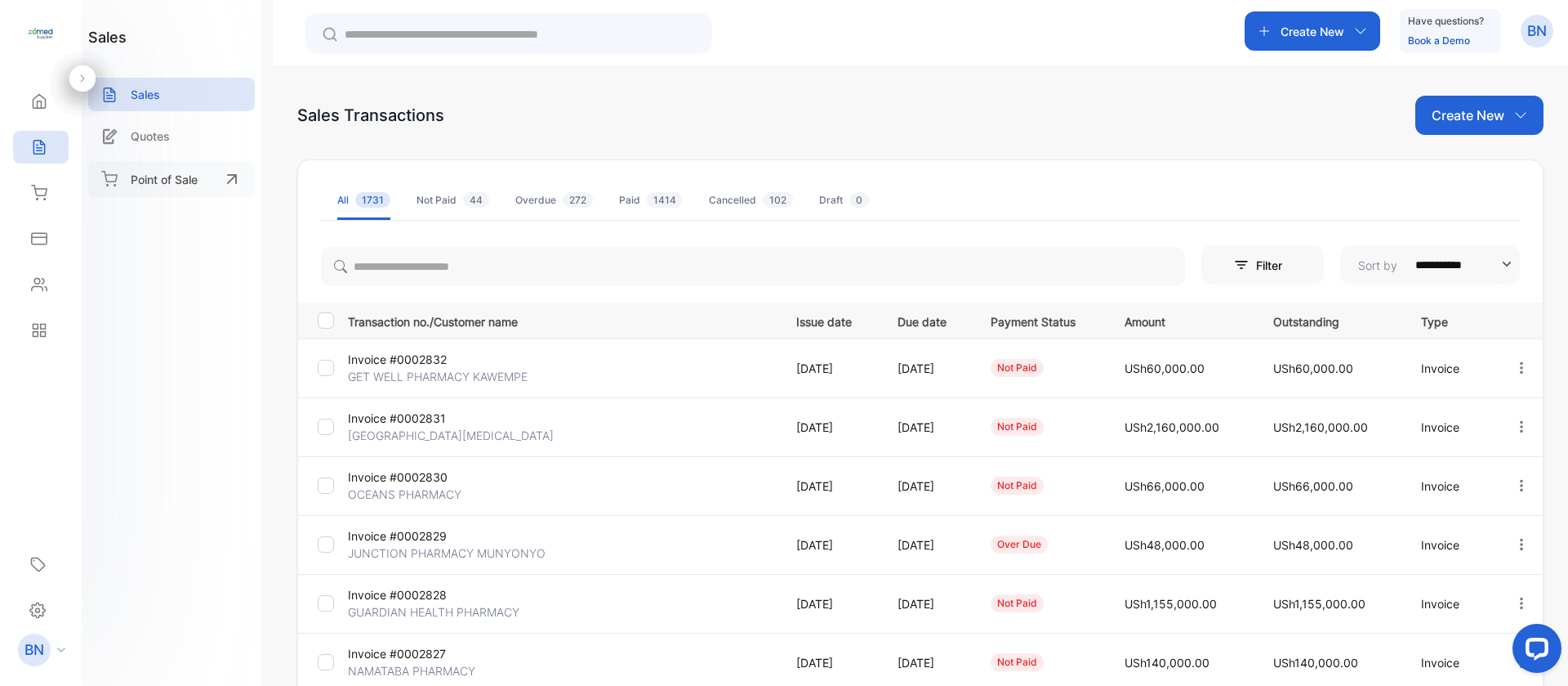
click at [177, 167] on div "Point of Sale" at bounding box center [172, 179] width 167 height 36
click at [50, 115] on div "Home" at bounding box center [40, 100] width 56 height 32
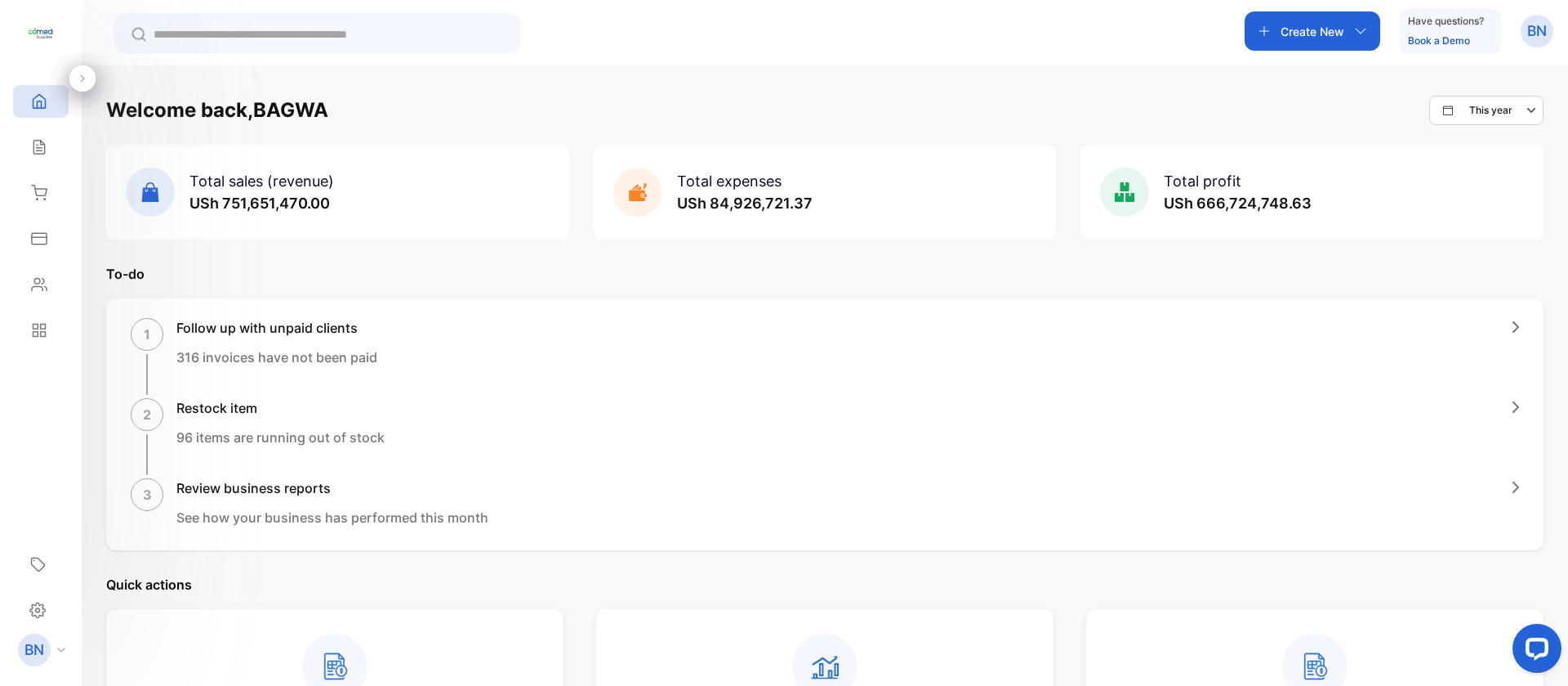
click at [1513, 329] on icon "button" at bounding box center [1516, 327] width 7 height 12
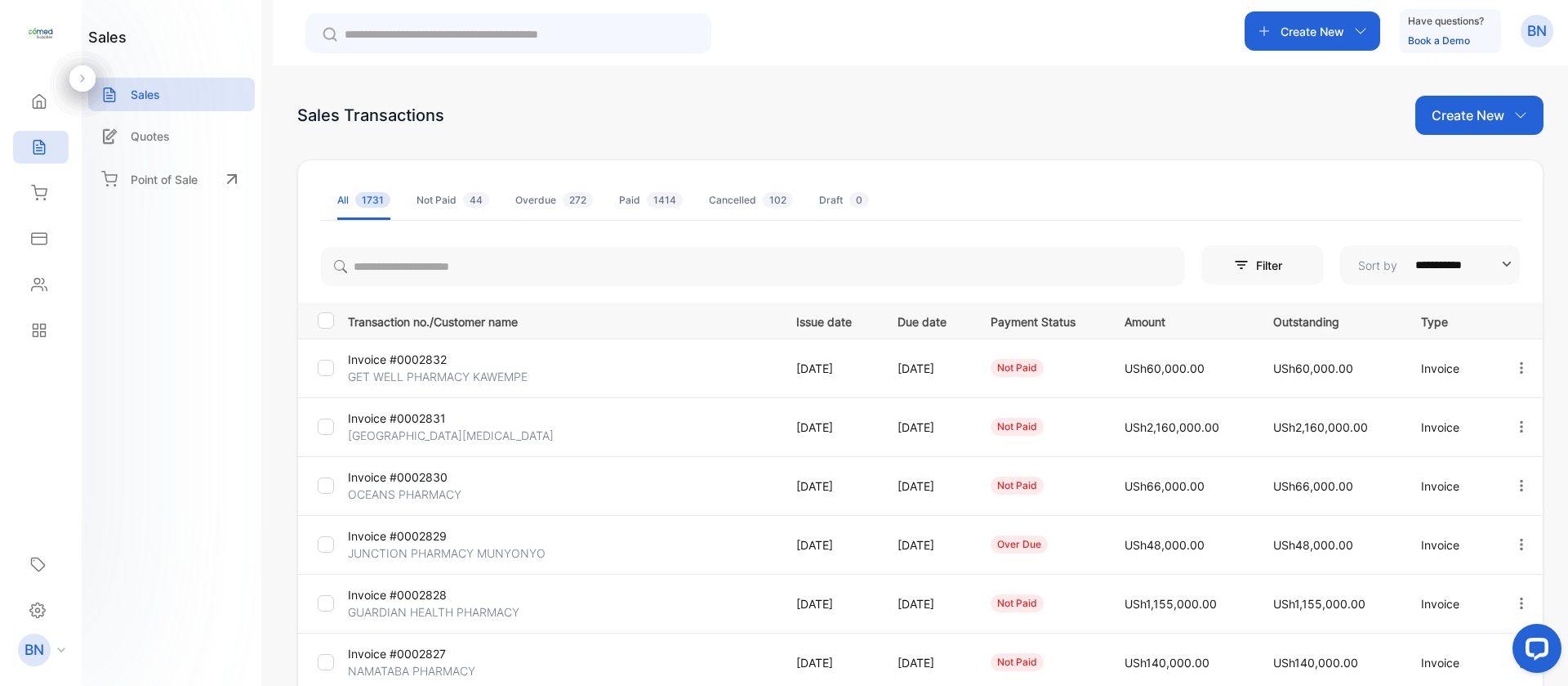
click at [448, 193] on div "Not Paid 44" at bounding box center [453, 200] width 73 height 15
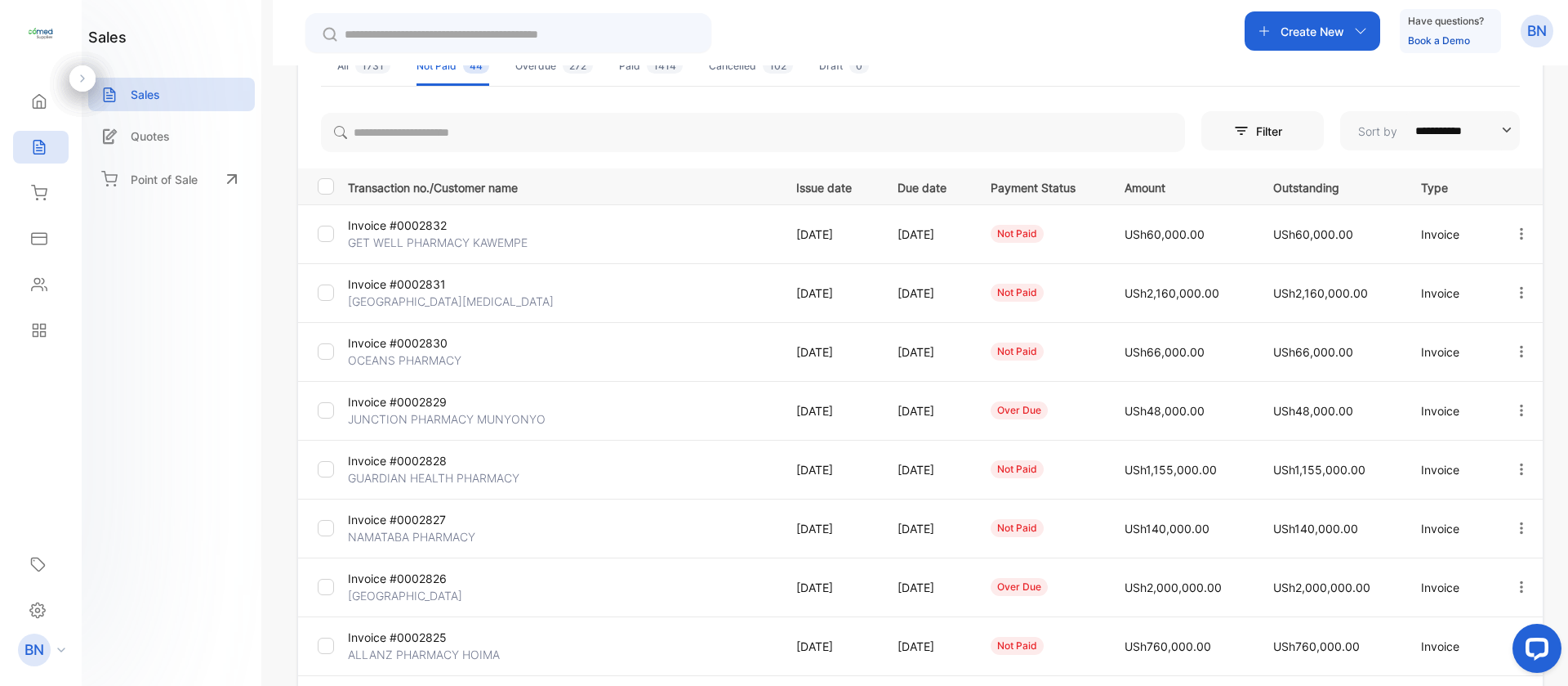
scroll to position [385, 0]
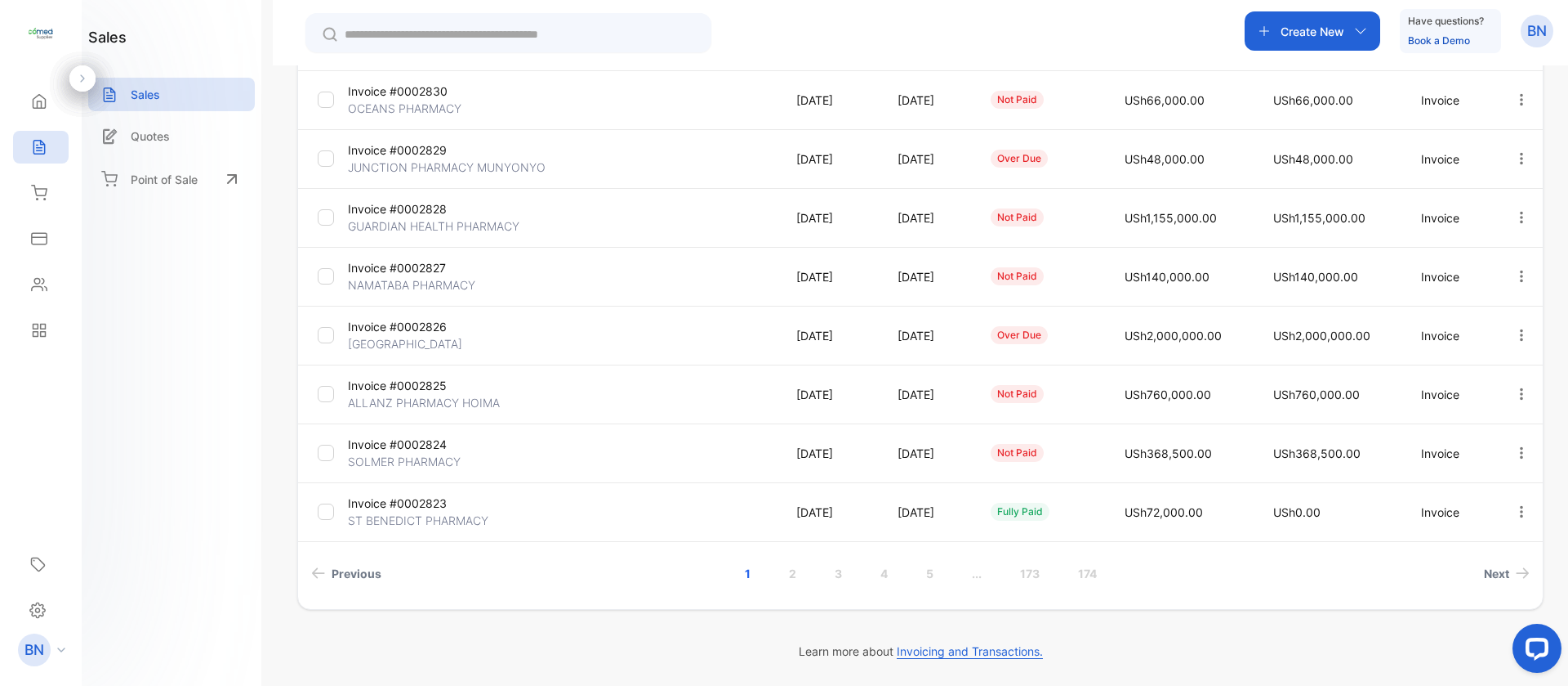
drag, startPoint x: 1565, startPoint y: 268, endPoint x: 66, endPoint y: 34, distance: 1517.2
click at [1490, 575] on span "Next" at bounding box center [1497, 573] width 26 height 17
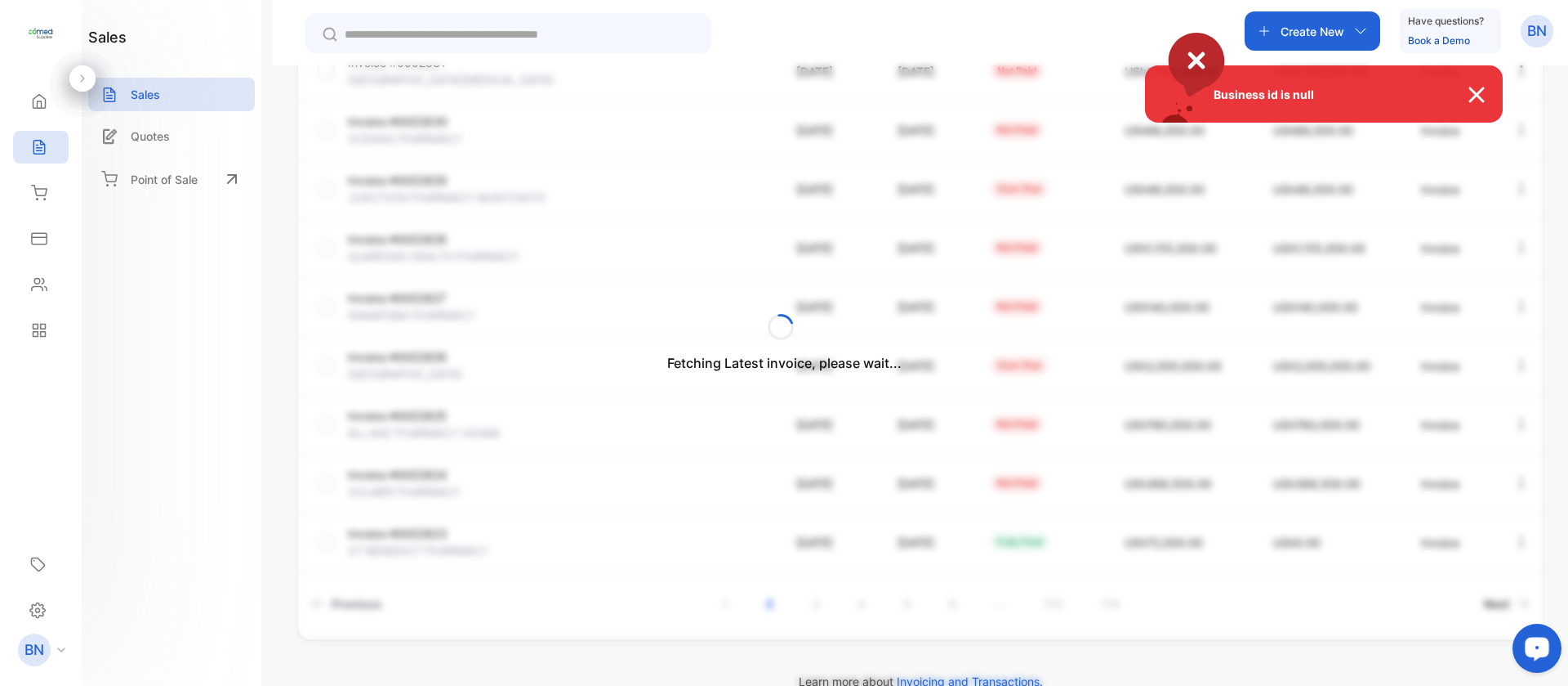
click at [1490, 575] on div "Business id is null" at bounding box center [784, 343] width 1568 height 686
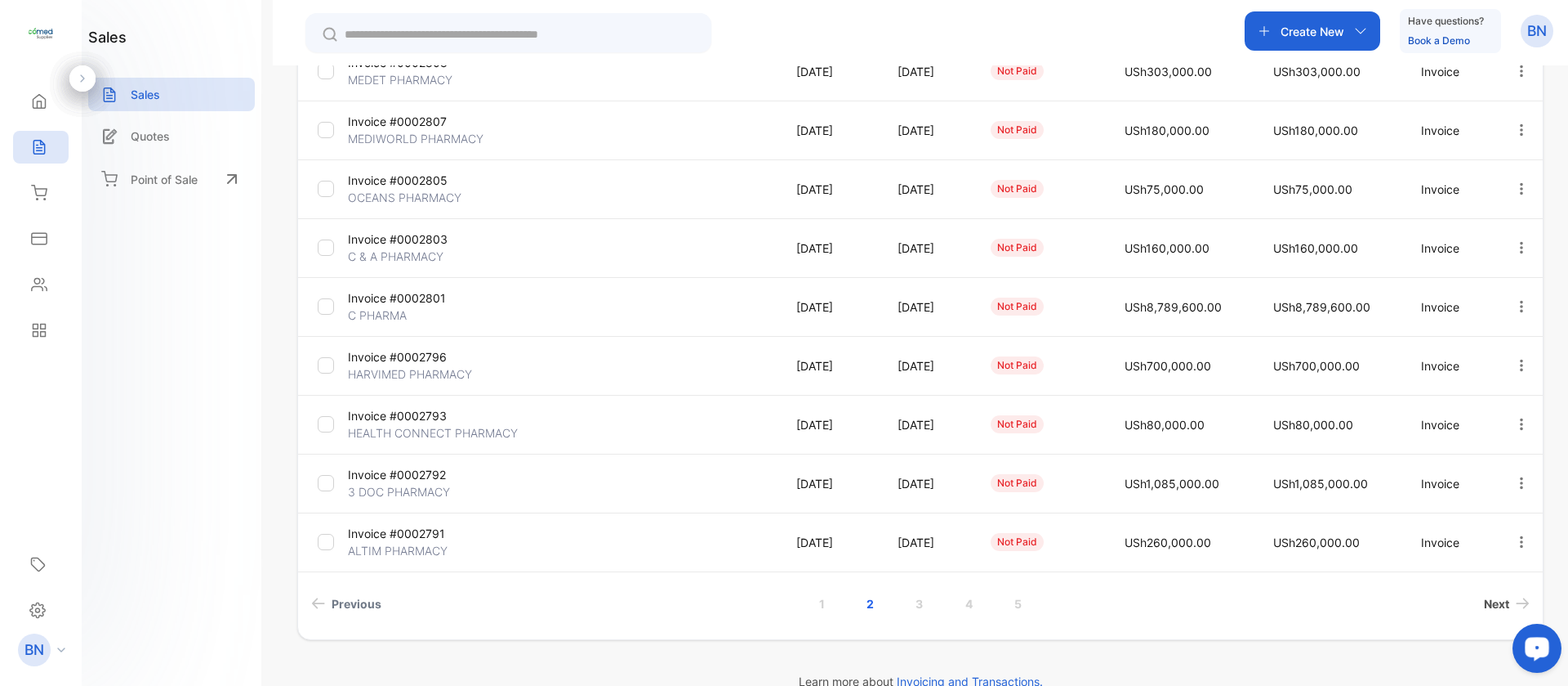
click at [1484, 601] on span "Next" at bounding box center [1497, 602] width 26 height 17
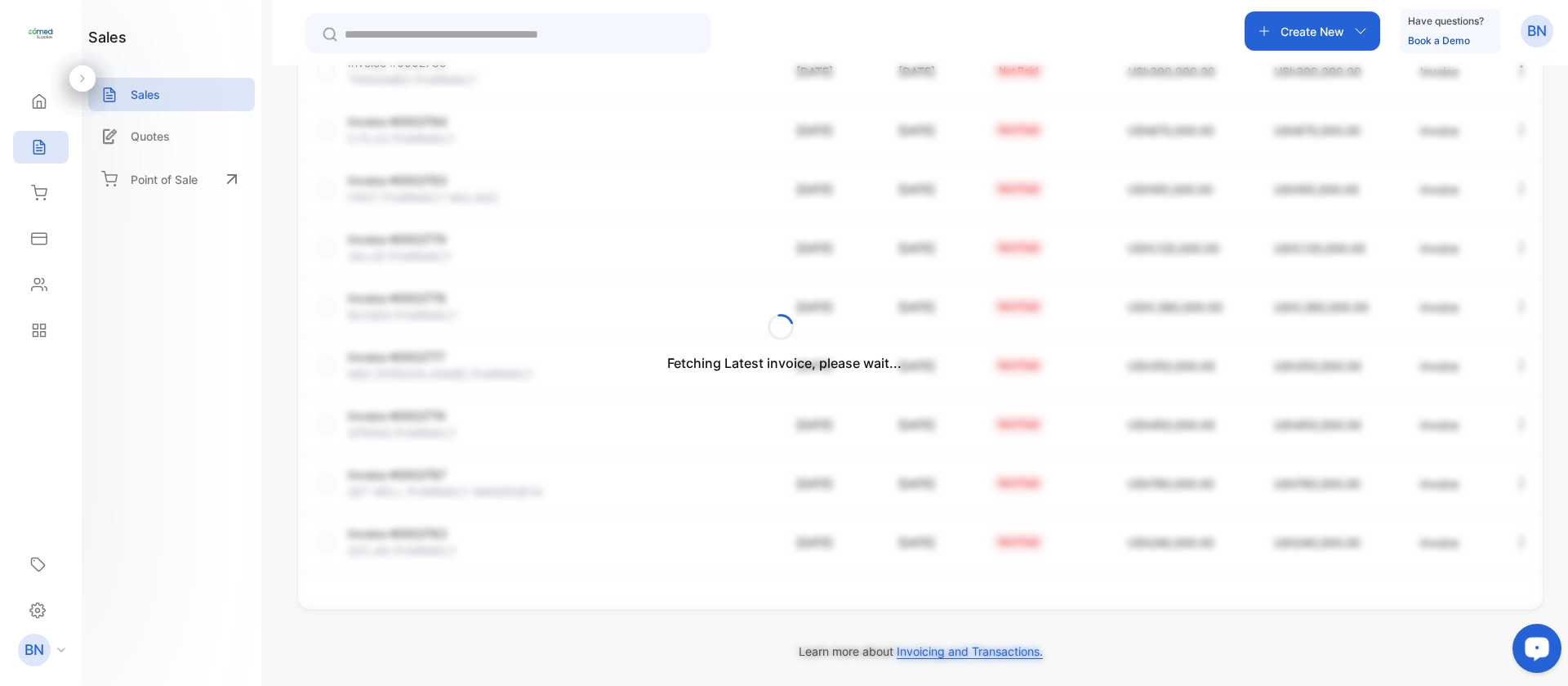
click at [1484, 601] on div "Fetching Latest invoice, please wait..." at bounding box center [784, 343] width 1568 height 686
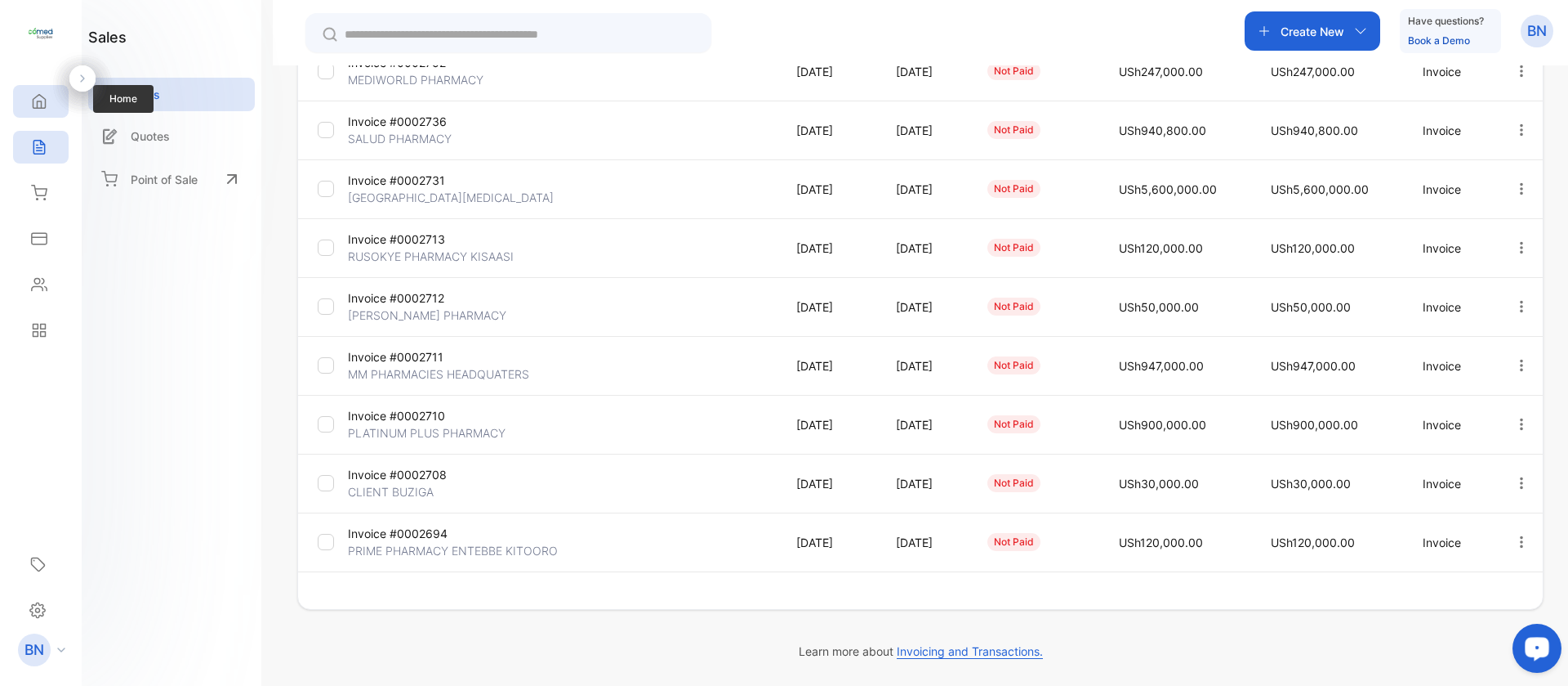
click at [30, 103] on div "Home" at bounding box center [37, 101] width 22 height 17
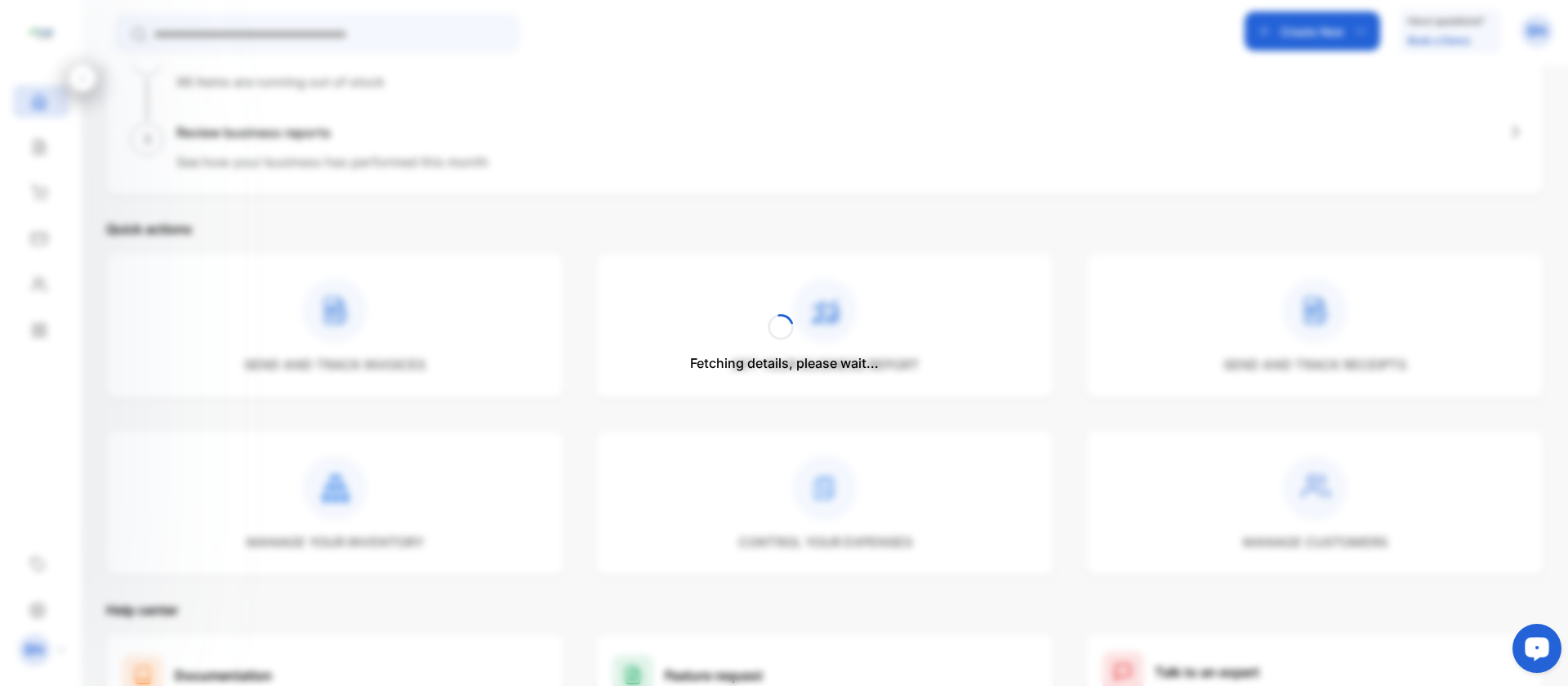
click at [282, 25] on div "Fetching details, please wait..." at bounding box center [784, 343] width 1568 height 686
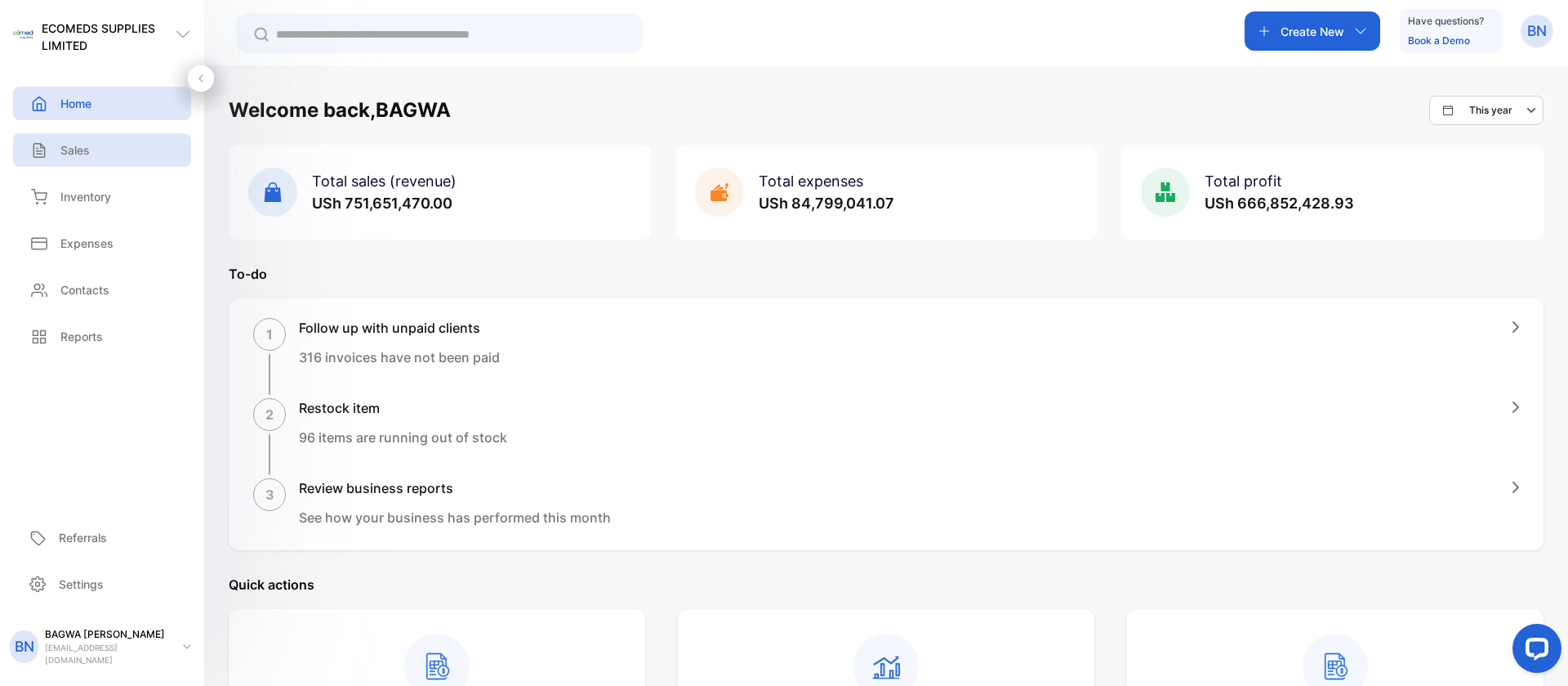
click at [71, 162] on div "Sales" at bounding box center [101, 150] width 178 height 33
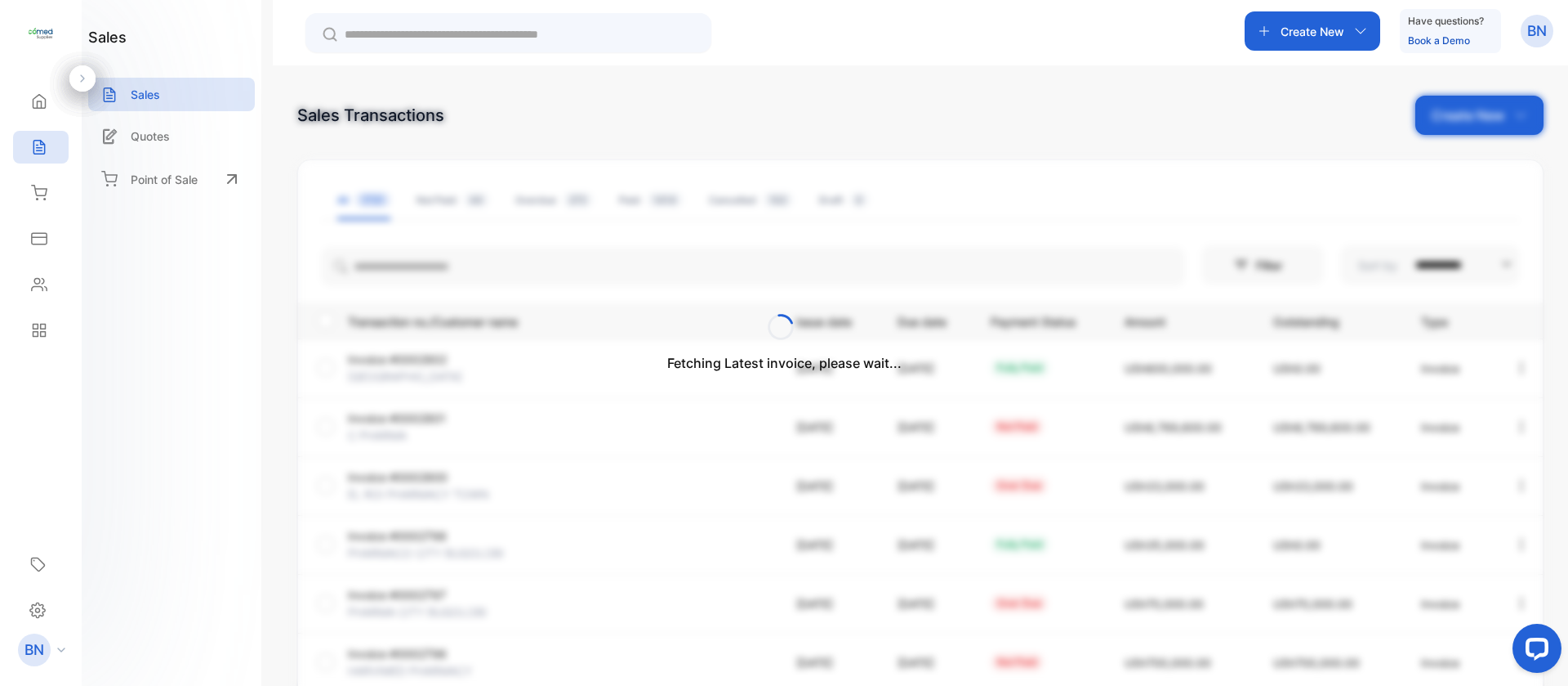
click at [441, 201] on div "Fetching Latest invoice, please wait..." at bounding box center [784, 343] width 1568 height 686
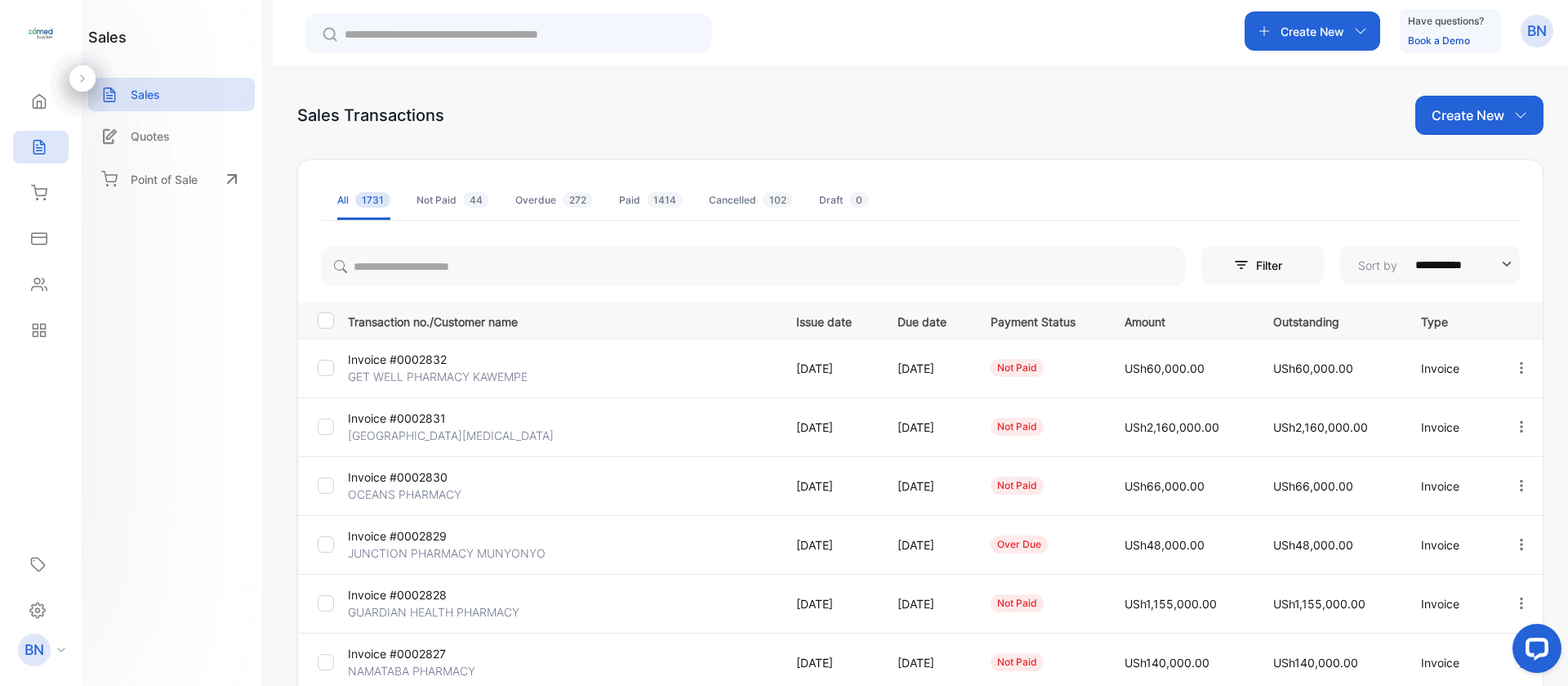
click at [441, 201] on div "Not Paid 44" at bounding box center [453, 200] width 73 height 15
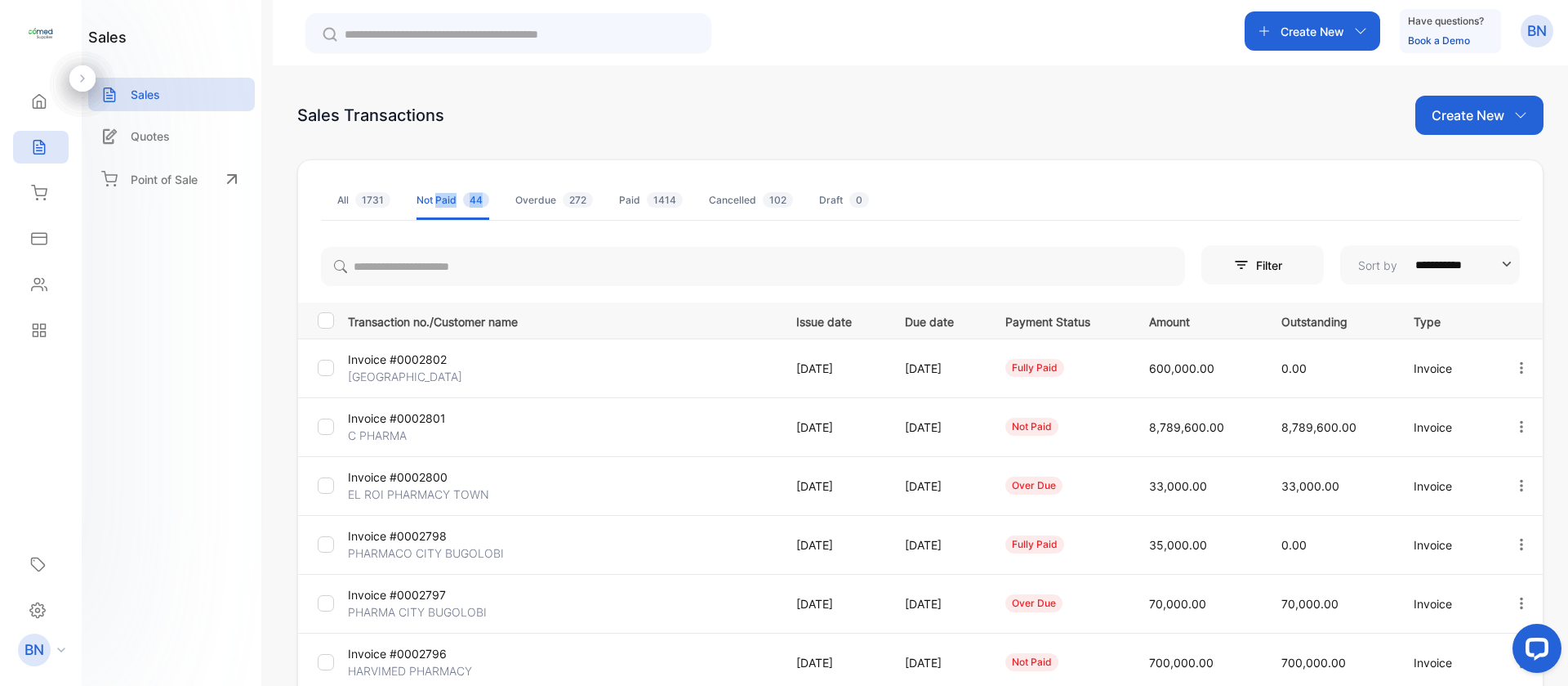
click at [441, 201] on div "Not Paid 44" at bounding box center [453, 200] width 73 height 15
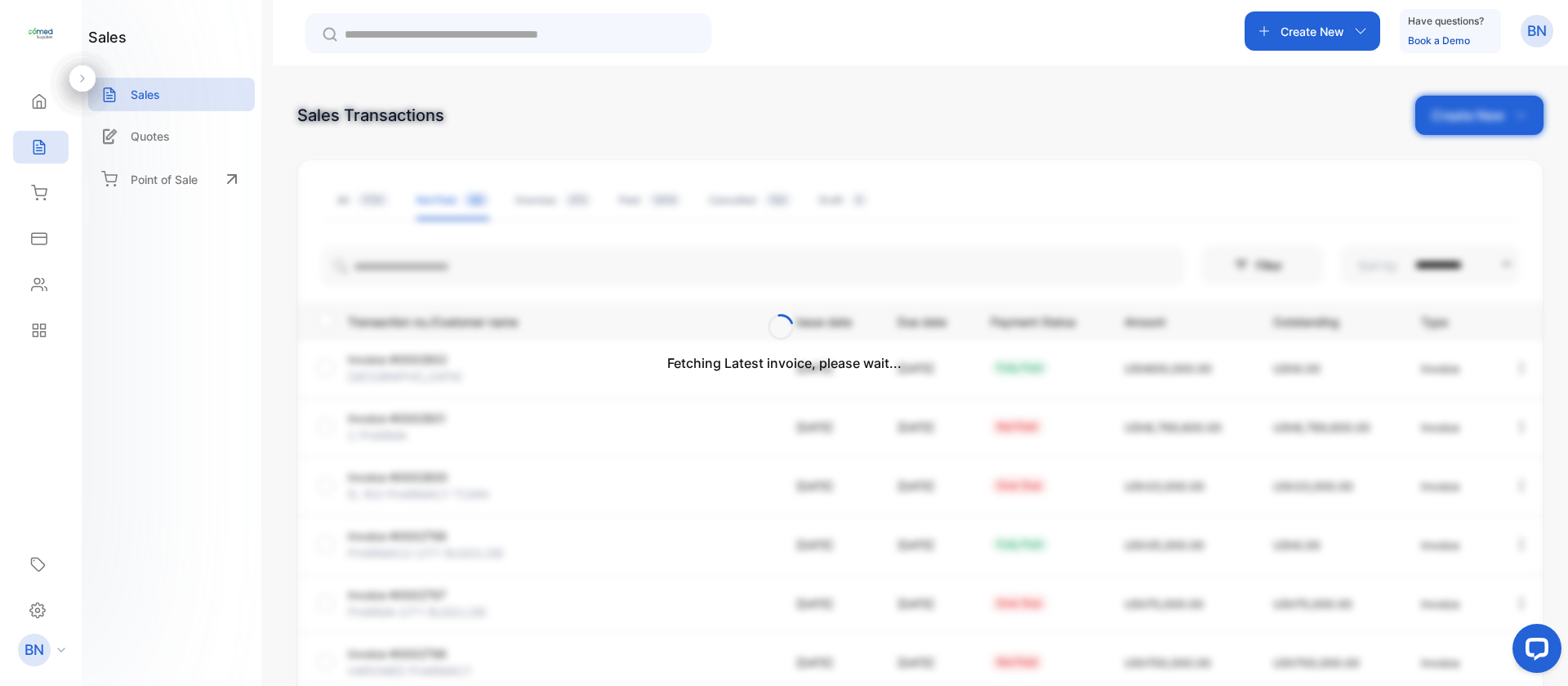
click at [129, 179] on div "Fetching Latest invoice, please wait..." at bounding box center [784, 343] width 1568 height 686
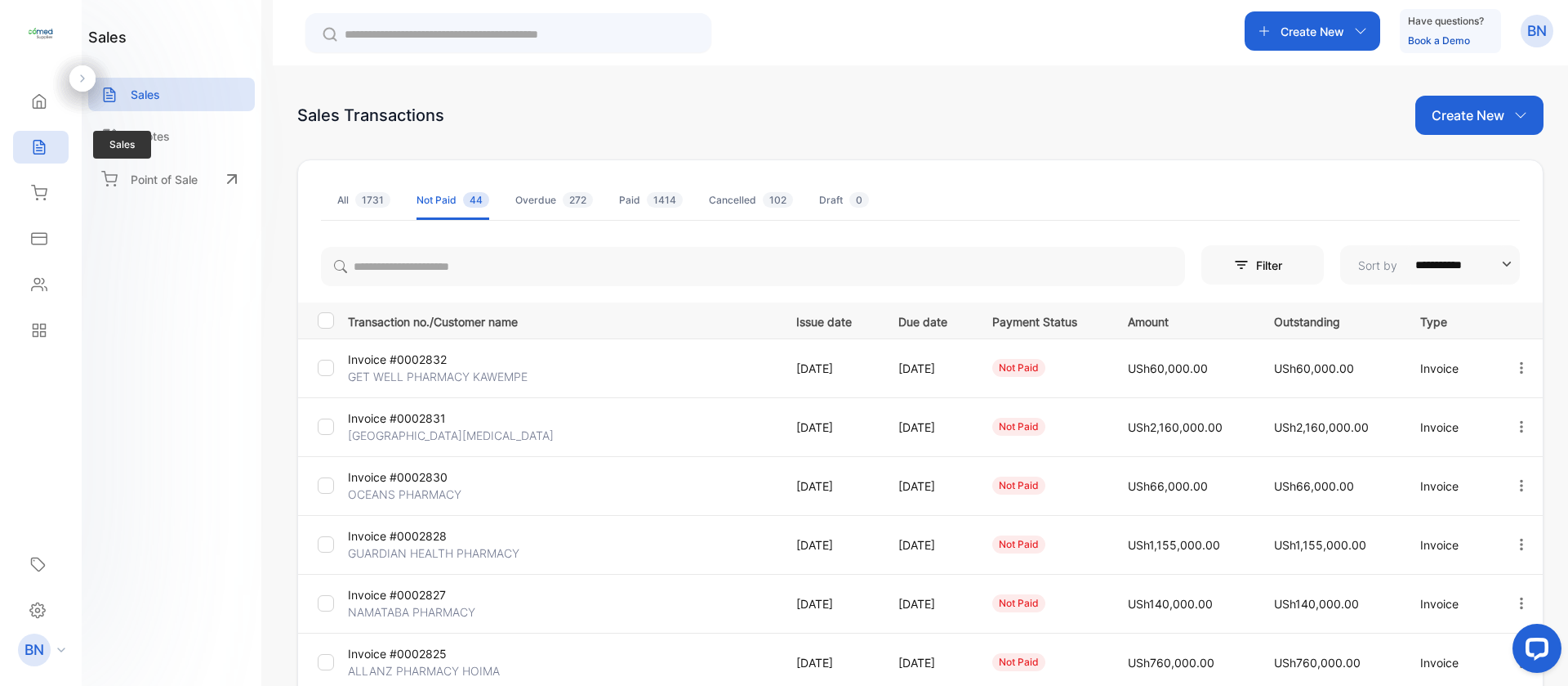
click at [59, 152] on div "Sales" at bounding box center [40, 146] width 56 height 32
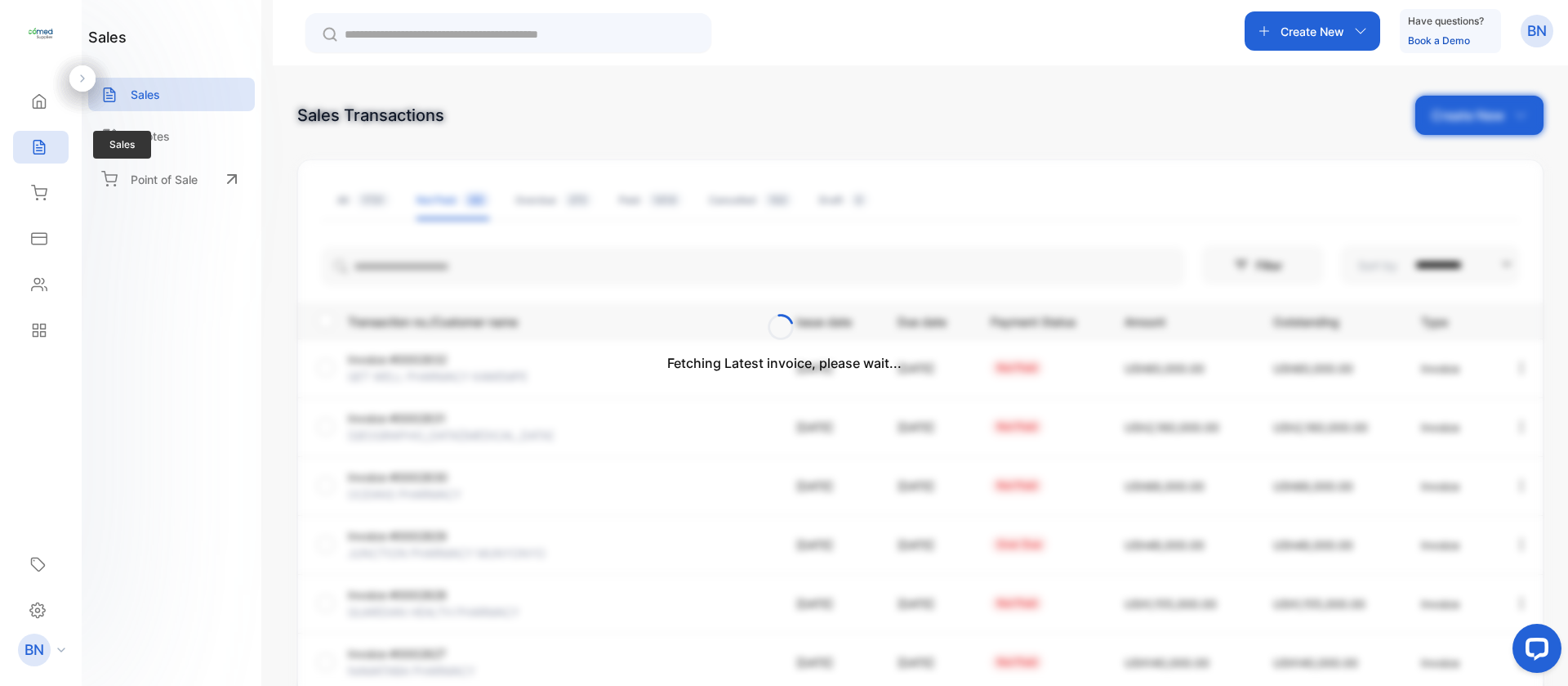
click at [59, 152] on div "Sales" at bounding box center [40, 146] width 56 height 32
click at [1533, 29] on div "Fetching Latest invoice, please wait..." at bounding box center [784, 343] width 1568 height 686
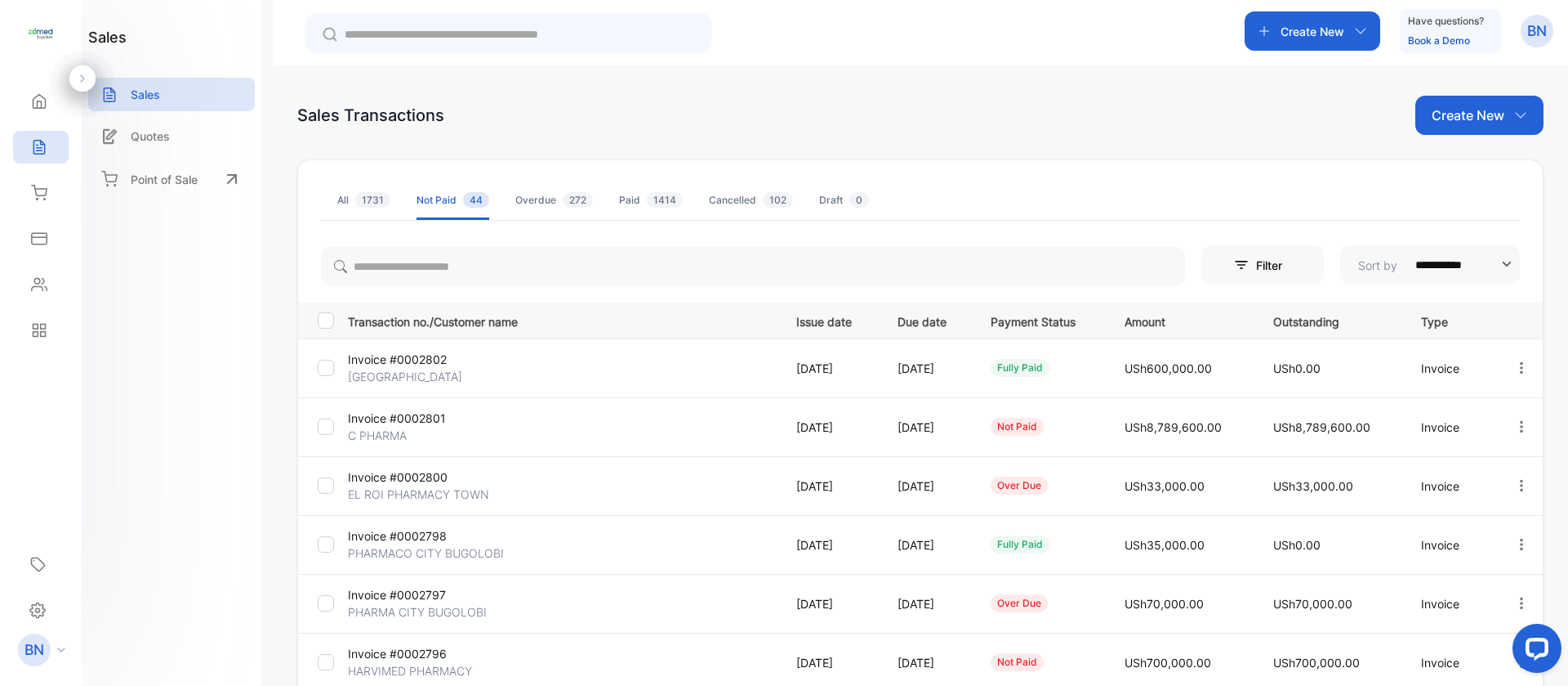
click at [1533, 29] on div "**********" at bounding box center [921, 391] width 1296 height 783
click at [1533, 29] on p "BN" at bounding box center [1538, 31] width 20 height 22
click at [1481, 125] on span "Logout" at bounding box center [1460, 133] width 46 height 17
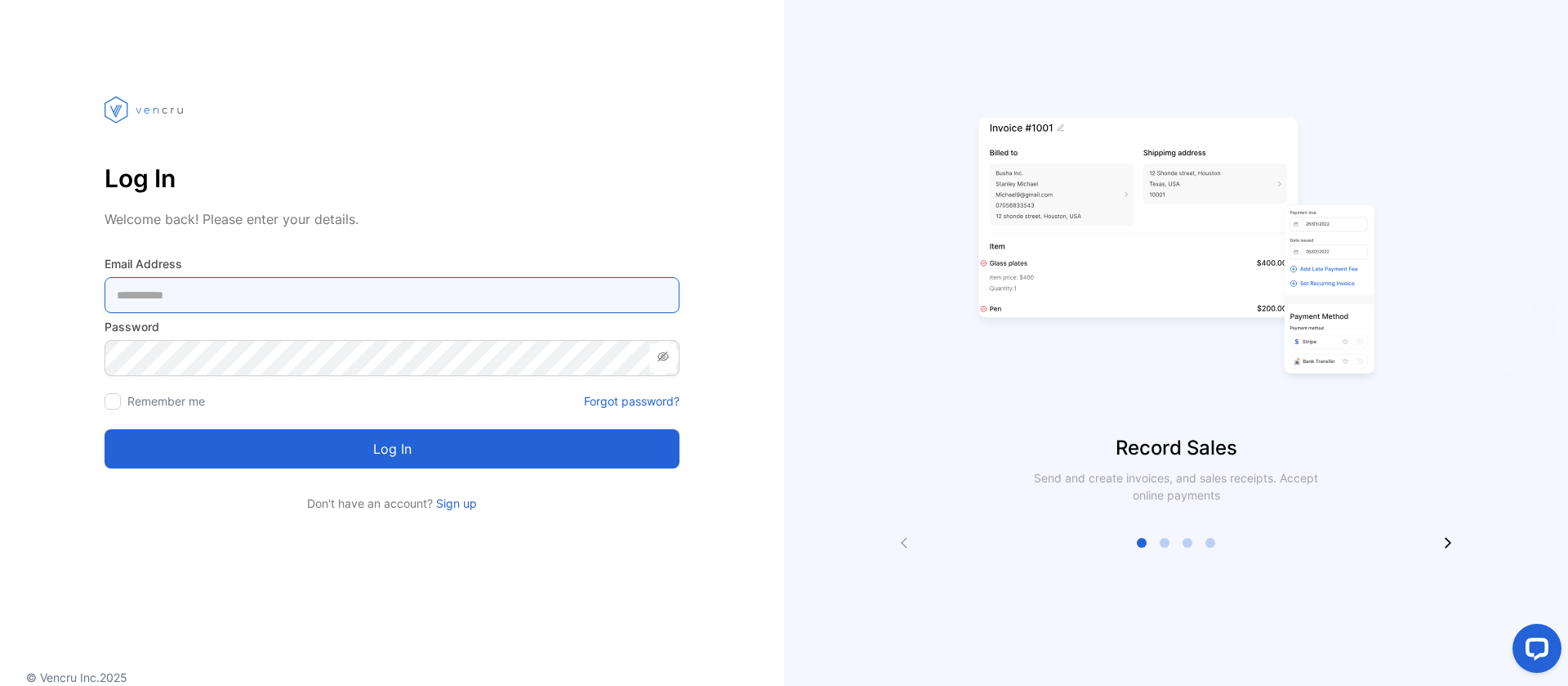
type Address-inputemail "**********"
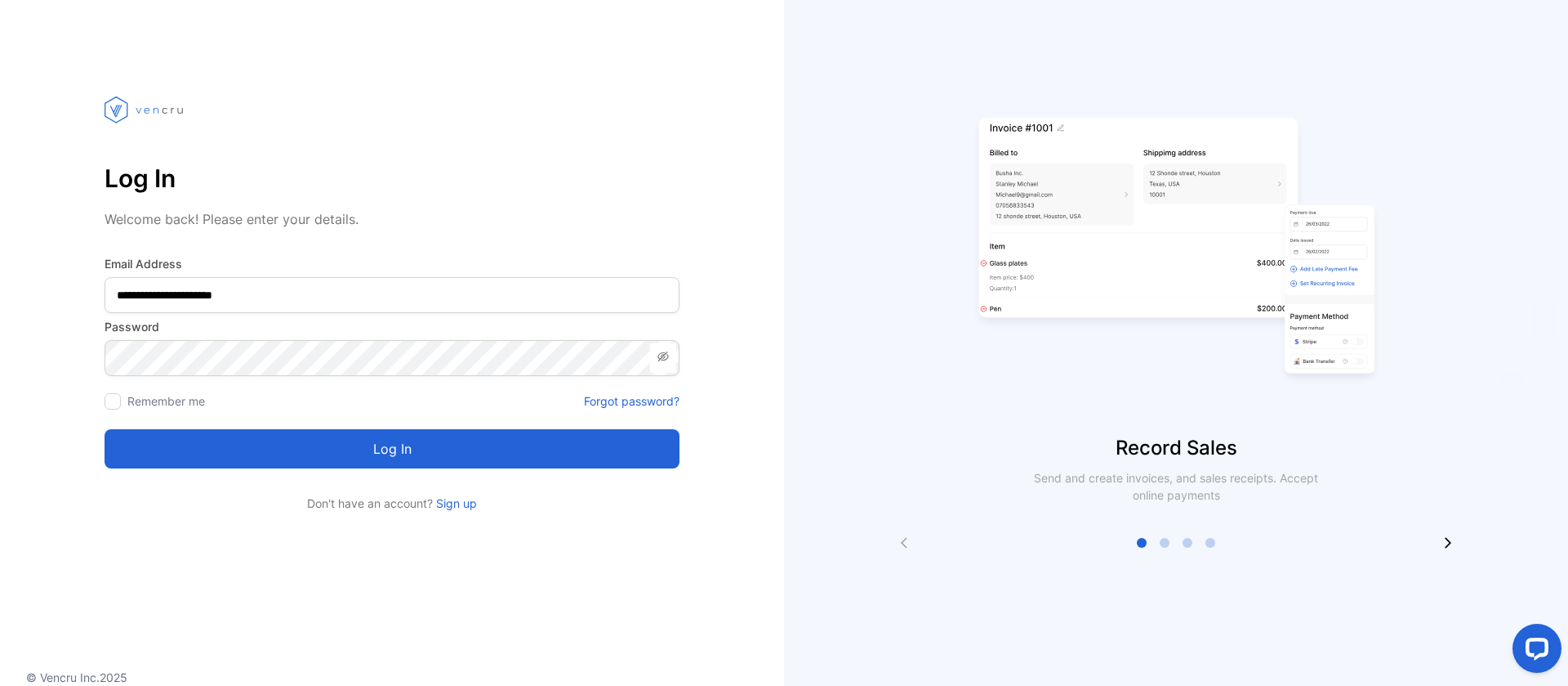
click at [385, 457] on button "Log in" at bounding box center [391, 449] width 575 height 39
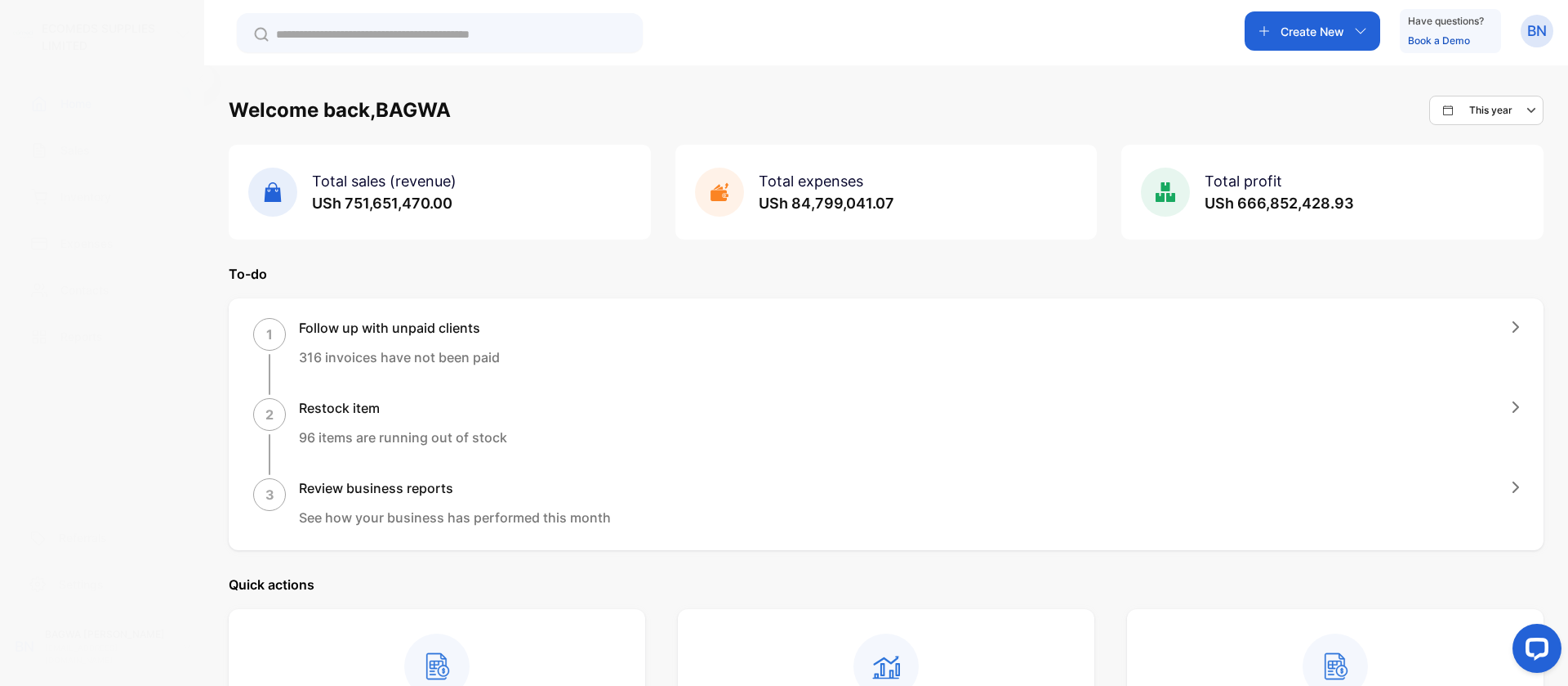
click at [78, 162] on div "Sales" at bounding box center [101, 150] width 178 height 33
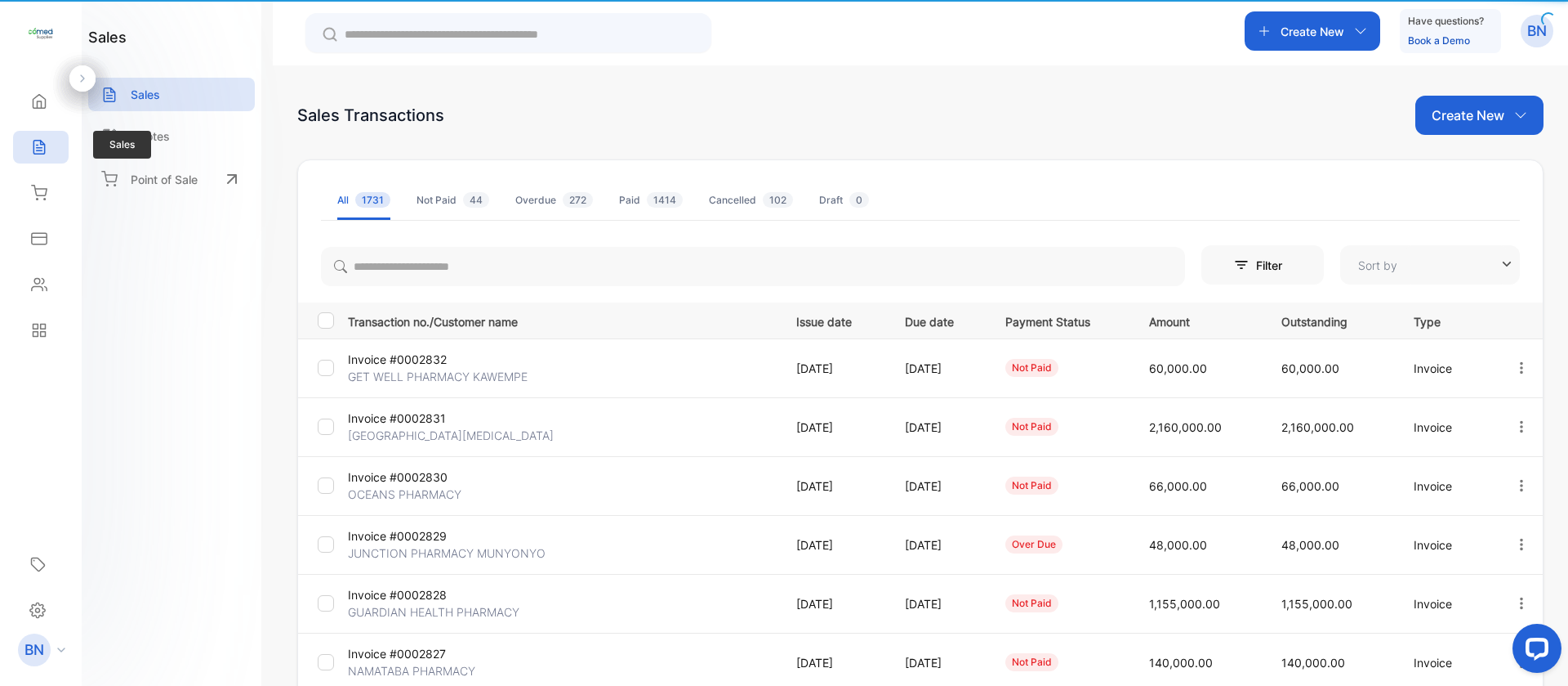
type input "**********"
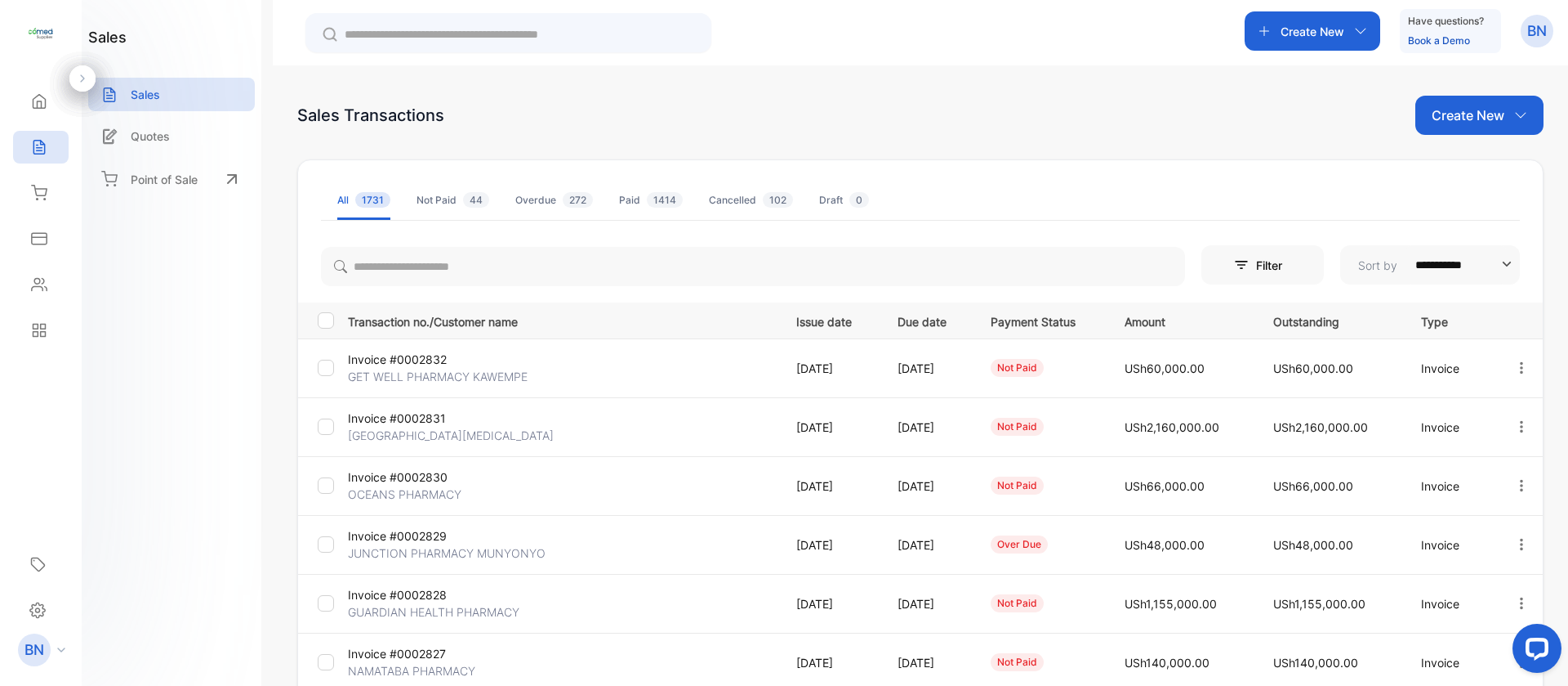
click at [434, 201] on div "Not Paid 44" at bounding box center [453, 200] width 73 height 15
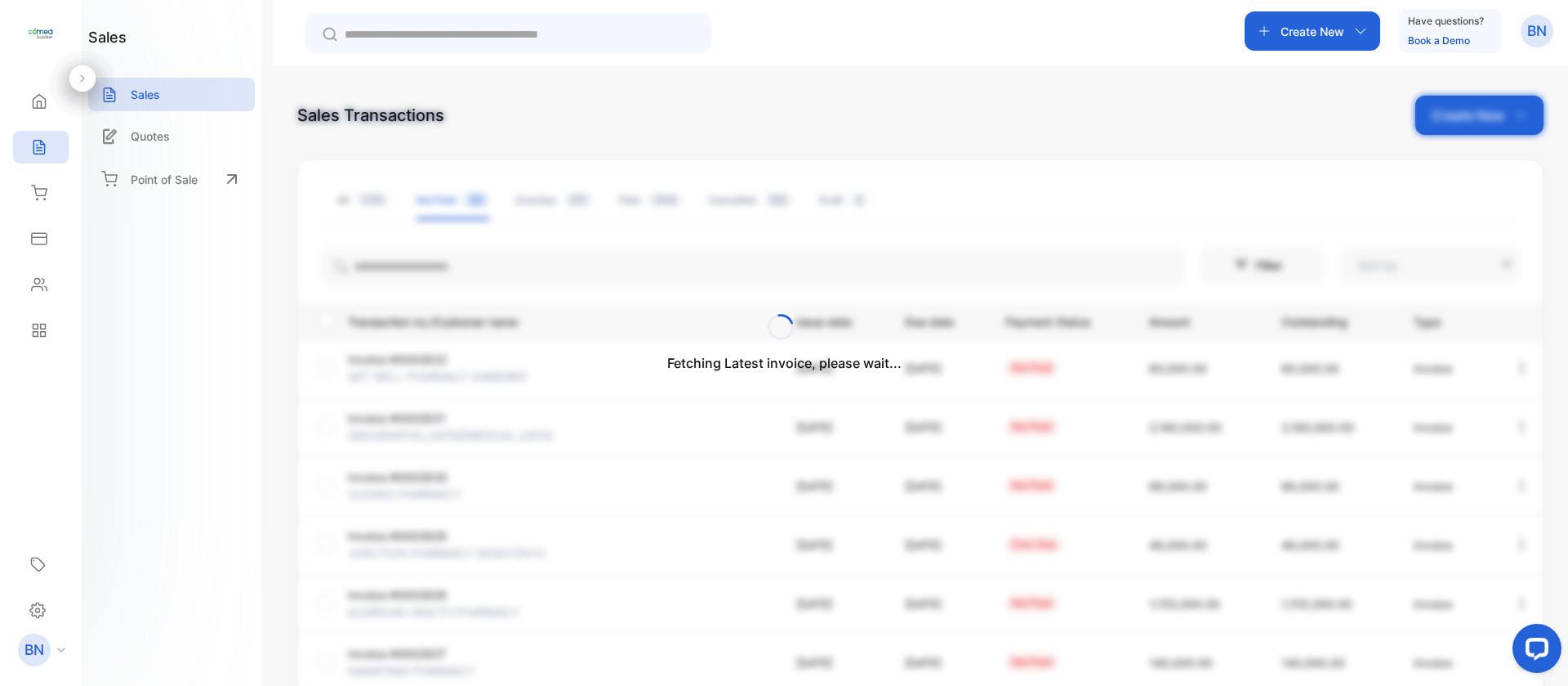
type input "**********"
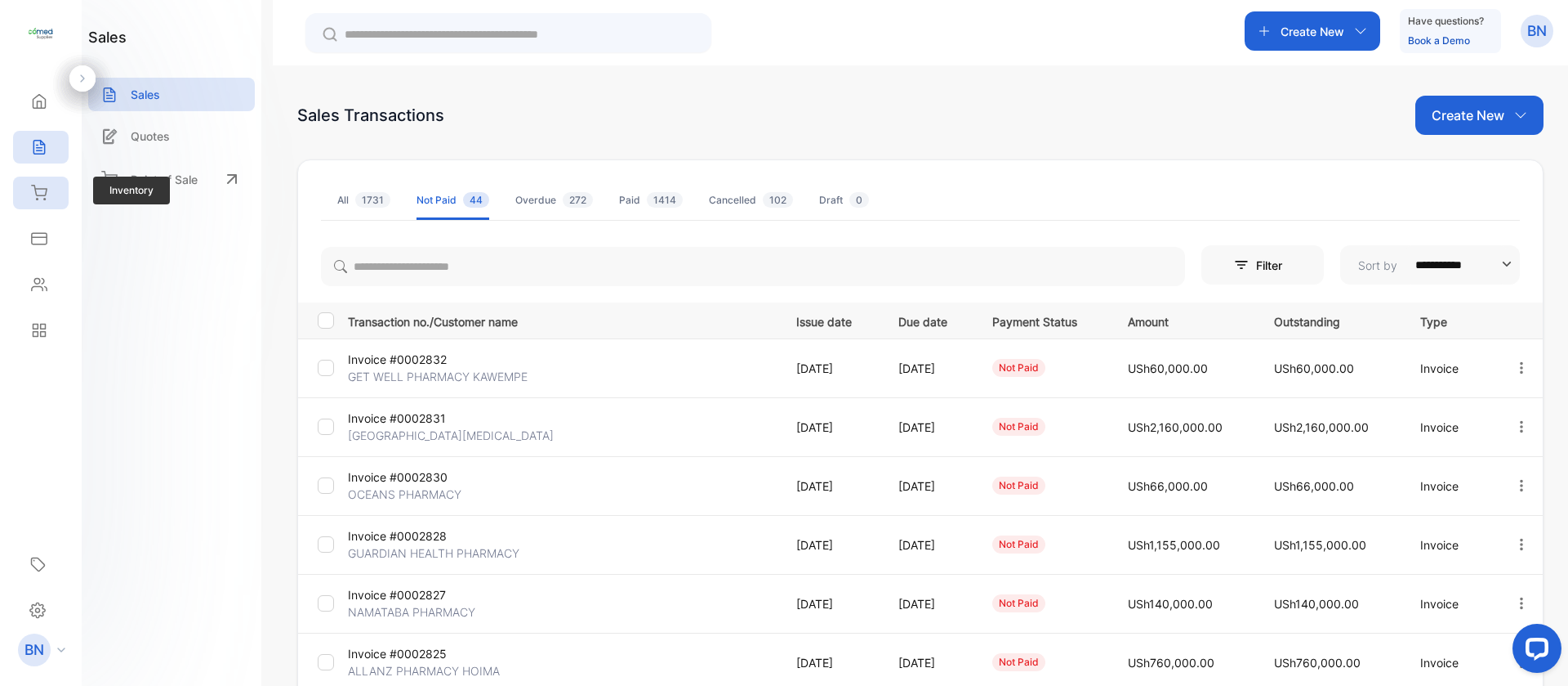
click at [29, 197] on div "Inventory" at bounding box center [37, 193] width 22 height 17
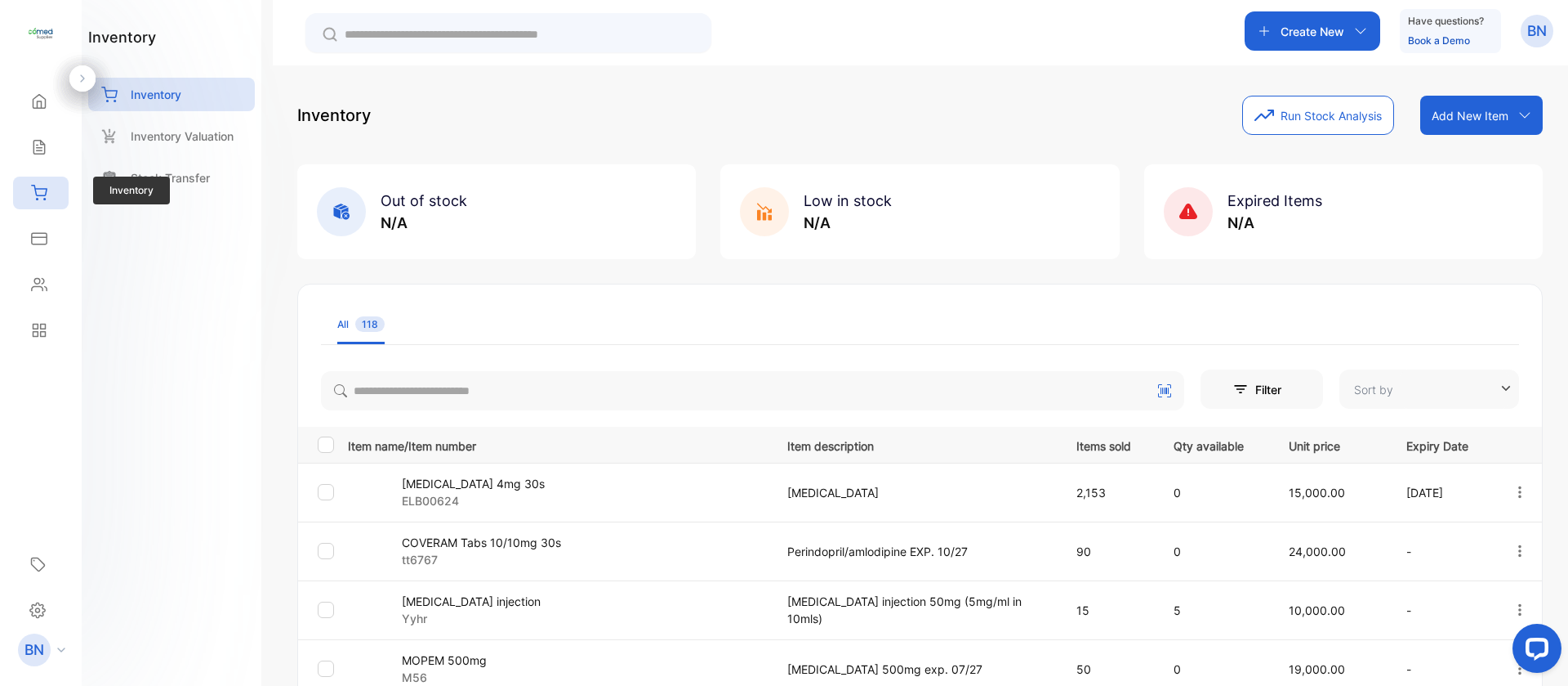
type input "**********"
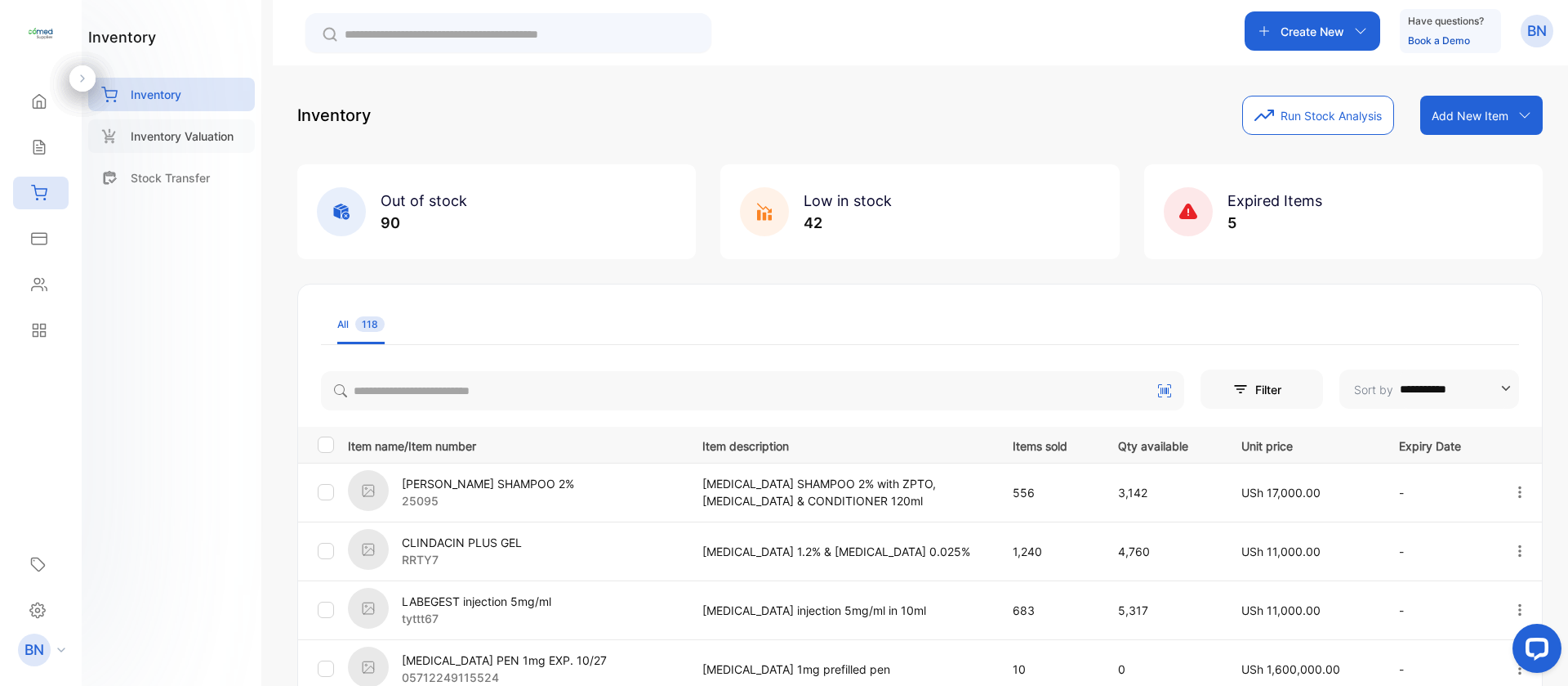
click at [176, 146] on div "Inventory Valuation" at bounding box center [172, 136] width 167 height 33
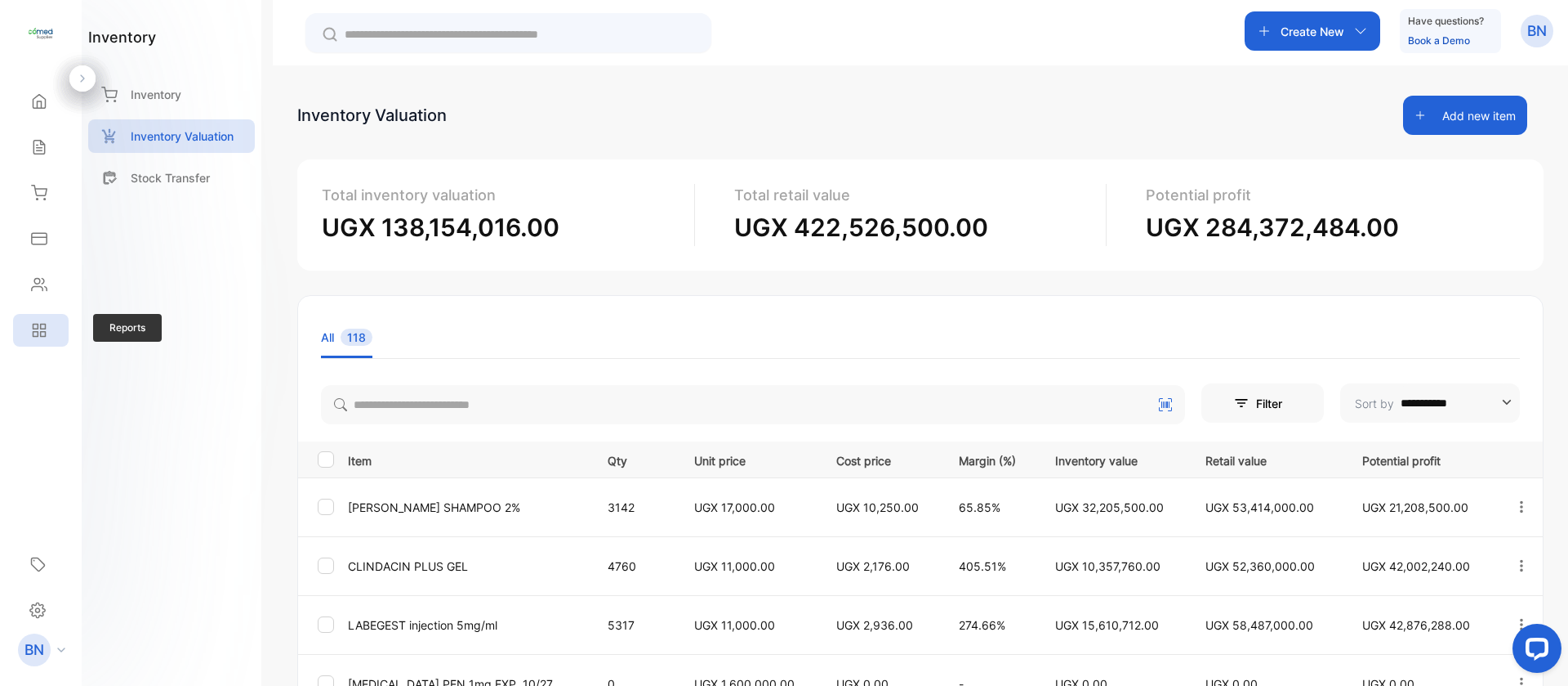
click at [38, 320] on div "Reports" at bounding box center [40, 329] width 56 height 32
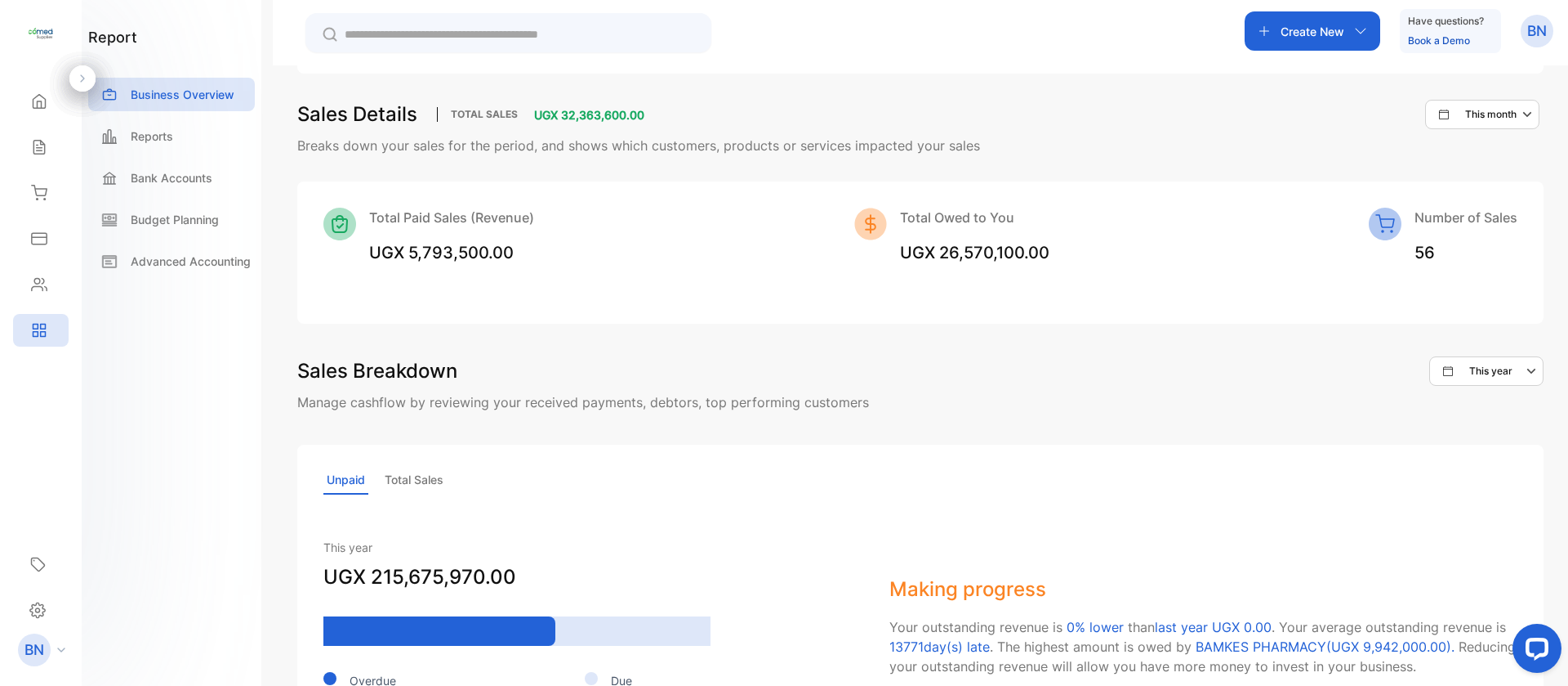
scroll to position [982, 0]
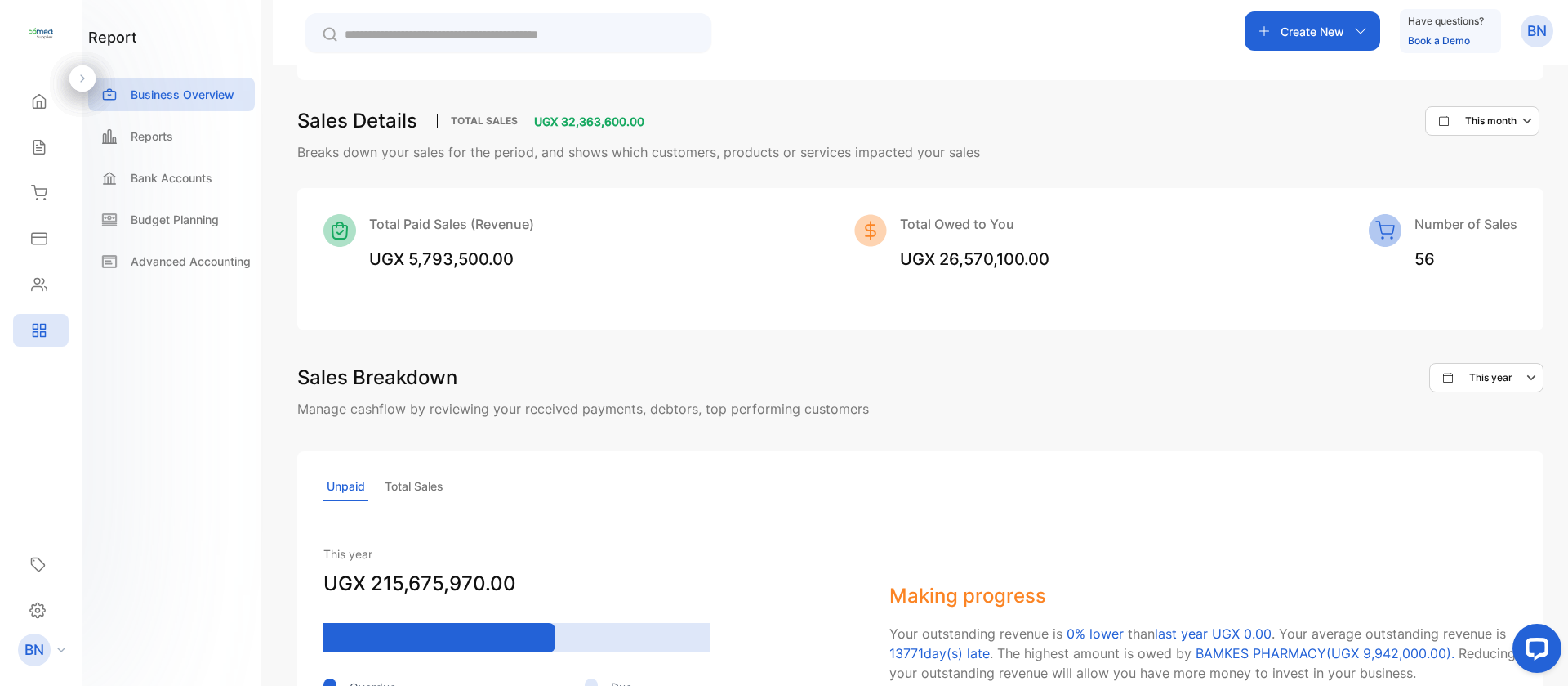
drag, startPoint x: 1564, startPoint y: 273, endPoint x: 68, endPoint y: 27, distance: 1516.1
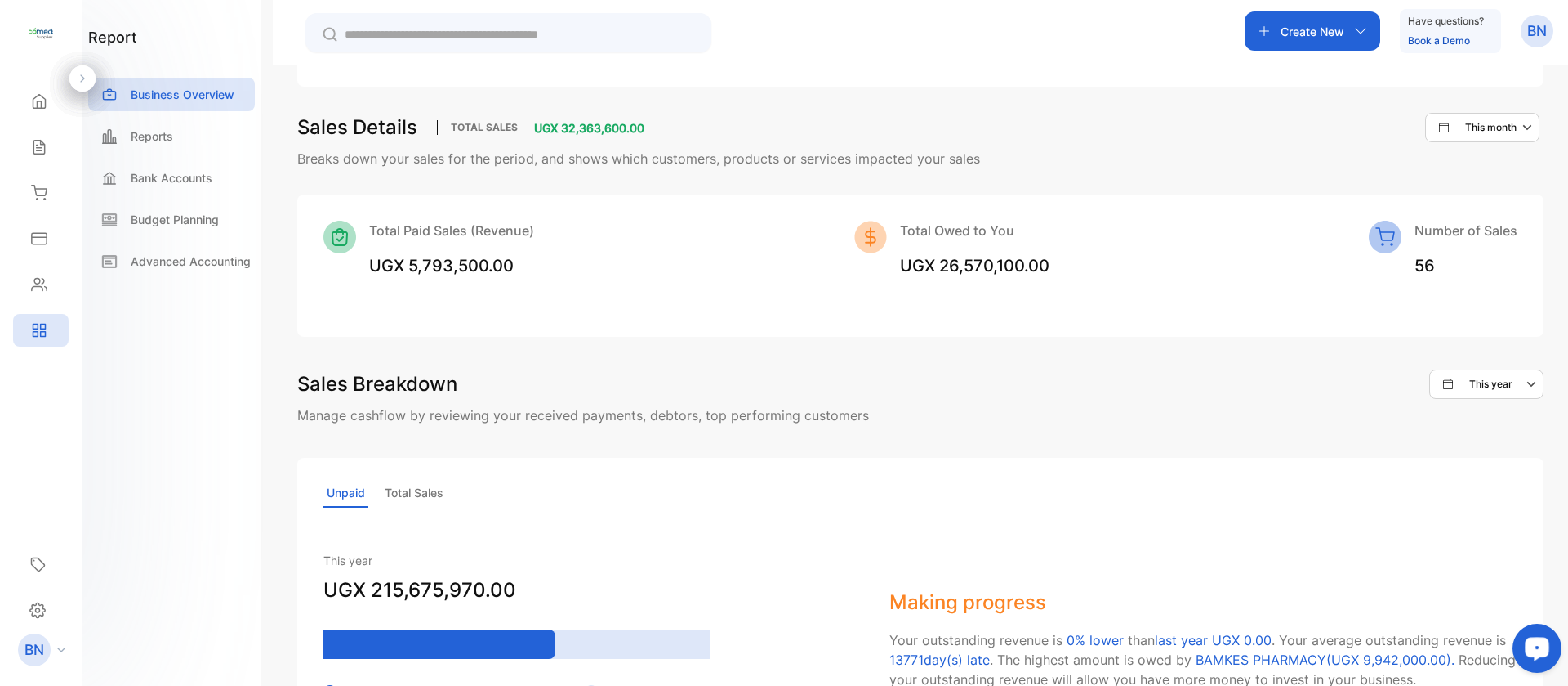
click at [1505, 122] on p "This month" at bounding box center [1491, 127] width 51 height 15
click at [1479, 177] on p "This year" at bounding box center [1500, 177] width 43 height 15
click at [1481, 126] on p "This year" at bounding box center [1487, 127] width 43 height 15
click at [1403, 363] on input "text" at bounding box center [1443, 353] width 172 height 36
select select "*"
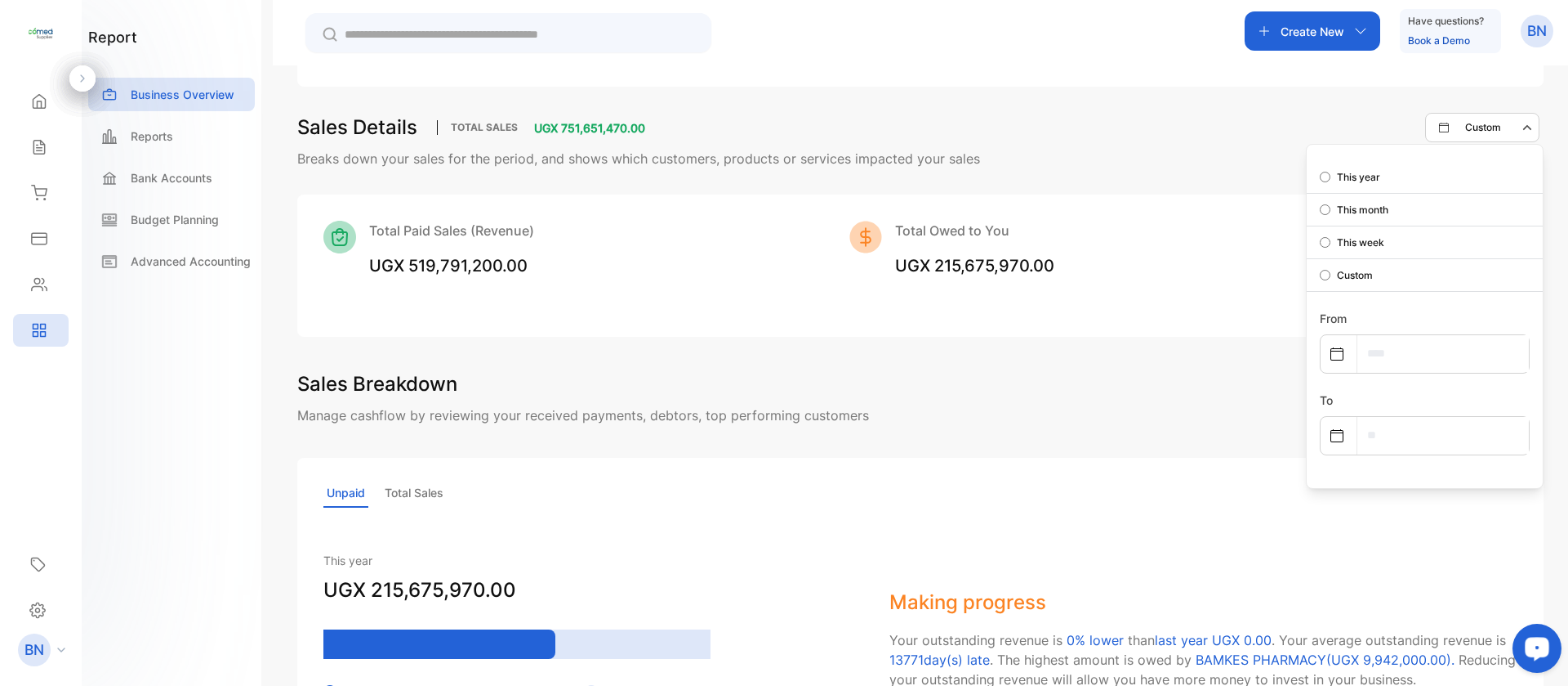
select select "****"
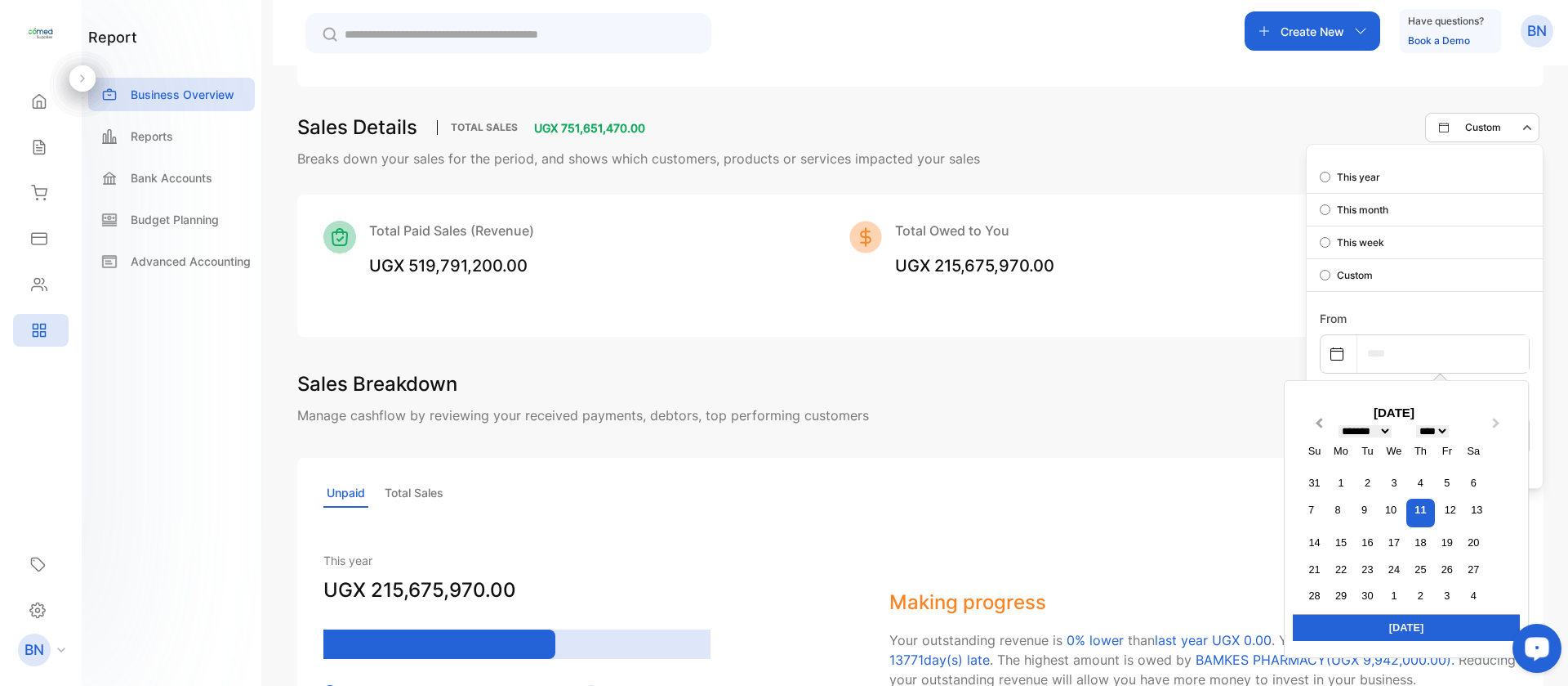
click at [1319, 418] on span "Previous Month" at bounding box center [1319, 427] width 0 height 25
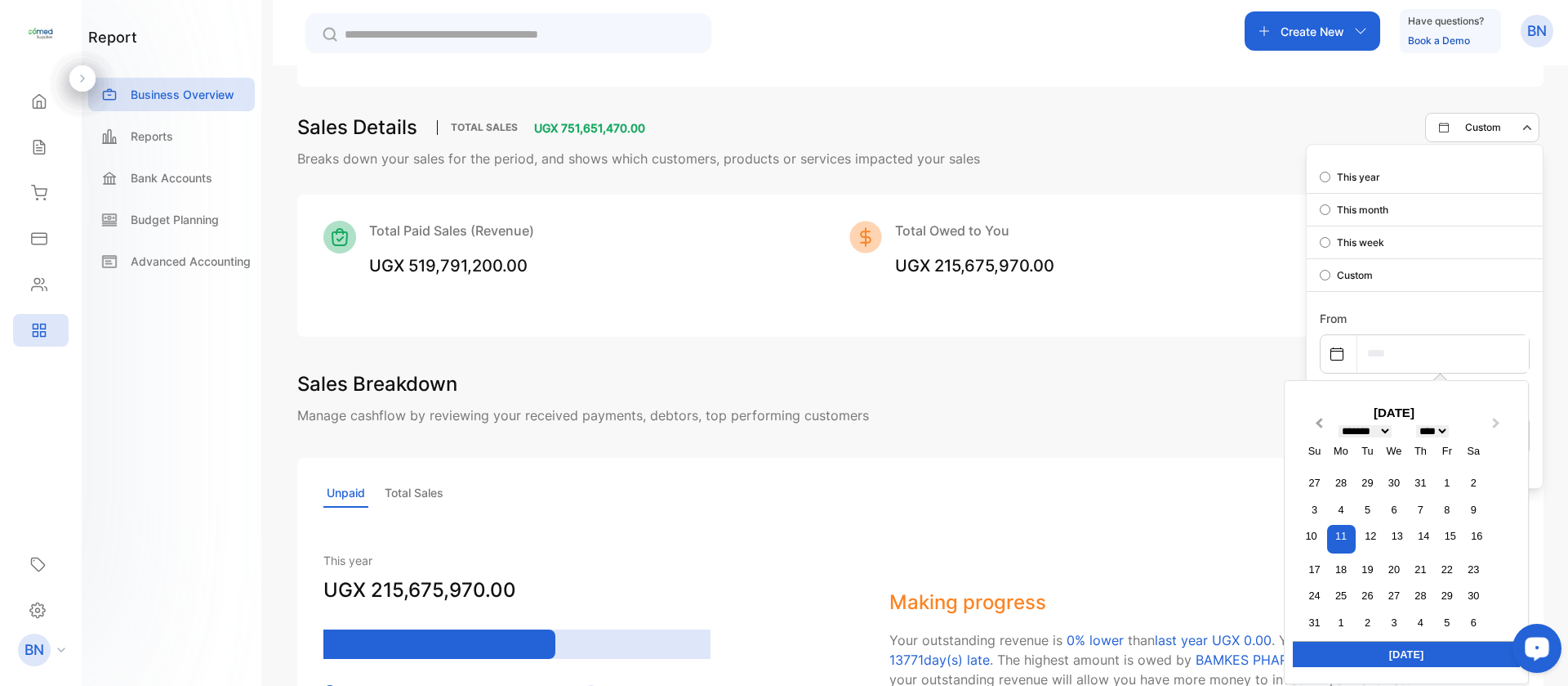
click at [1319, 418] on span "Previous Month" at bounding box center [1319, 427] width 0 height 25
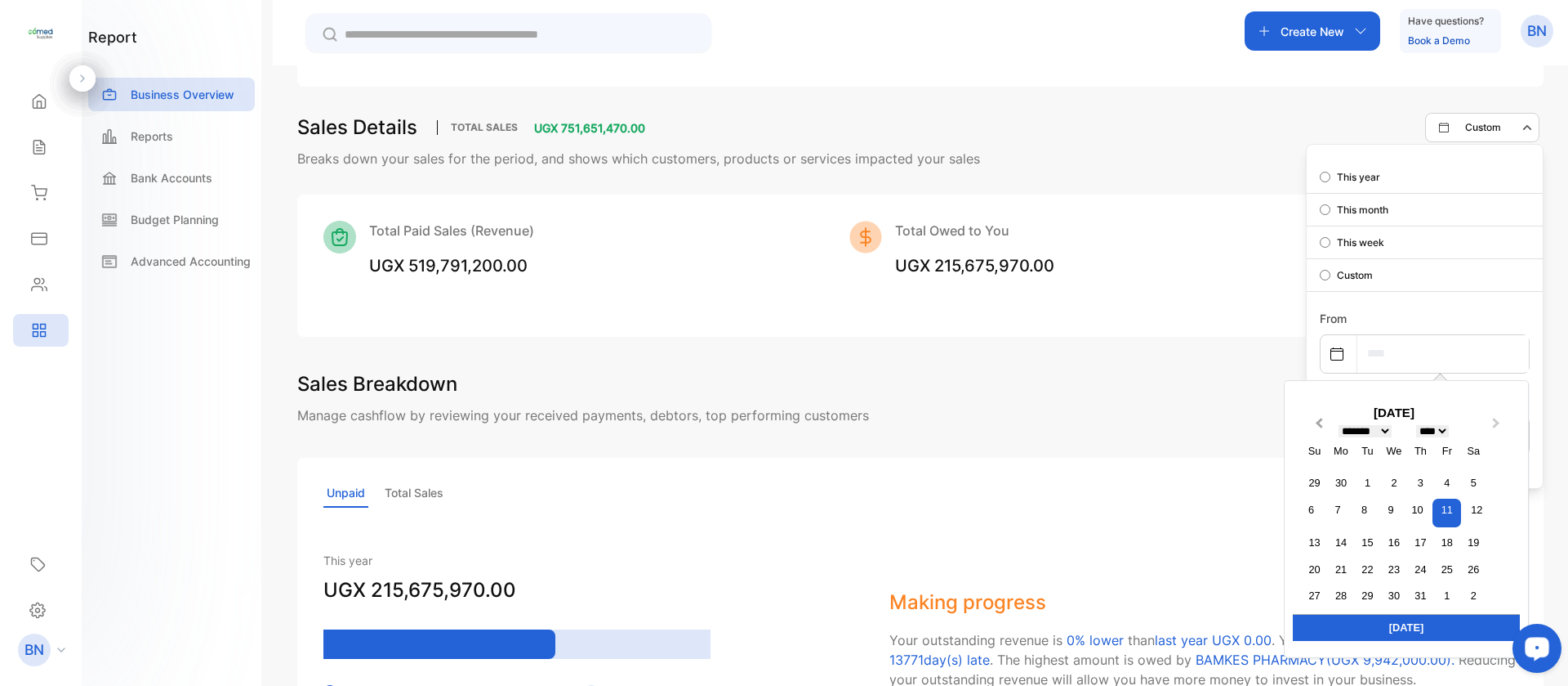
click at [1319, 418] on span "Previous Month" at bounding box center [1319, 427] width 0 height 25
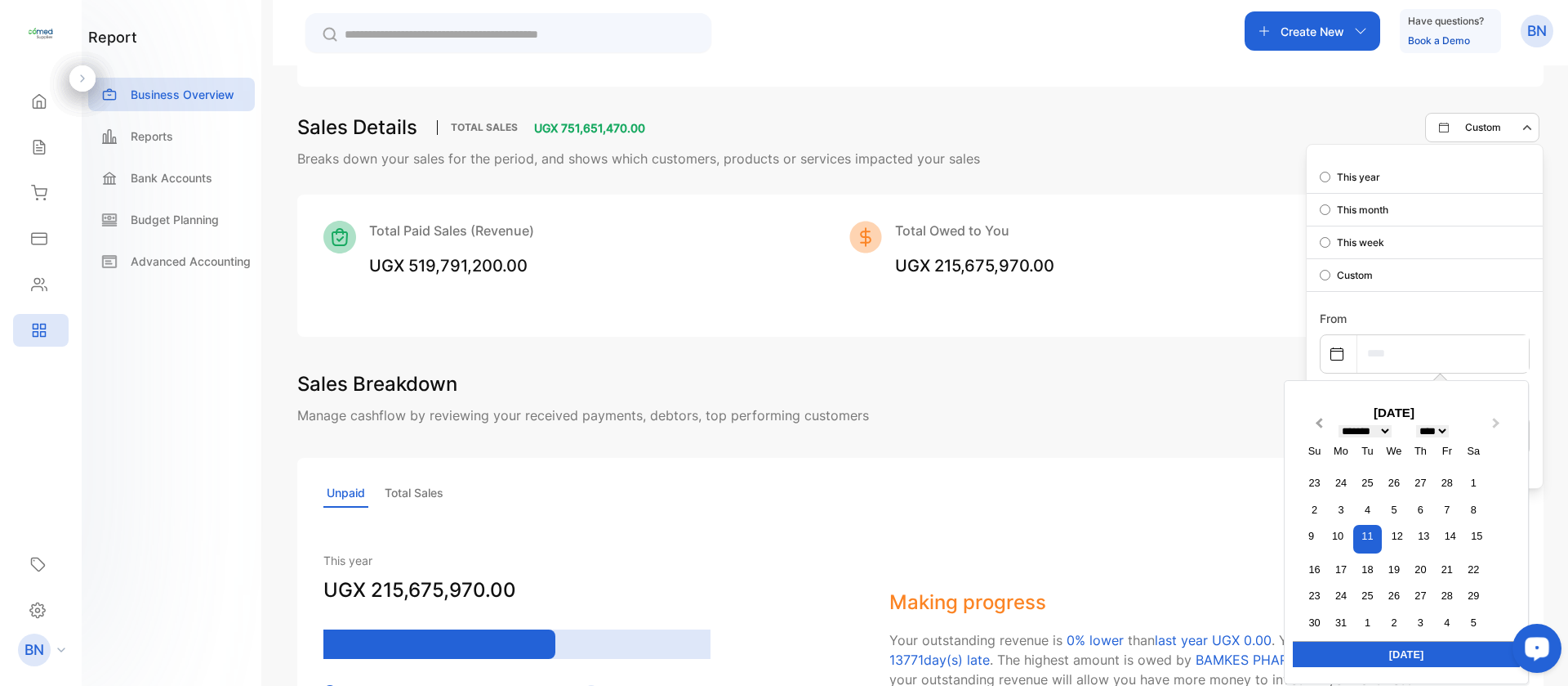
click at [1319, 418] on span "Previous Month" at bounding box center [1319, 427] width 0 height 25
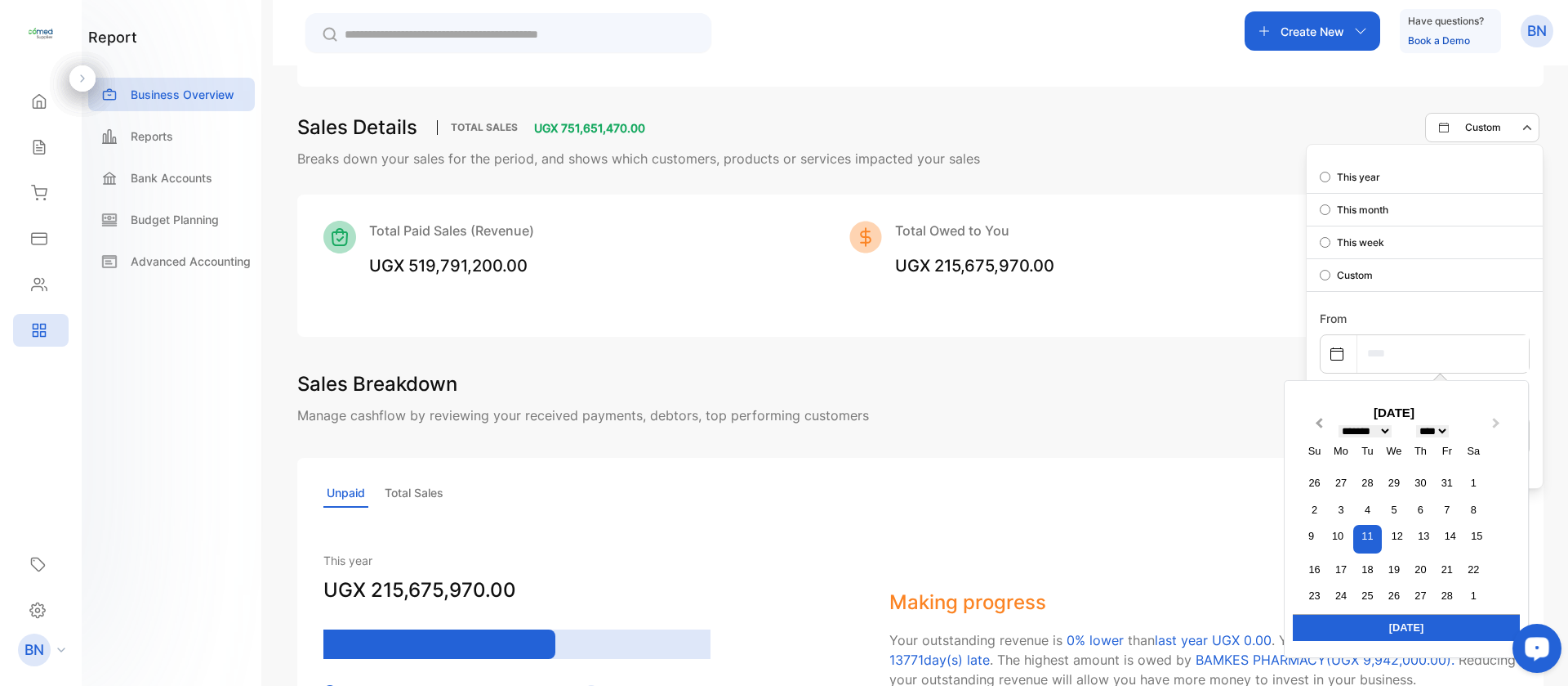
click at [1319, 418] on span "Previous Month" at bounding box center [1319, 427] width 0 height 25
select select "**"
select select "****"
click at [1319, 418] on span "Previous Month" at bounding box center [1319, 427] width 0 height 25
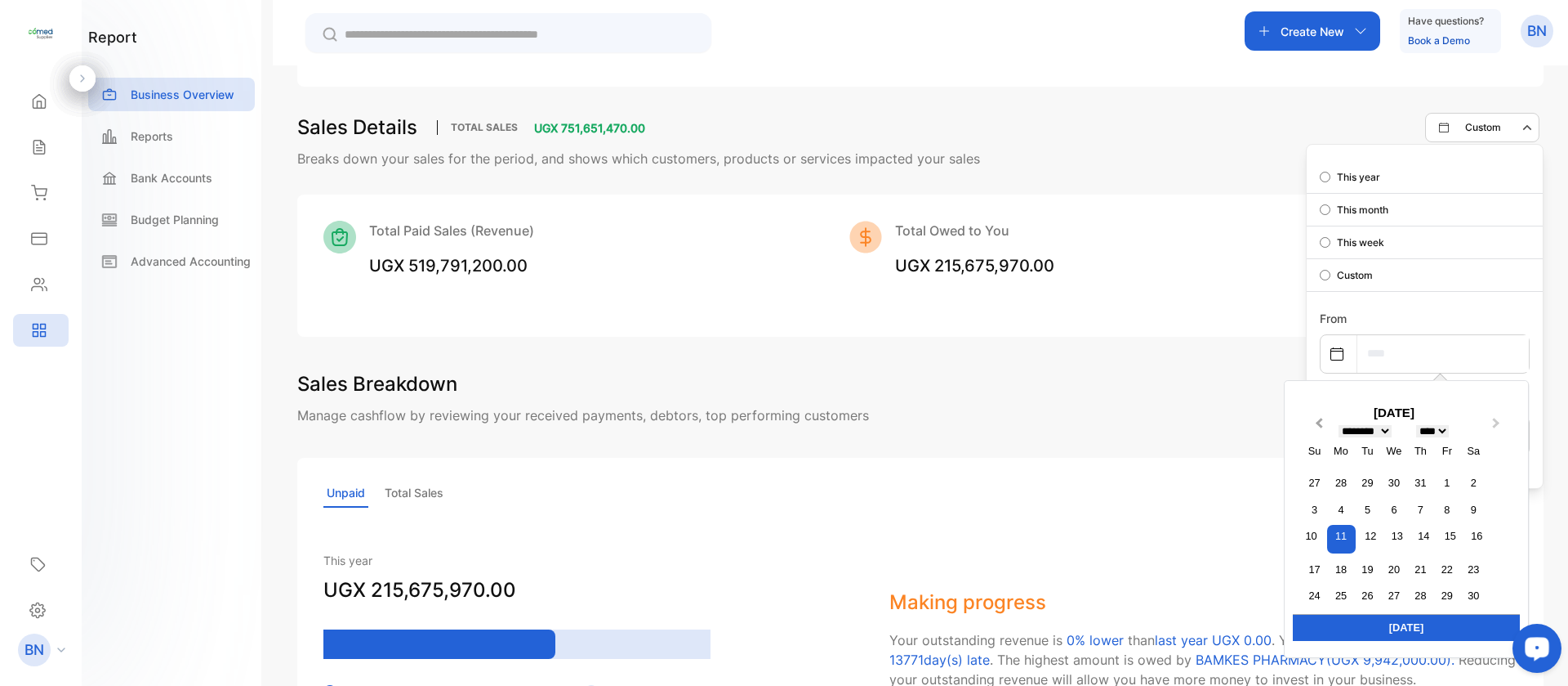
click at [1319, 418] on span "Previous Month" at bounding box center [1319, 427] width 0 height 25
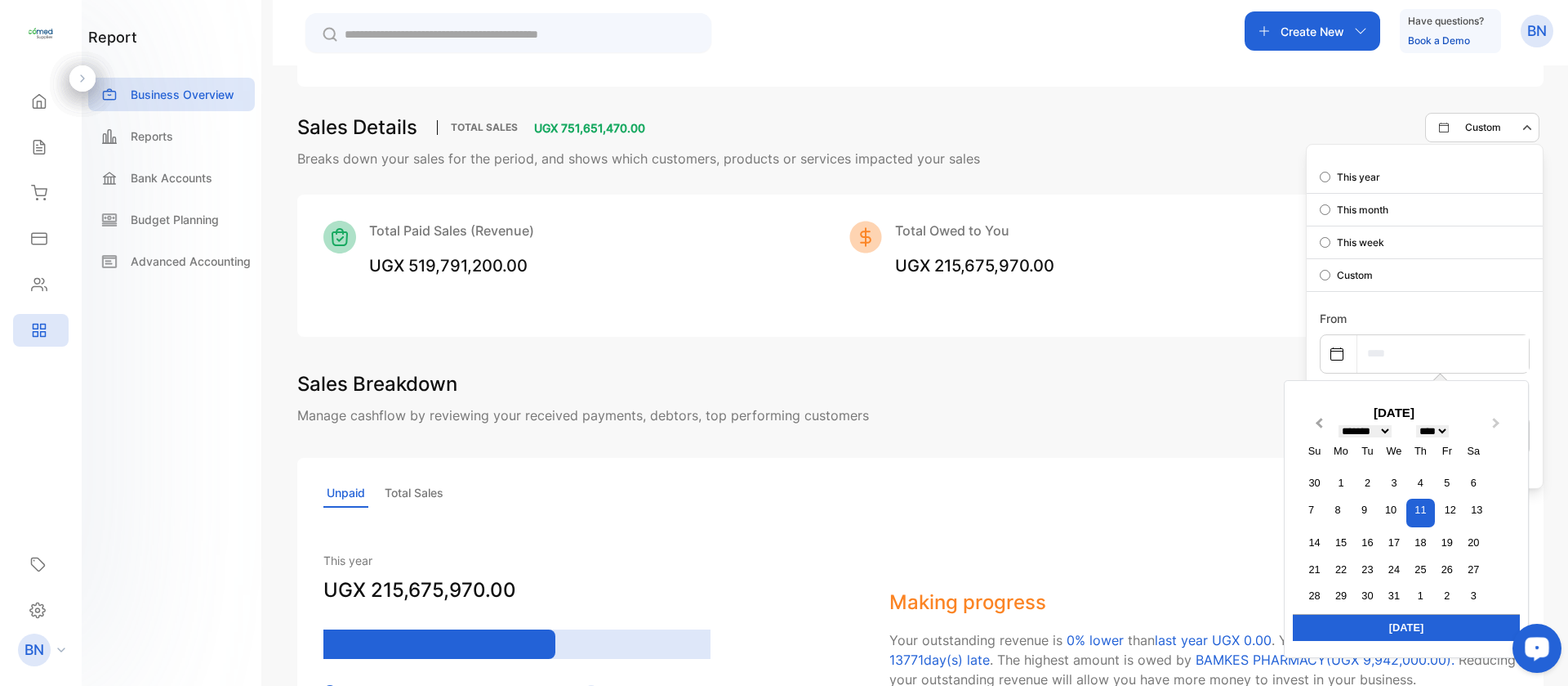
select select "*"
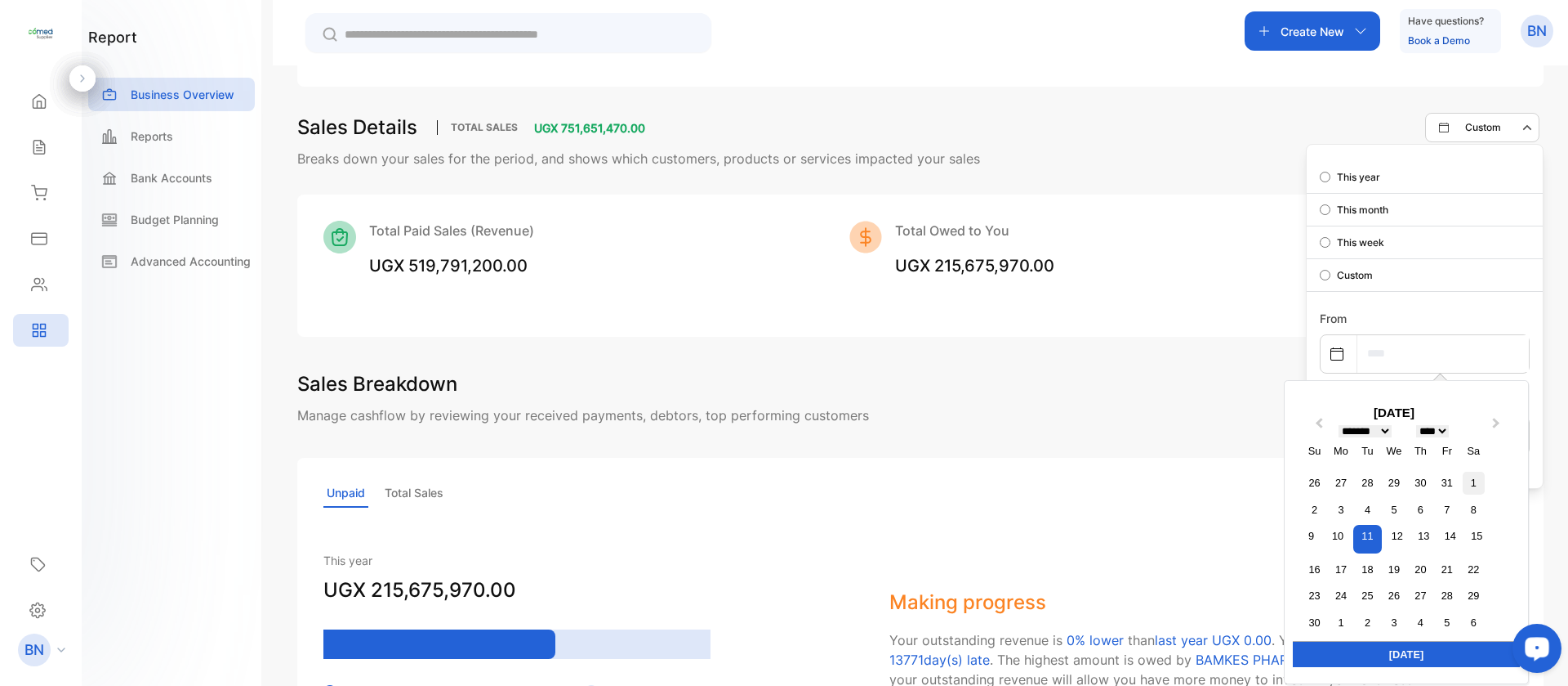
click at [1463, 481] on div "1" at bounding box center [1474, 483] width 22 height 22
type input "**********"
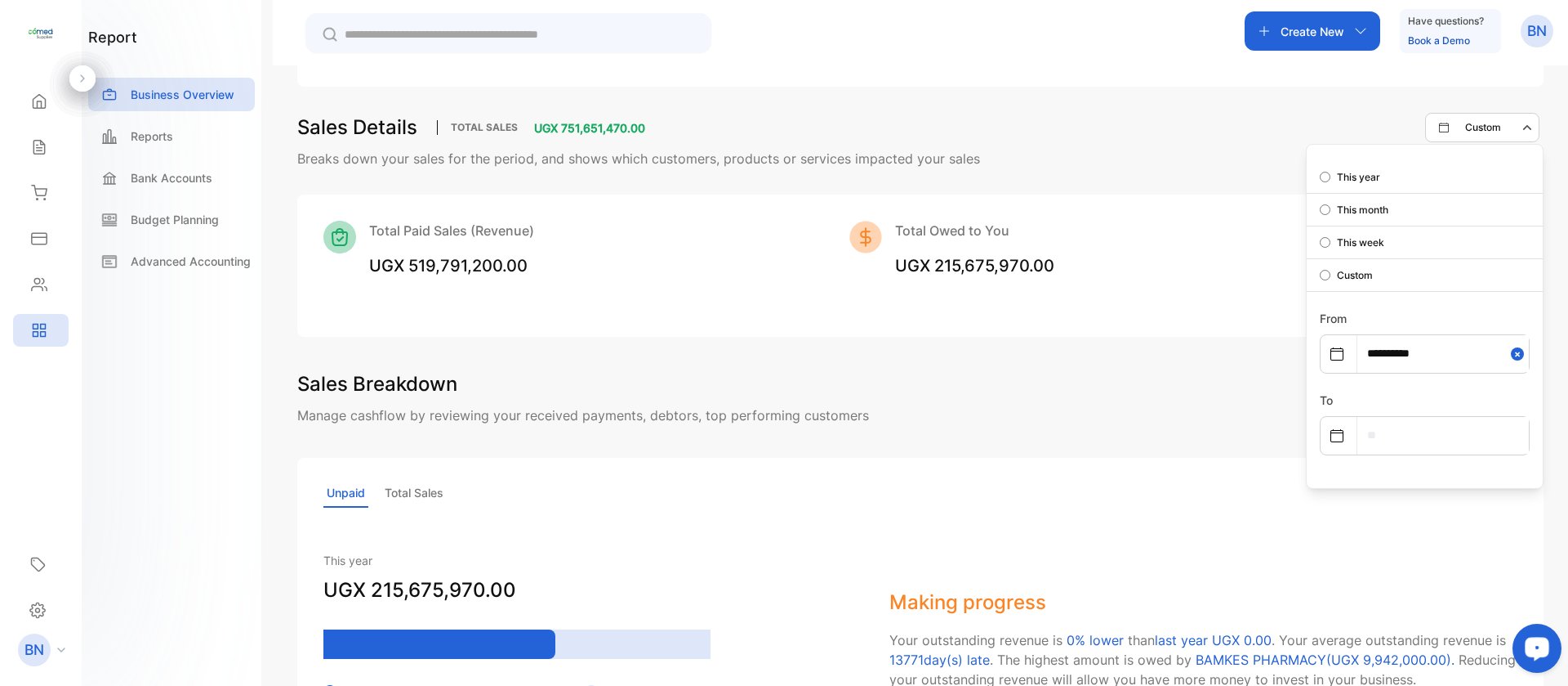
click at [1358, 440] on input "text" at bounding box center [1443, 434] width 172 height 36
select select "*"
select select "****"
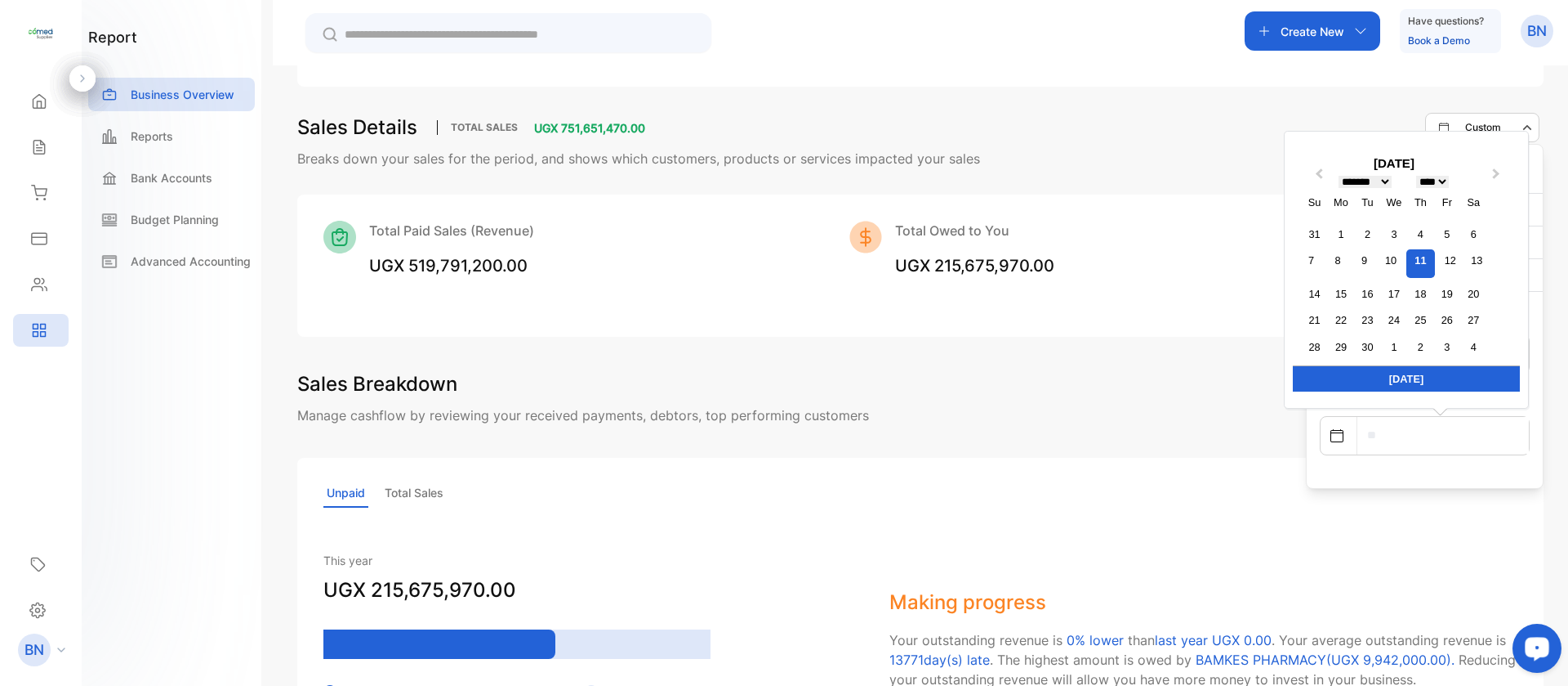
click at [1418, 270] on div "11" at bounding box center [1421, 263] width 28 height 29
type input "**********"
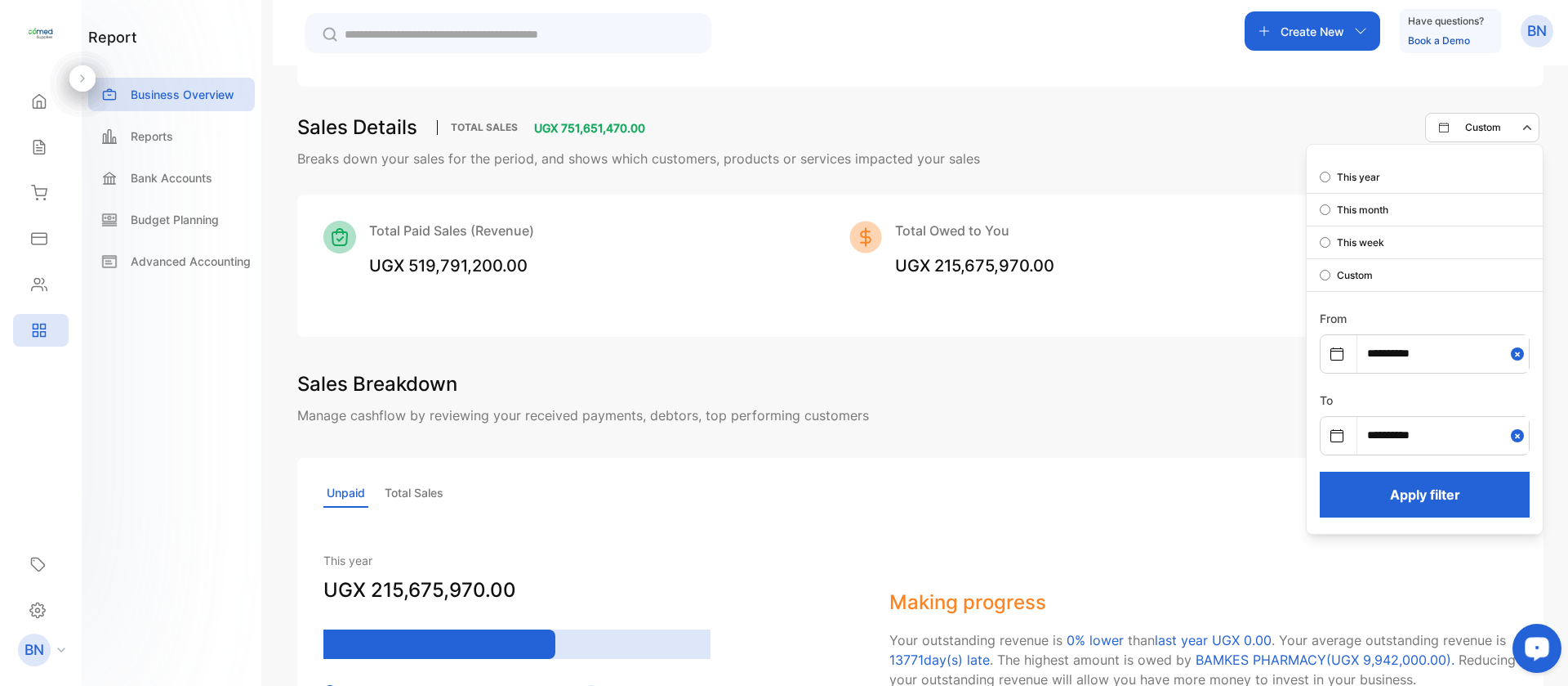
click at [1403, 495] on button "Apply filter" at bounding box center [1426, 494] width 210 height 46
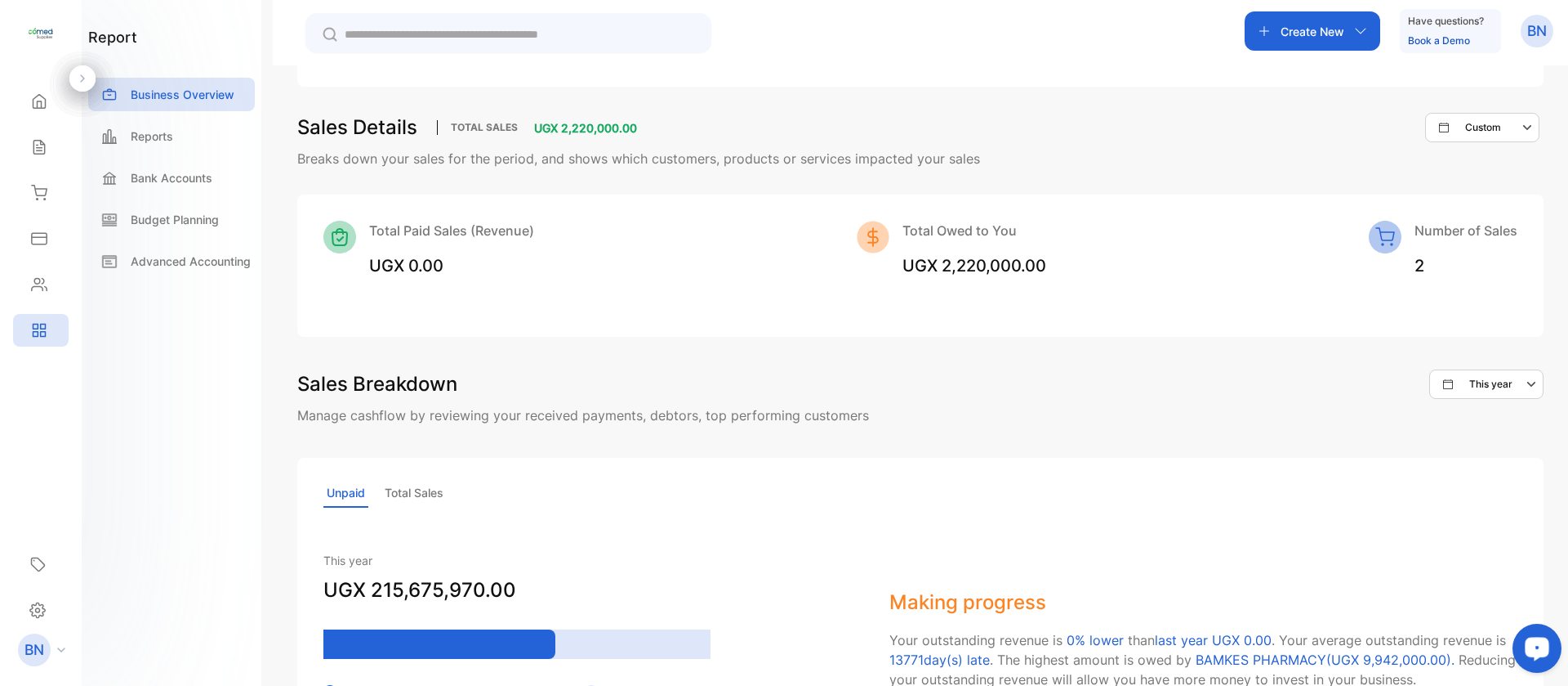
click at [1467, 134] on p "Custom" at bounding box center [1484, 127] width 36 height 15
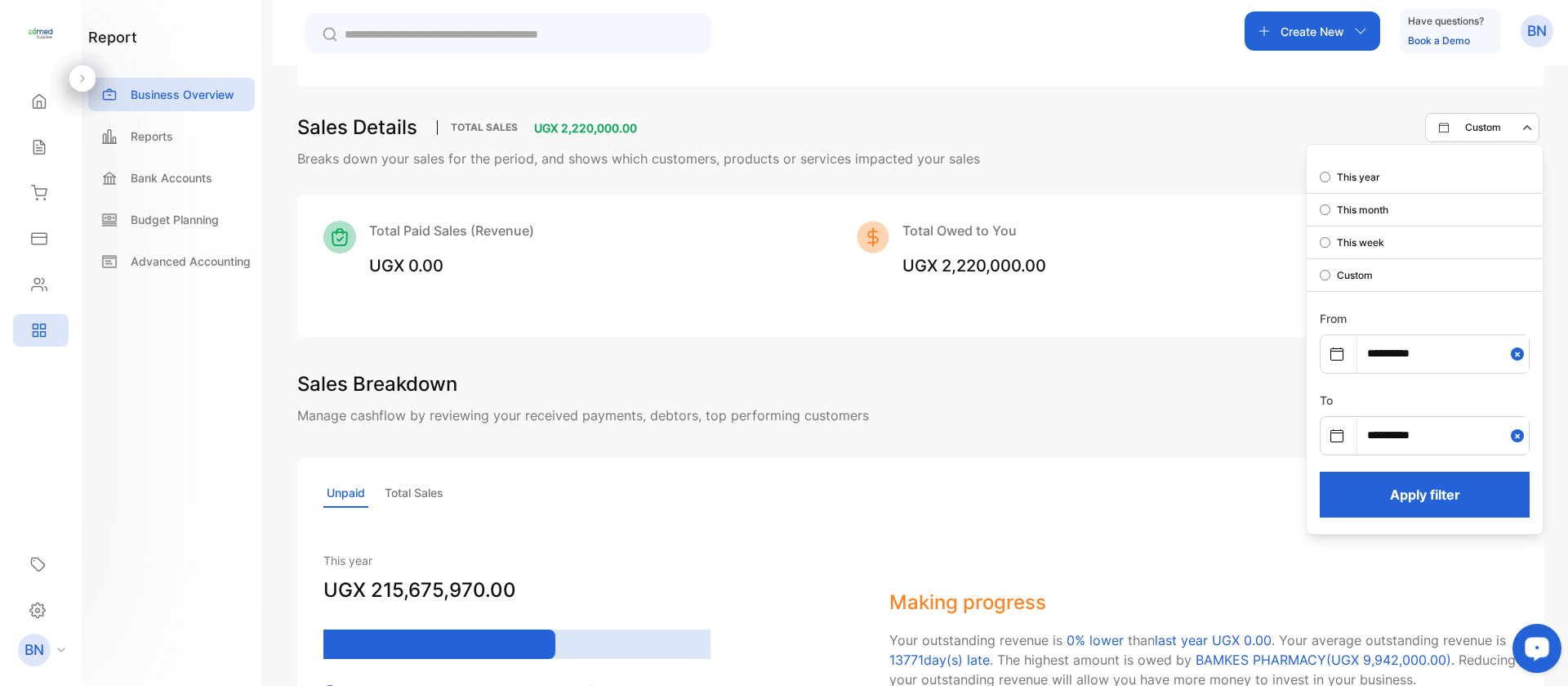
click at [1420, 485] on button "Apply filter" at bounding box center [1426, 494] width 210 height 46
